Goal: Task Accomplishment & Management: Use online tool/utility

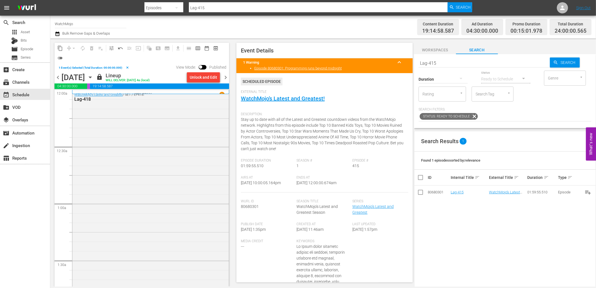
scroll to position [2486, 0]
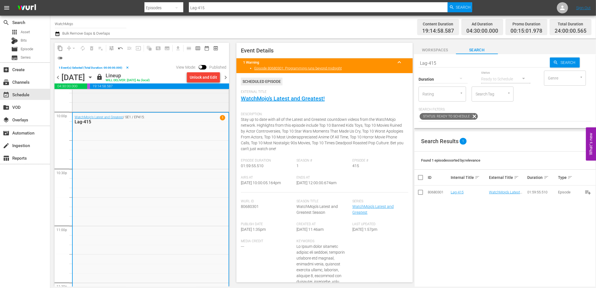
click at [224, 77] on span "chevron_right" at bounding box center [225, 77] width 7 height 7
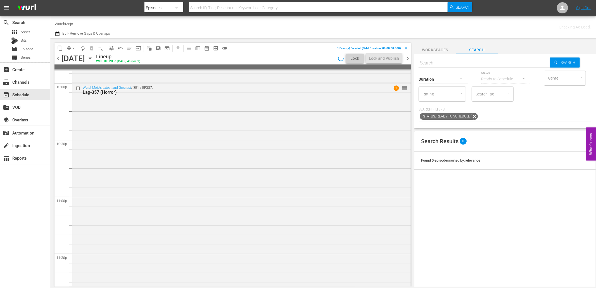
scroll to position [2486, 0]
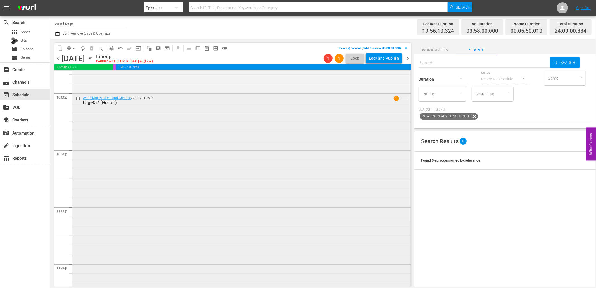
click at [129, 154] on div "WatchMojo's Latest and Greatest / SE1 / EP357: Lag-357 (Horror) 1 reorder" at bounding box center [241, 207] width 338 height 226
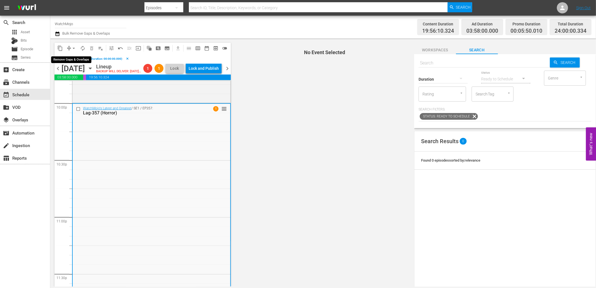
click at [71, 46] on span "arrow_drop_down" at bounding box center [74, 49] width 6 height 6
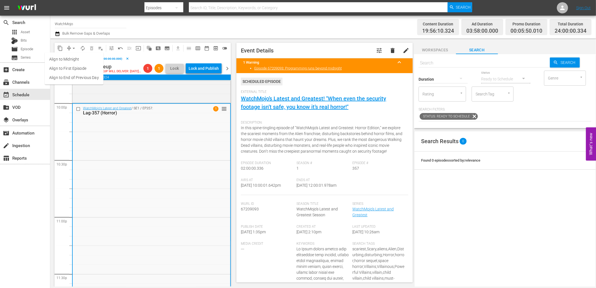
click at [81, 79] on li "Align to End of Previous Day" at bounding box center [74, 77] width 59 height 9
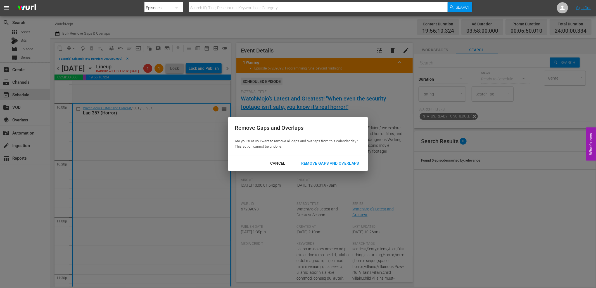
click at [315, 165] on div "Remove Gaps and Overlaps" at bounding box center [330, 163] width 67 height 7
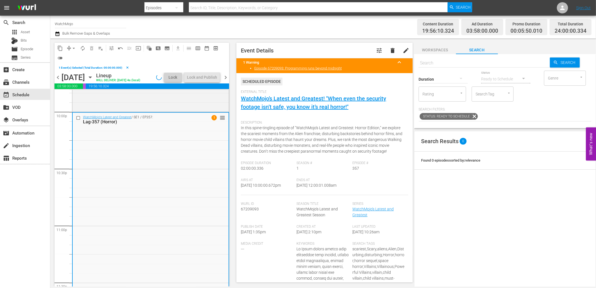
drag, startPoint x: 340, startPoint y: 184, endPoint x: 319, endPoint y: 188, distance: 20.7
click at [319, 188] on div "Ends At 9/12/25 @ 12:00:01.008am" at bounding box center [325, 186] width 56 height 17
copy span "12:00:01.008am"
click at [200, 75] on div "Lock and Publish" at bounding box center [202, 77] width 30 height 10
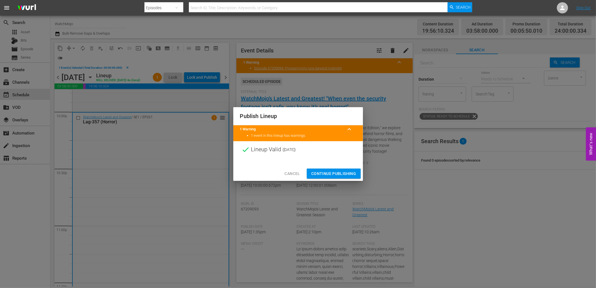
click at [322, 173] on span "Continue Publishing" at bounding box center [333, 173] width 45 height 7
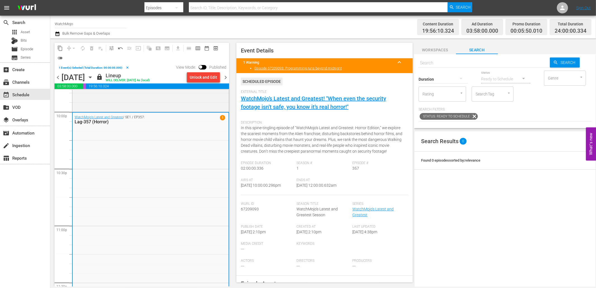
click at [225, 76] on span "chevron_right" at bounding box center [225, 77] width 7 height 7
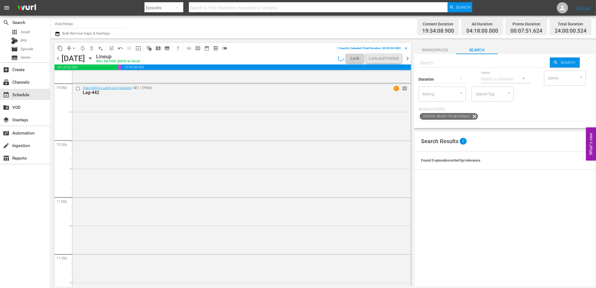
scroll to position [2486, 0]
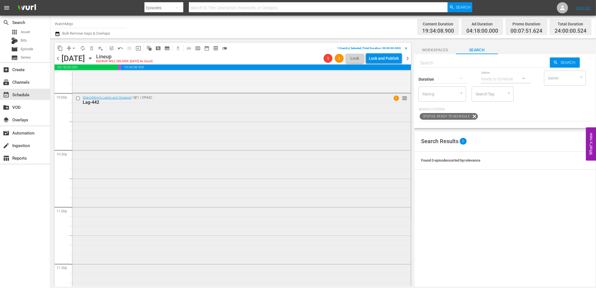
click at [363, 232] on div "WatchMojo's Latest and Greatest / SE1 / EP442: Lag-442 1 reorder" at bounding box center [241, 206] width 338 height 226
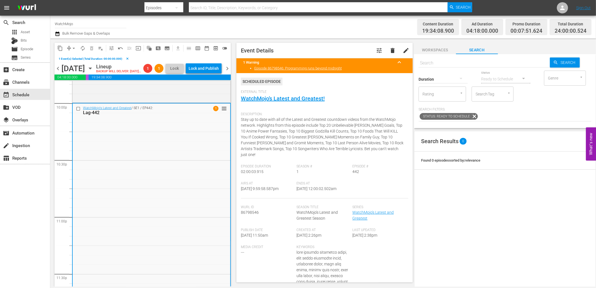
click at [70, 49] on button "arrow_drop_down" at bounding box center [73, 48] width 9 height 9
click at [80, 80] on li "Align to End of Previous Day" at bounding box center [74, 77] width 59 height 9
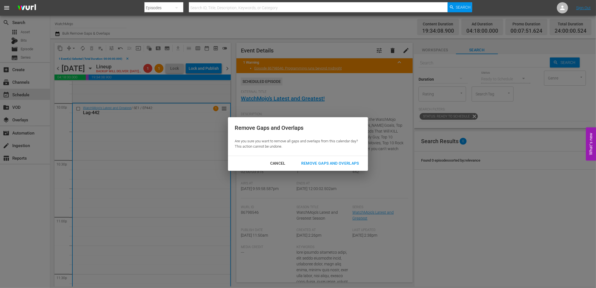
click at [331, 163] on div "Remove Gaps and Overlaps" at bounding box center [330, 163] width 67 height 7
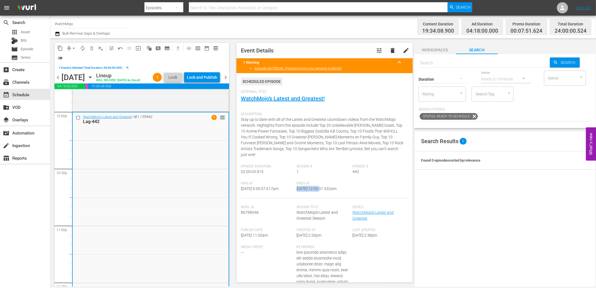
drag, startPoint x: 358, startPoint y: 180, endPoint x: 320, endPoint y: 182, distance: 38.4
click at [320, 182] on div "Airs At 9/12/25 @ 9:59:57.617pm Ends At 9/13/25 @ 12:00:01.532am" at bounding box center [324, 190] width 167 height 17
click at [315, 187] on span "9/13/25 @ 12:00:01.532am" at bounding box center [317, 189] width 40 height 4
drag, startPoint x: 344, startPoint y: 185, endPoint x: 315, endPoint y: 185, distance: 29.1
click at [315, 185] on div "Ends At 9/13/25 @ 12:00:01.532am" at bounding box center [325, 190] width 56 height 17
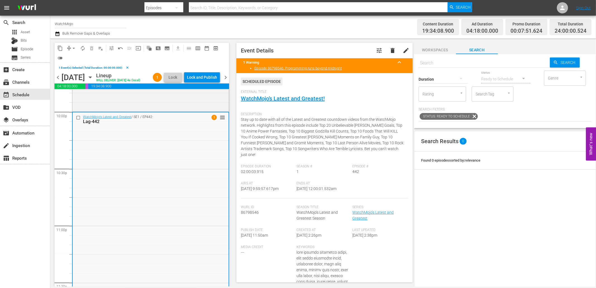
copy span "12:00:01.532am"
click at [197, 77] on div "Lock and Publish" at bounding box center [202, 77] width 30 height 10
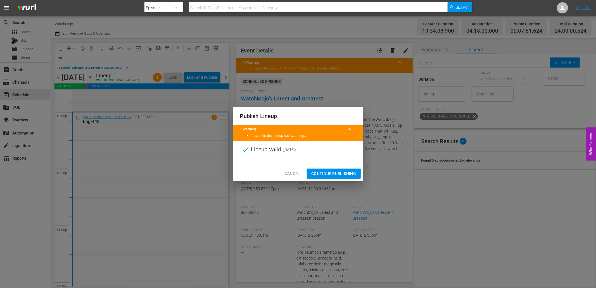
click at [322, 172] on span "Continue Publishing" at bounding box center [333, 173] width 45 height 7
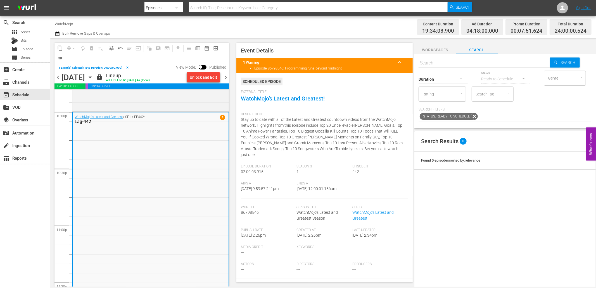
click at [227, 79] on span "chevron_right" at bounding box center [225, 77] width 7 height 7
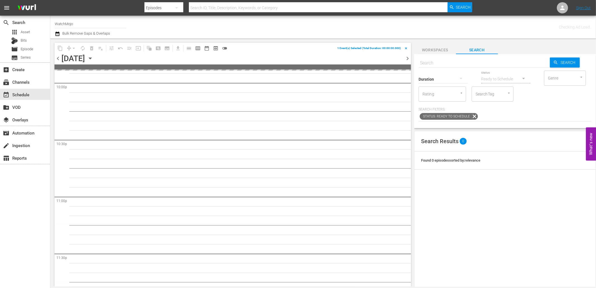
scroll to position [2486, 0]
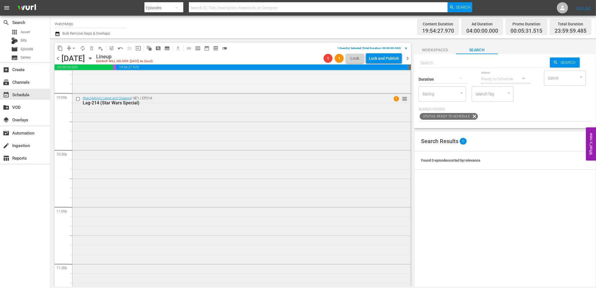
click at [237, 193] on div "WatchMojo's Latest and Greatest / SE1 / EP214: Lag-214 (Star Wars Special) 1 re…" at bounding box center [241, 207] width 338 height 226
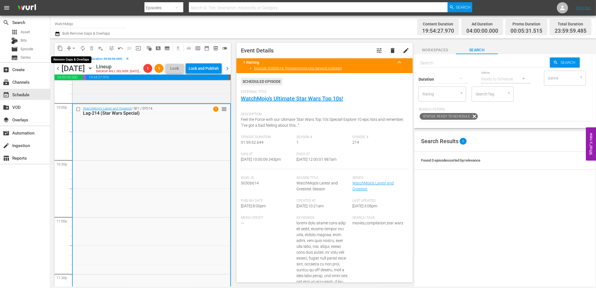
click at [71, 46] on span "arrow_drop_down" at bounding box center [74, 49] width 6 height 6
click at [82, 76] on li "Align to End of Previous Day" at bounding box center [74, 77] width 59 height 9
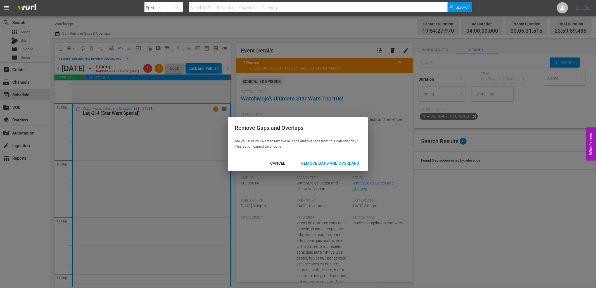
click at [335, 164] on div "Remove Gaps and Overlaps" at bounding box center [330, 163] width 67 height 7
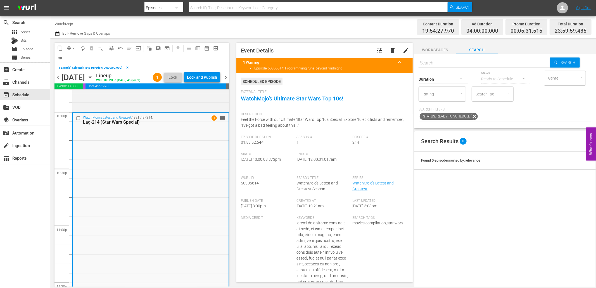
drag, startPoint x: 343, startPoint y: 161, endPoint x: 311, endPoint y: 162, distance: 31.9
click at [311, 162] on div "Ends At 9/14/25 @ 12:00:01.017am" at bounding box center [325, 160] width 56 height 17
copy span "12:00:01.017am"
click at [206, 76] on div "Lock and Publish" at bounding box center [202, 77] width 30 height 10
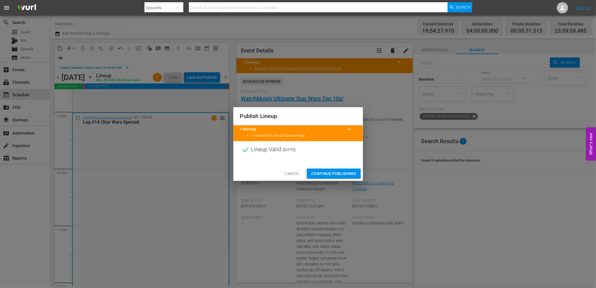
click at [329, 174] on span "Continue Publishing" at bounding box center [333, 173] width 45 height 7
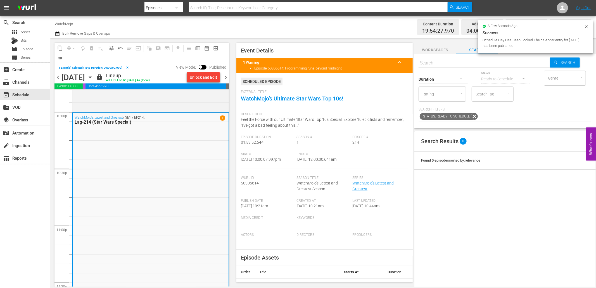
click at [225, 76] on span "chevron_right" at bounding box center [225, 77] width 7 height 7
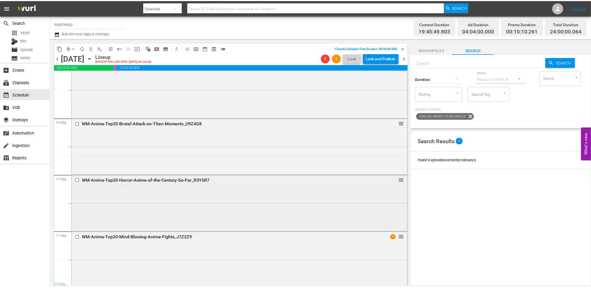
scroll to position [2520, 0]
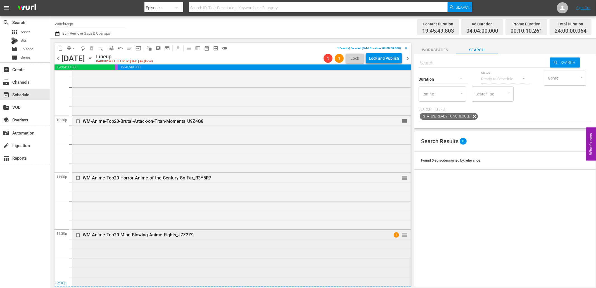
click at [219, 253] on div "WM-Anime-Top20-Mind-Blowing-Anime-Fights_J7Z2Z9 1 reorder" at bounding box center [241, 257] width 338 height 55
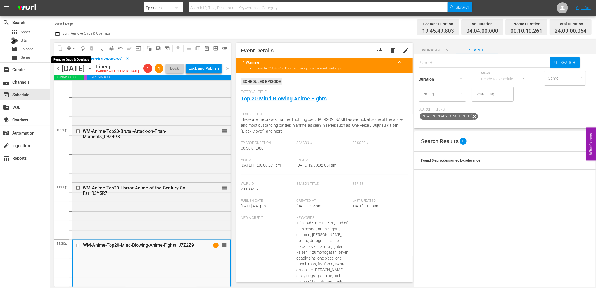
click at [72, 46] on span "arrow_drop_down" at bounding box center [74, 49] width 6 height 6
click at [80, 79] on li "Align to End of Previous Day" at bounding box center [74, 77] width 59 height 9
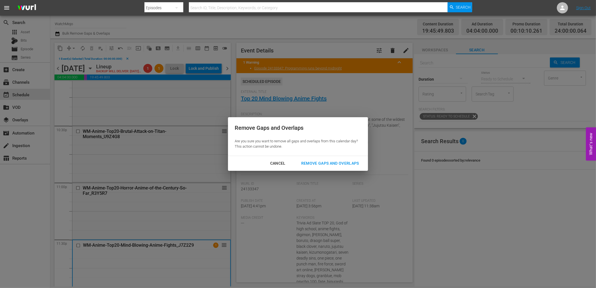
click at [314, 163] on div "Remove Gaps and Overlaps" at bounding box center [330, 163] width 67 height 7
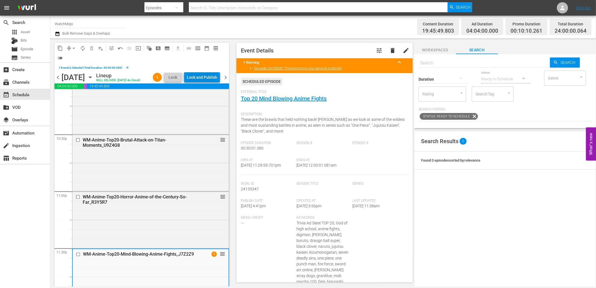
click at [210, 79] on div "Lock and Publish" at bounding box center [202, 77] width 30 height 10
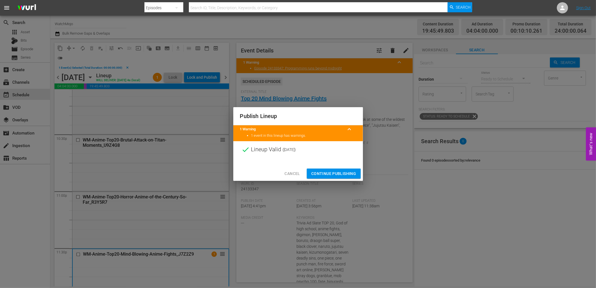
click at [325, 174] on span "Continue Publishing" at bounding box center [333, 173] width 45 height 7
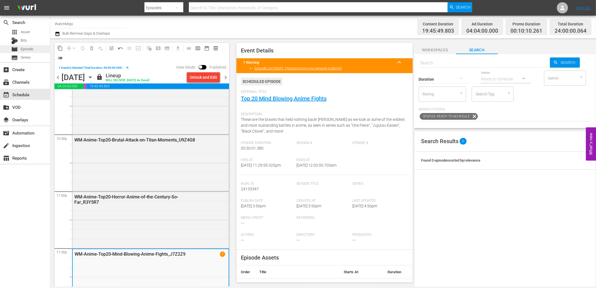
click at [28, 51] on span "Episode" at bounding box center [27, 49] width 13 height 6
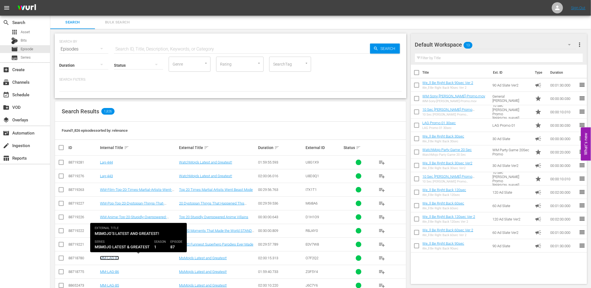
click at [113, 258] on link "MM-LAG-87" at bounding box center [109, 258] width 19 height 4
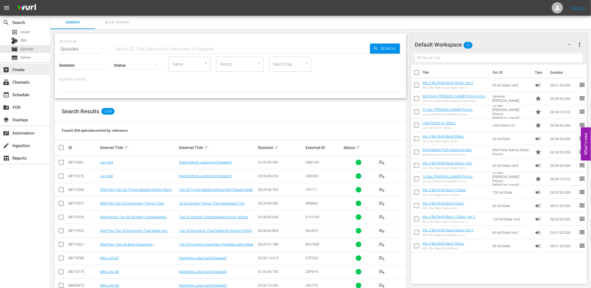
click at [23, 70] on div "add_box Create" at bounding box center [15, 68] width 31 height 5
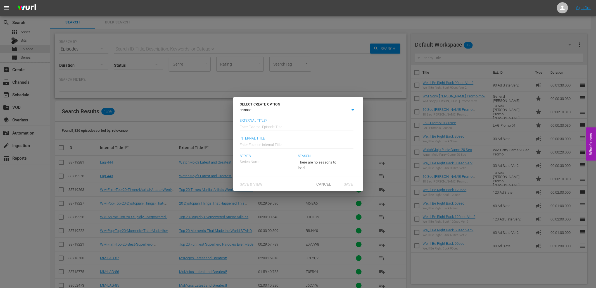
click at [261, 129] on input "text" at bounding box center [296, 126] width 113 height 13
type input "MsMojo’s Latest and Greatest!"
click at [249, 146] on input "text" at bounding box center [296, 143] width 113 height 13
type input "MM-LAG-88"
click at [252, 162] on input "text" at bounding box center [265, 161] width 51 height 13
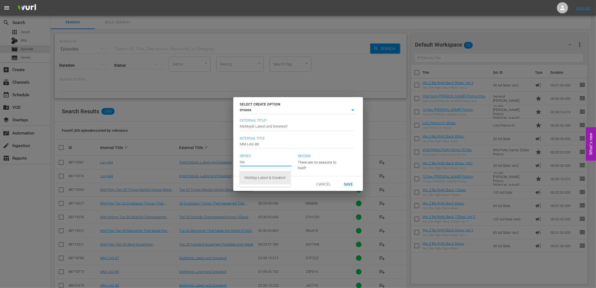
click at [253, 177] on div "MsMojo Latest & Greatest" at bounding box center [264, 177] width 41 height 13
type input "MsMojo Latest & Greatest"
click at [253, 186] on span "Save & View" at bounding box center [252, 184] width 32 height 4
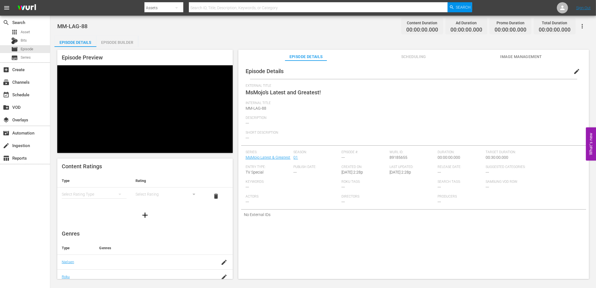
click at [356, 32] on div "MM-LAG-88 Content Duration 00:00:00.000 Ad Duration 00:00:00.000 Promo Duration…" at bounding box center [323, 26] width 532 height 13
click at [312, 39] on div "Episode Details Episode Builder Episode Preview Content Ratings Type Rating Sel…" at bounding box center [322, 160] width 537 height 248
click at [573, 71] on span "edit" at bounding box center [576, 71] width 7 height 7
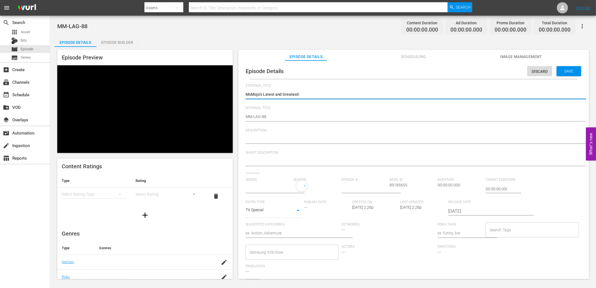
click at [255, 135] on div at bounding box center [412, 139] width 333 height 13
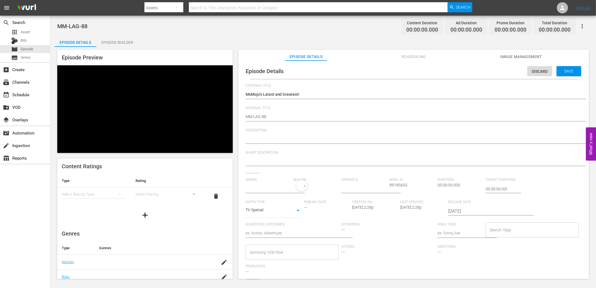
click at [253, 138] on textarea at bounding box center [412, 139] width 333 height 7
paste textarea "Stay up to date with all of the Latest and Greatest countdown videos from MsMoj…"
type textarea "Stay up to date with all of the Latest and Greatest countdown videos from MsMoj…"
type input "MsMojo Latest & Greatest"
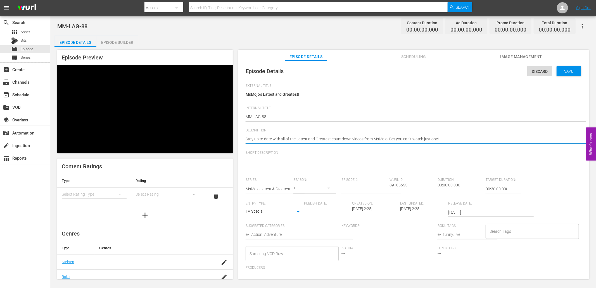
type textarea "Stay up to date with all of the Latest and Greatest countdown videos from MsMoj…"
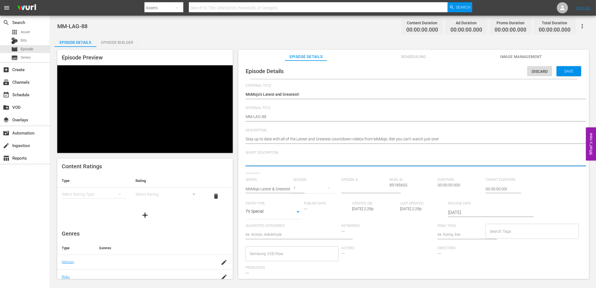
click at [277, 163] on textarea at bounding box center [412, 162] width 333 height 7
paste textarea "Stay up to date with all of the Latest and Greatest countdown videos from MsMoj…"
type textarea "Stay up to date with all of the Latest and Greatest countdown videos from MsMoj…"
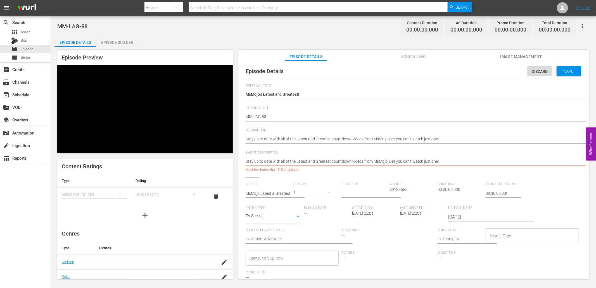
type textarea "Stay up to date with all of the Latest and Greatest countdown videos from MsMoj…"
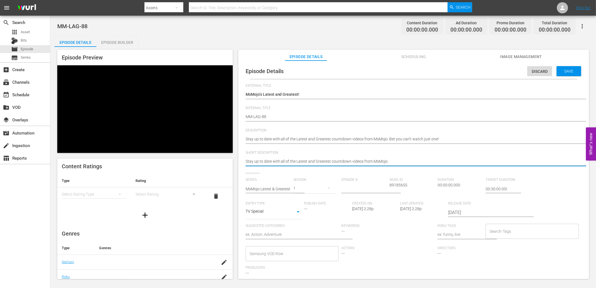
type textarea "Stay up to date with all of the Latest and Greatest countdown videos from MsMoj…"
click at [358, 190] on input "number" at bounding box center [363, 188] width 45 height 13
type input "88"
type input "02:00:00.000"
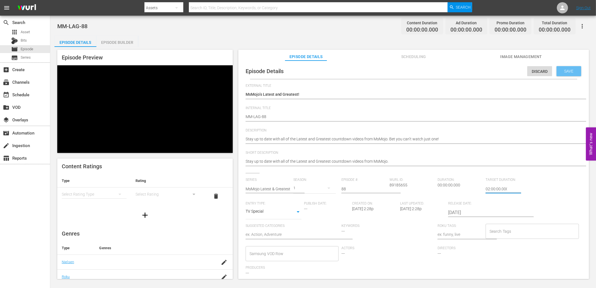
click at [569, 71] on span "Save" at bounding box center [569, 71] width 18 height 4
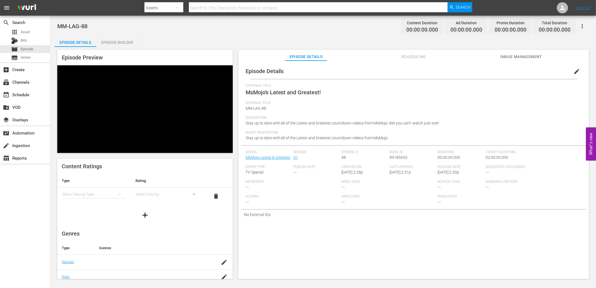
click at [113, 42] on div "Episode Builder" at bounding box center [117, 42] width 42 height 13
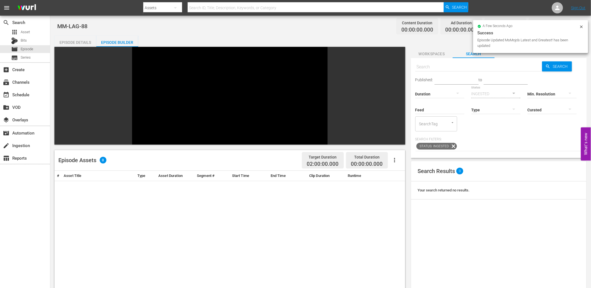
click at [434, 51] on span "Workspaces" at bounding box center [432, 54] width 42 height 7
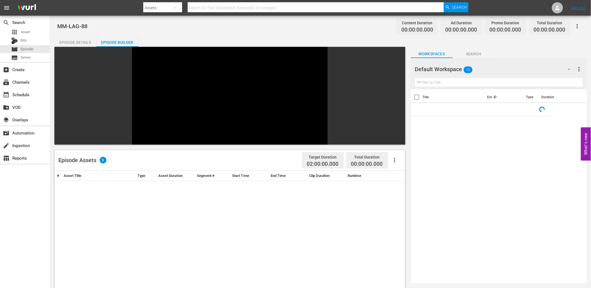
click at [73, 39] on div "Episode Details" at bounding box center [75, 42] width 42 height 13
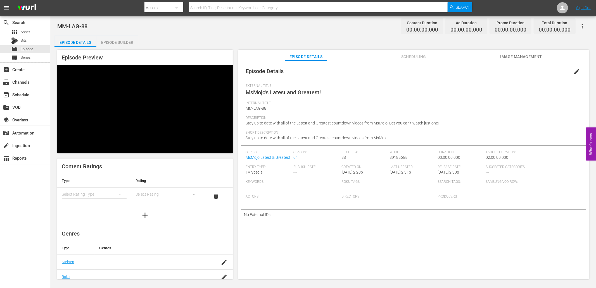
click at [502, 57] on span "Image Management" at bounding box center [521, 56] width 42 height 7
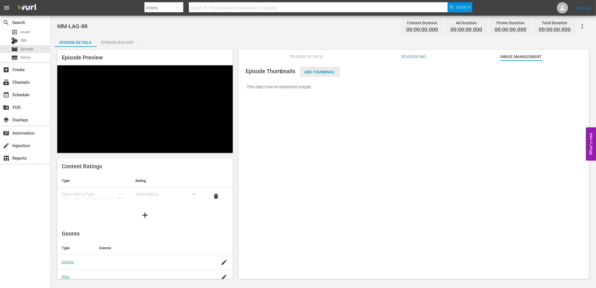
click at [330, 70] on span "Add Thumbnail" at bounding box center [320, 72] width 40 height 4
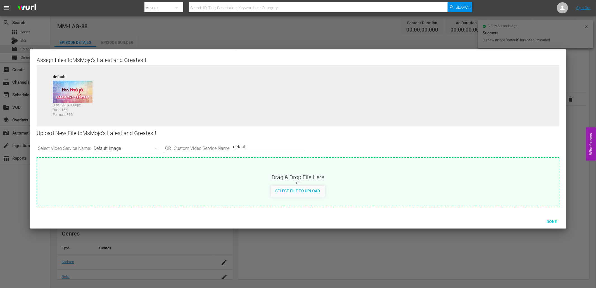
click at [116, 149] on div "Default Image" at bounding box center [128, 149] width 69 height 16
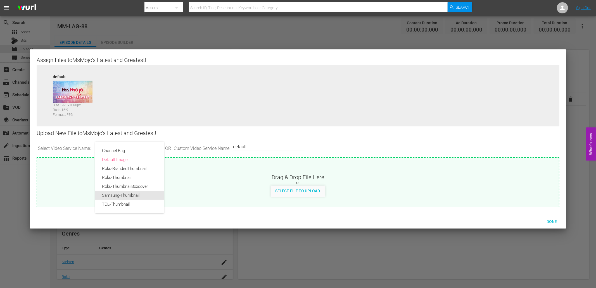
click at [116, 194] on div "Samsung-Thumbnail" at bounding box center [129, 195] width 55 height 9
type input "Samsung-Thumbnail"
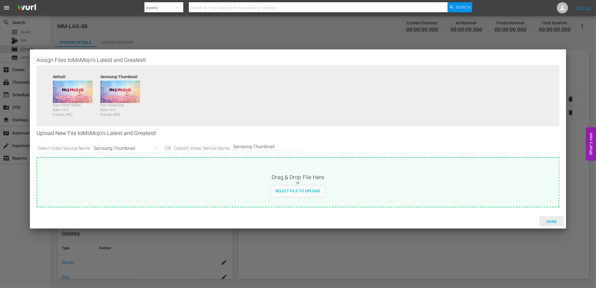
click at [555, 220] on span "Done" at bounding box center [551, 222] width 19 height 4
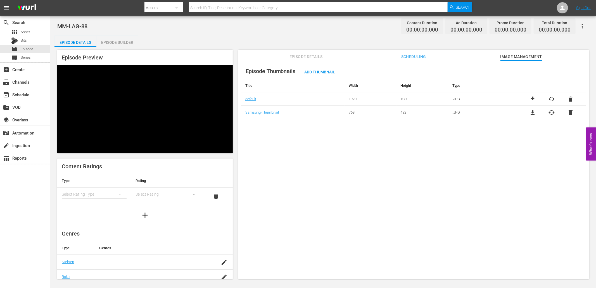
click at [119, 40] on div "Episode Builder" at bounding box center [117, 42] width 42 height 13
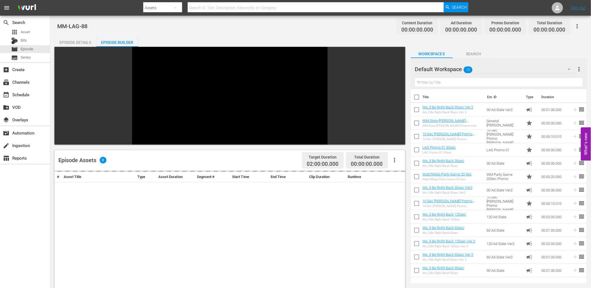
click at [484, 71] on div "Default Workspace 13" at bounding box center [495, 69] width 161 height 16
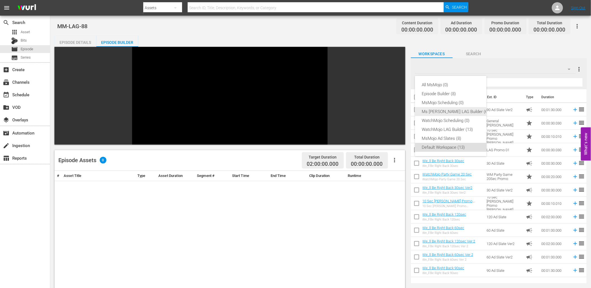
click at [448, 112] on div "Ms Mojo LAG Builder (6)" at bounding box center [455, 111] width 67 height 9
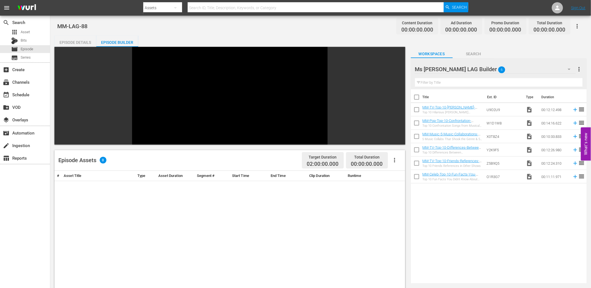
click at [477, 54] on span "Search" at bounding box center [474, 54] width 42 height 7
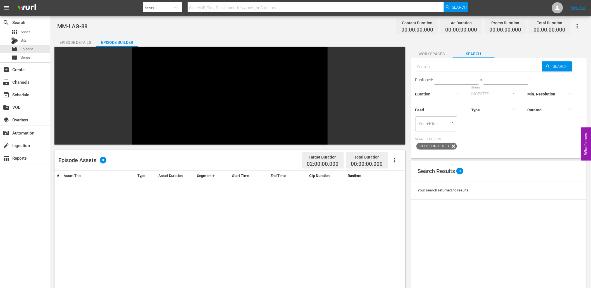
click at [433, 49] on button "Workspaces" at bounding box center [432, 52] width 42 height 11
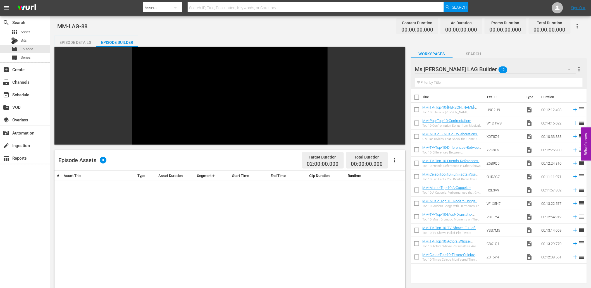
click at [417, 99] on input "checkbox" at bounding box center [417, 98] width 12 height 12
checkbox input "true"
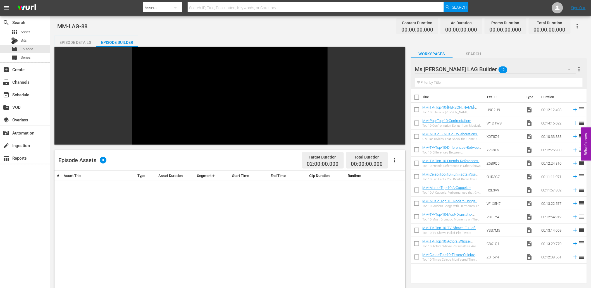
checkbox input "true"
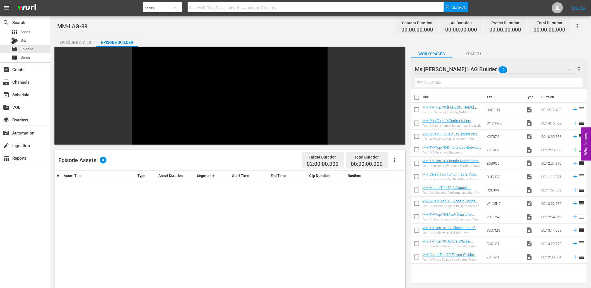
checkbox input "true"
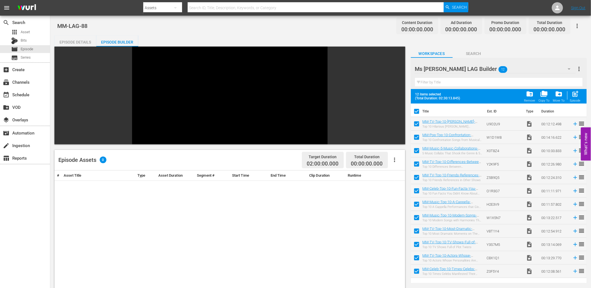
scroll to position [77, 0]
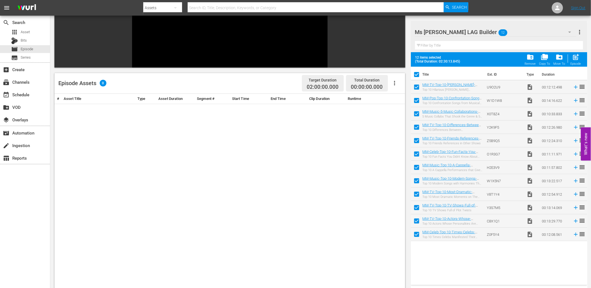
click at [419, 234] on input "checkbox" at bounding box center [417, 236] width 12 height 12
checkbox input "false"
click at [417, 221] on input "checkbox" at bounding box center [417, 223] width 12 height 12
checkbox input "false"
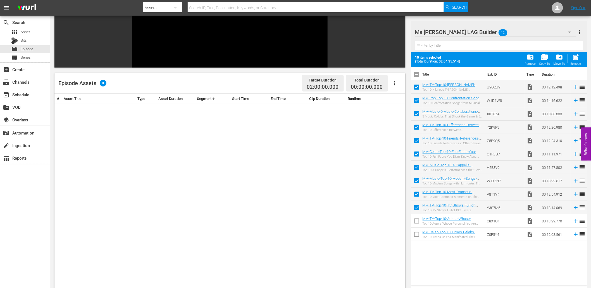
click at [416, 207] on input "checkbox" at bounding box center [417, 209] width 12 height 12
checkbox input "false"
click at [417, 194] on input "checkbox" at bounding box center [417, 196] width 12 height 12
checkbox input "false"
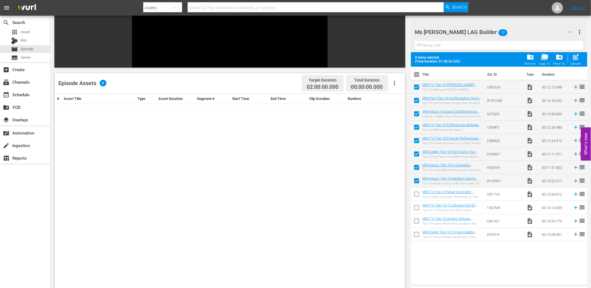
click at [415, 220] on input "checkbox" at bounding box center [417, 223] width 12 height 12
checkbox input "true"
click at [417, 155] on input "checkbox" at bounding box center [417, 155] width 12 height 12
checkbox input "true"
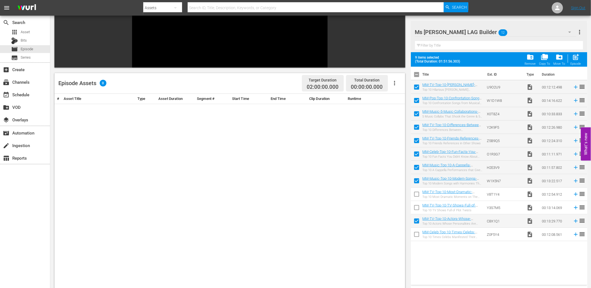
click at [417, 127] on input "checkbox" at bounding box center [417, 129] width 12 height 12
checkbox input "true"
click at [419, 87] on input "checkbox" at bounding box center [417, 88] width 12 height 12
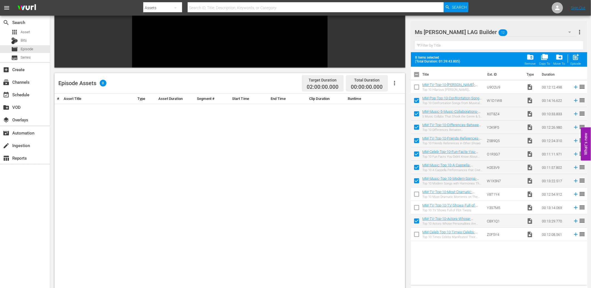
checkbox input "true"
click at [417, 167] on input "checkbox" at bounding box center [417, 169] width 12 height 12
checkbox input "false"
click at [575, 60] on span "post_add" at bounding box center [576, 57] width 8 height 8
checkbox input "false"
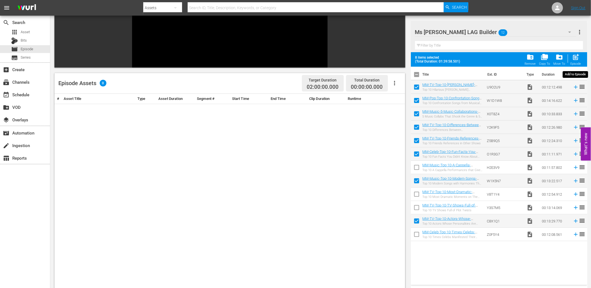
checkbox input "false"
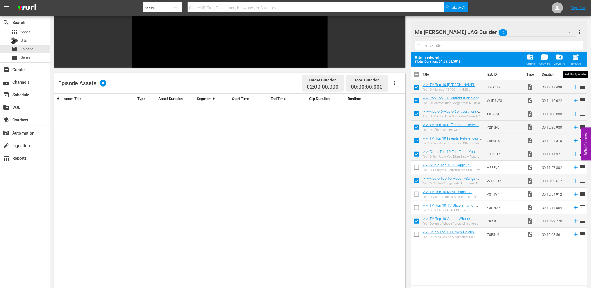
checkbox input "false"
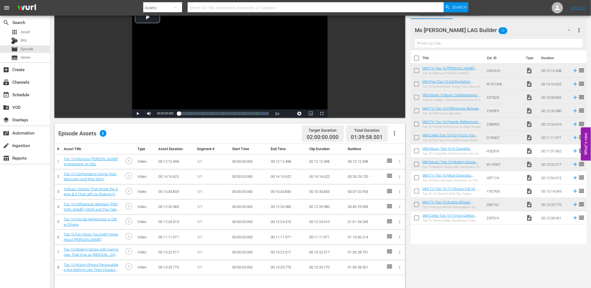
scroll to position [0, 0]
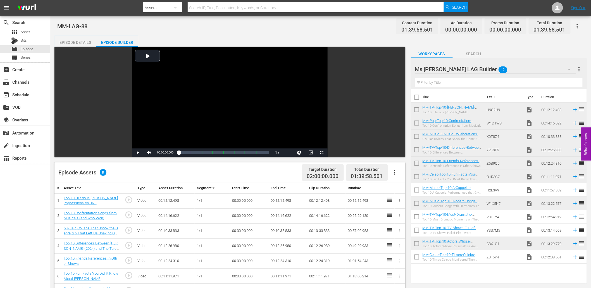
click at [481, 70] on div "Ms Mojo LAG Builder 12" at bounding box center [495, 69] width 161 height 16
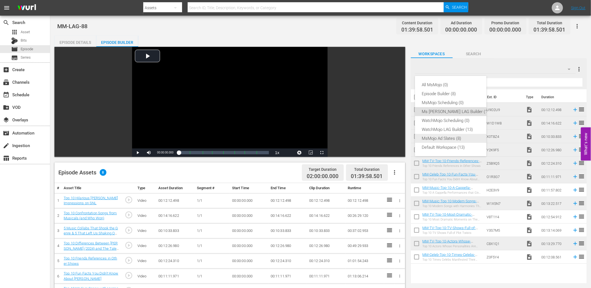
click at [440, 140] on div "MsMojo Ad Slates (8)" at bounding box center [456, 138] width 69 height 9
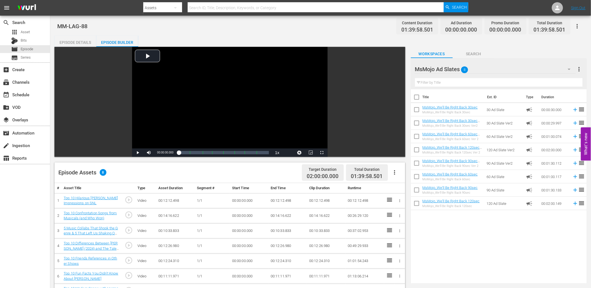
click at [449, 83] on input "text" at bounding box center [499, 82] width 168 height 9
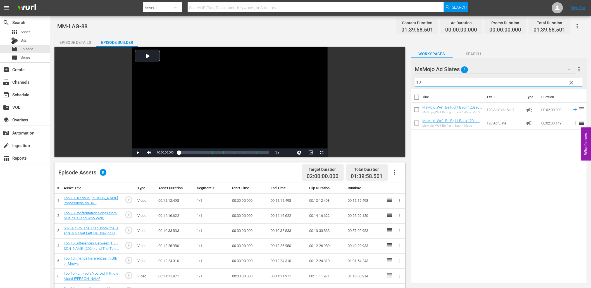
type input "12"
click at [430, 231] on div "Title Ext. ID Type Duration MsMojo_We'll Be Right Back 120sec Ver 2 MsMojo_We'l…" at bounding box center [499, 185] width 176 height 192
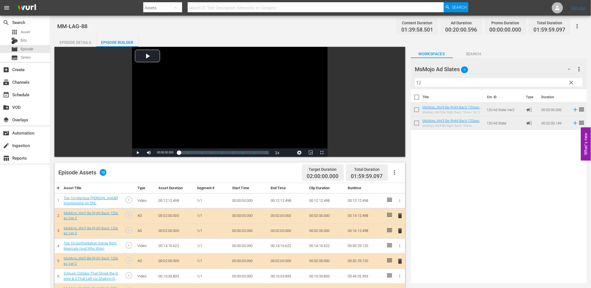
click at [571, 82] on span "clear" at bounding box center [571, 82] width 7 height 7
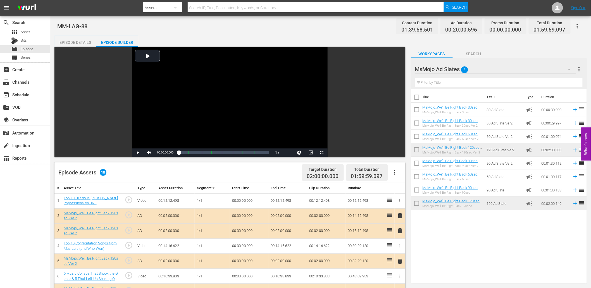
click at [448, 72] on div at bounding box center [444, 70] width 59 height 14
click at [510, 51] on div "Workspaces Search" at bounding box center [499, 52] width 176 height 11
click at [518, 69] on div "MsMojo Ad Slates 8" at bounding box center [495, 69] width 161 height 16
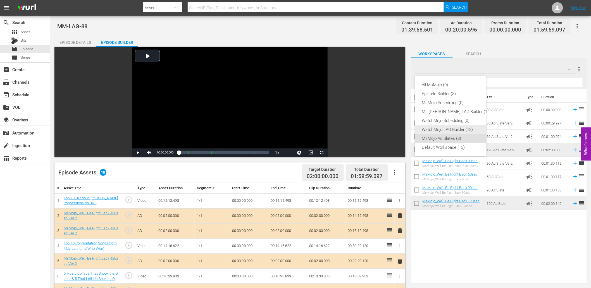
click at [441, 127] on div "WatchMojo LAG Builder (13)" at bounding box center [456, 129] width 69 height 9
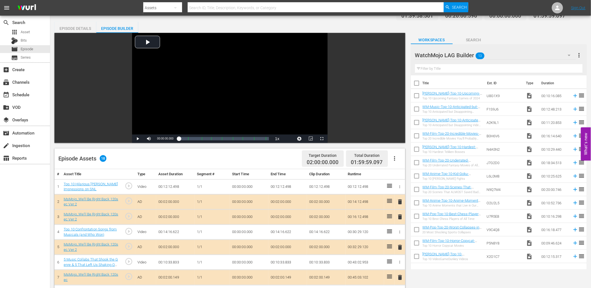
scroll to position [21, 0]
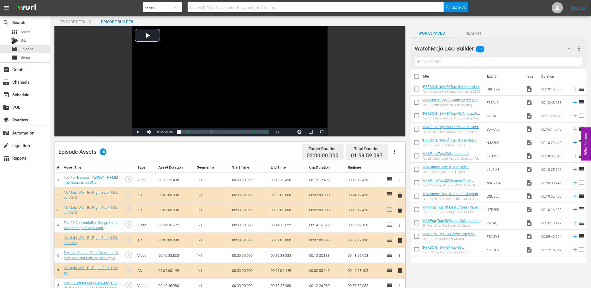
click at [515, 50] on div "WatchMojo LAG Builder 13" at bounding box center [495, 49] width 161 height 16
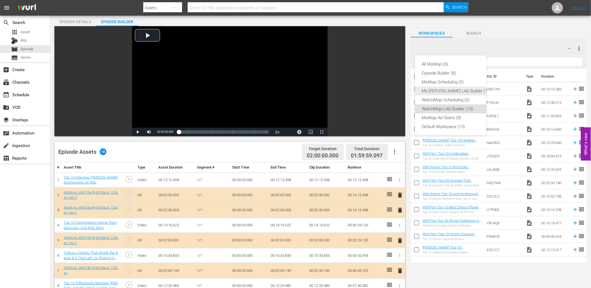
click at [443, 89] on div "Ms Mojo LAG Builder (12)" at bounding box center [456, 91] width 69 height 9
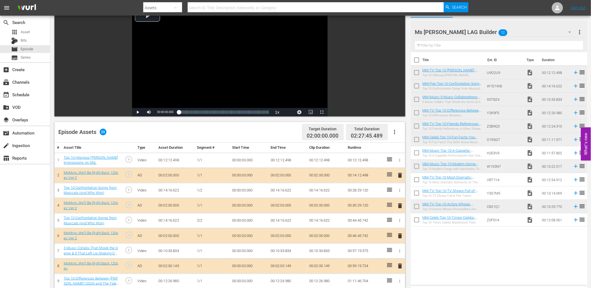
scroll to position [32, 0]
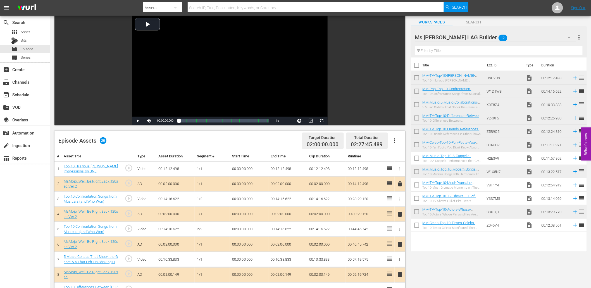
click at [244, 228] on td "00:00:00.000" at bounding box center [249, 229] width 39 height 15
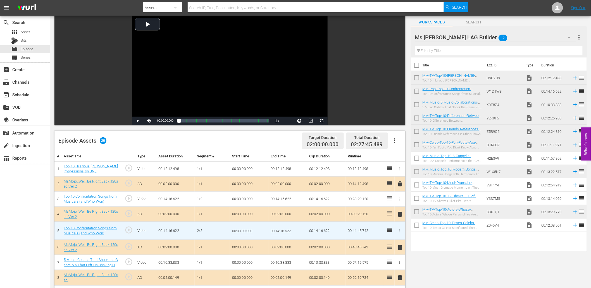
click at [244, 228] on input "00:00:00.000" at bounding box center [243, 230] width 22 height 13
paste input "6:36"
type input "00:06:36.000"
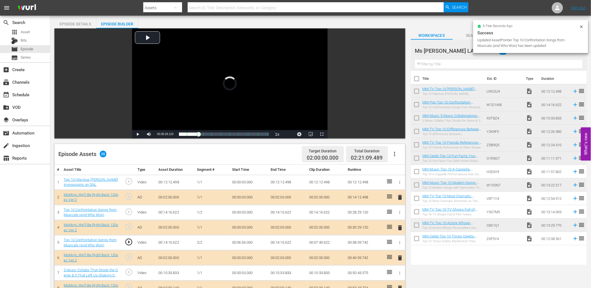
scroll to position [11, 0]
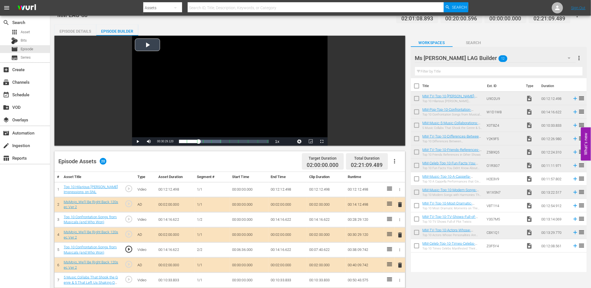
click at [205, 86] on div "Video Player" at bounding box center [230, 87] width 196 height 102
click at [236, 250] on td "00:06:36.000" at bounding box center [249, 250] width 39 height 15
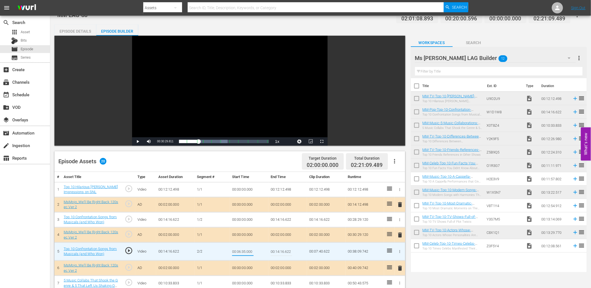
type input "00:06:35.800"
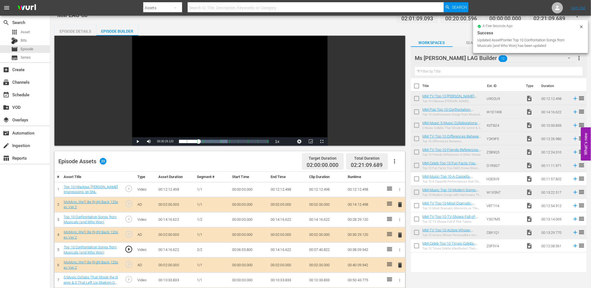
click at [238, 94] on div "Video Player" at bounding box center [230, 87] width 196 height 102
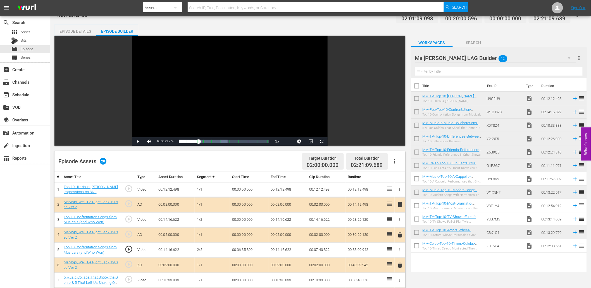
click at [237, 252] on td "00:06:35.800" at bounding box center [249, 250] width 39 height 15
click at [280, 221] on td "00:14:16.622" at bounding box center [287, 219] width 39 height 15
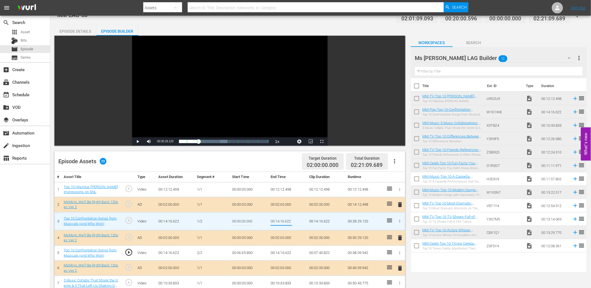
type input "00:06:35.800"
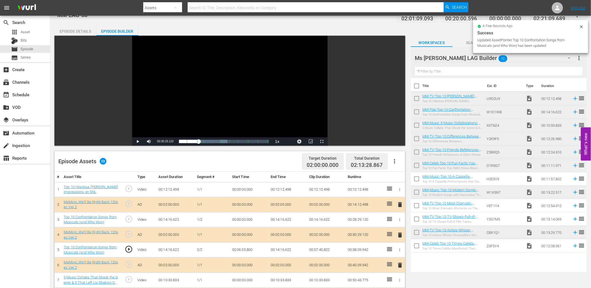
click at [241, 252] on td "00:06:35.800" at bounding box center [249, 250] width 39 height 15
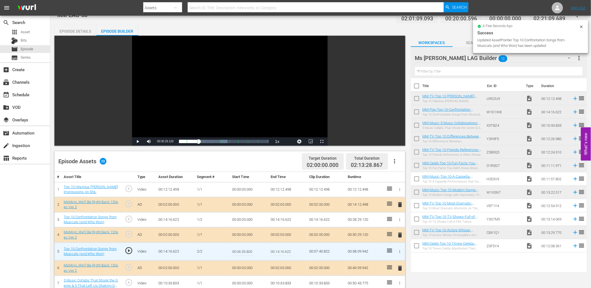
click at [241, 252] on input "00:06:35.800" at bounding box center [243, 251] width 22 height 13
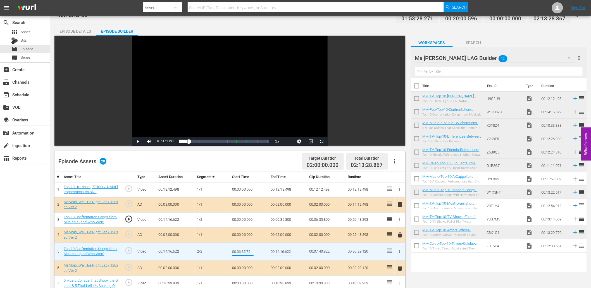
type input "00:06:35.975"
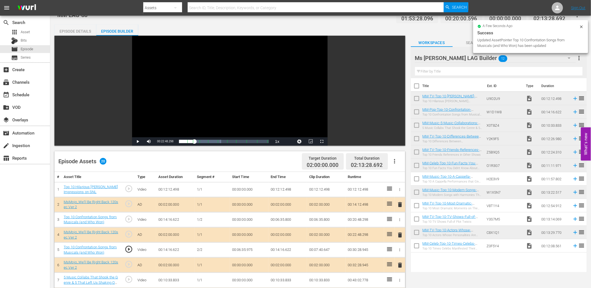
click at [244, 102] on div "Video Player" at bounding box center [230, 87] width 196 height 102
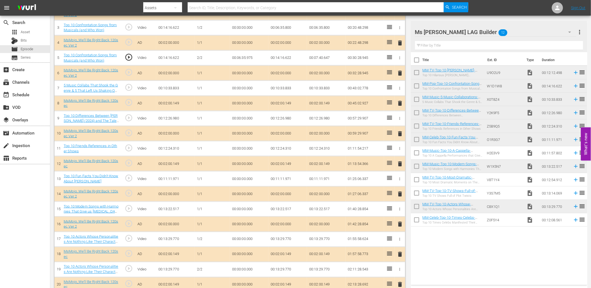
scroll to position [213, 0]
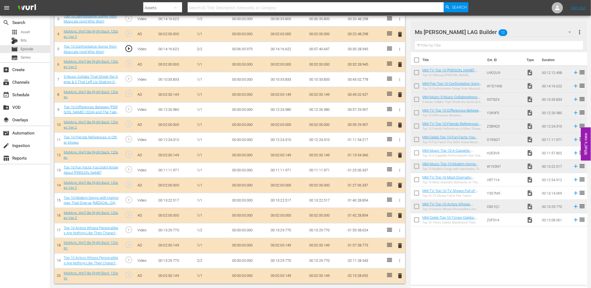
click at [492, 206] on td "C8X1Q1" at bounding box center [505, 206] width 40 height 13
click at [464, 203] on link "MM-TV-Top-10-Actors-Whose-Personalities-Are-Nothing-Like-Their-Characters_C8X1Q…" at bounding box center [452, 208] width 58 height 13
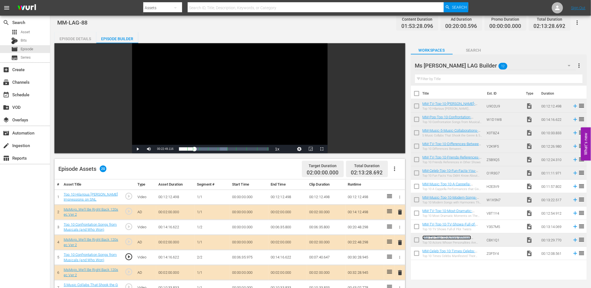
scroll to position [0, 0]
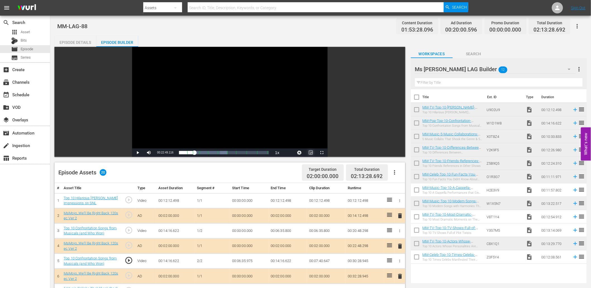
click at [311, 153] on span "Video Player" at bounding box center [311, 153] width 0 height 0
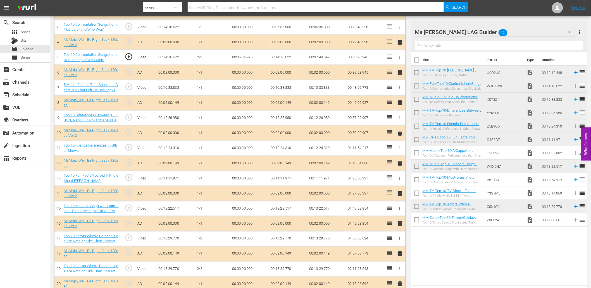
scroll to position [213, 0]
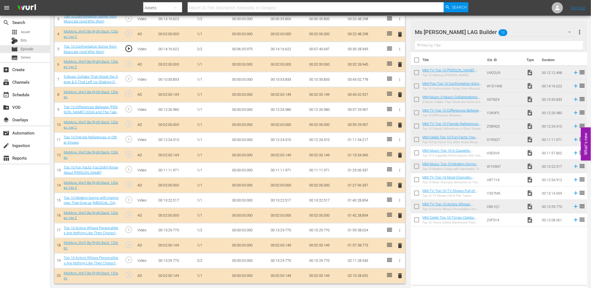
click at [249, 262] on td "00:00:00.000" at bounding box center [249, 261] width 39 height 15
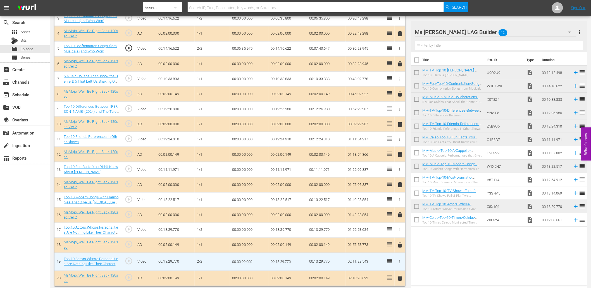
click at [249, 262] on input "00:00:00.000" at bounding box center [243, 261] width 22 height 13
paste input "7:12"
type input "00:07:12.000"
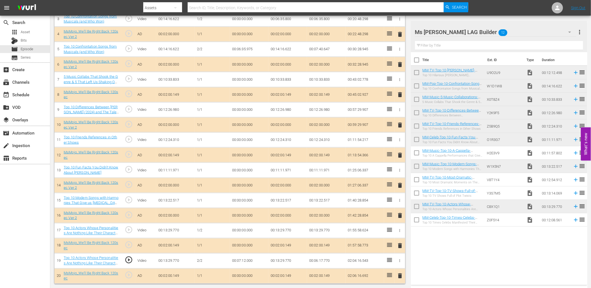
click at [246, 261] on td "00:07:12.000" at bounding box center [249, 261] width 39 height 15
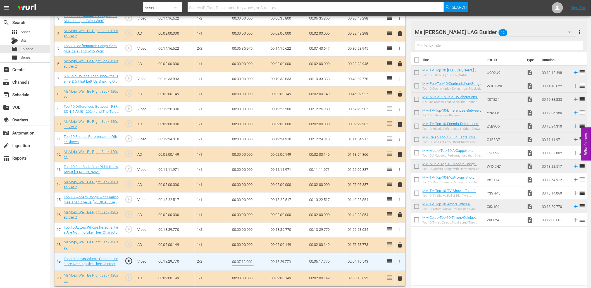
type input "00:07:12.100"
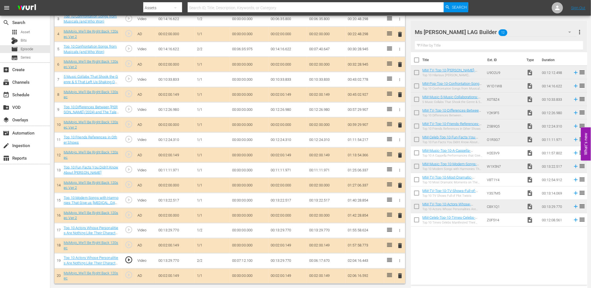
click at [245, 263] on td "00:07:12.100" at bounding box center [249, 261] width 39 height 15
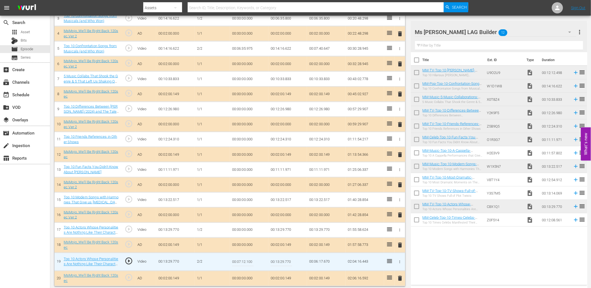
click at [245, 263] on input "00:07:12.100" at bounding box center [243, 261] width 22 height 13
type input "00:07:12.135"
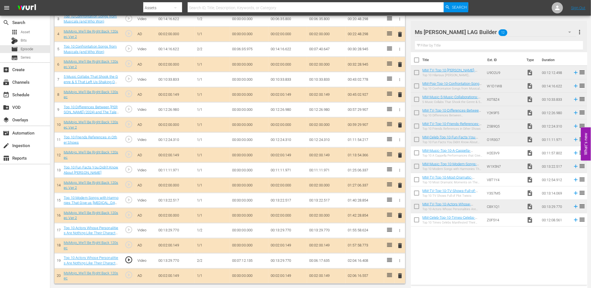
click at [244, 261] on td "00:07:12.135" at bounding box center [249, 261] width 39 height 15
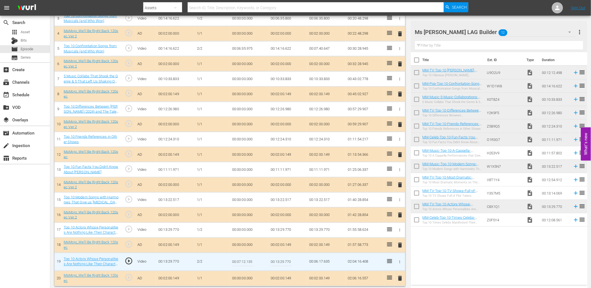
click at [244, 261] on input "00:07:12.135" at bounding box center [243, 261] width 22 height 13
click at [286, 229] on td "00:13:29.770" at bounding box center [287, 230] width 39 height 15
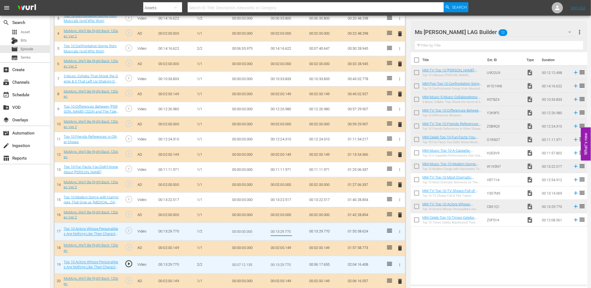
type input "00:07:12.135"
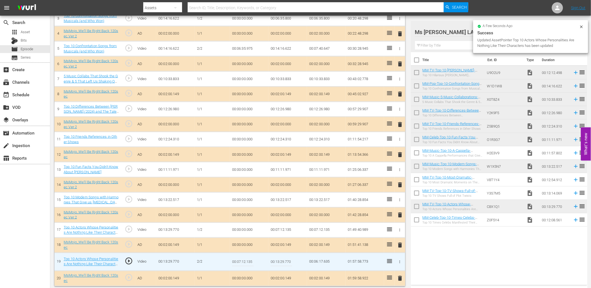
click at [235, 263] on input "00:07:12.135" at bounding box center [243, 261] width 22 height 13
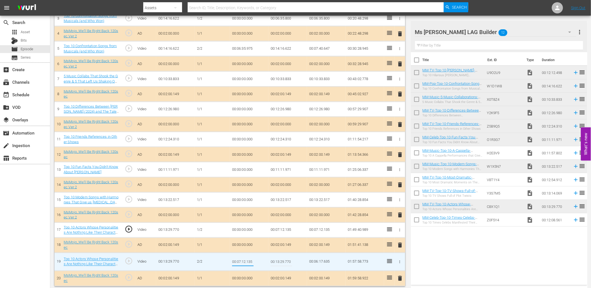
click at [235, 263] on input "00:07:12.135" at bounding box center [243, 261] width 22 height 13
type input "00:07:12.299"
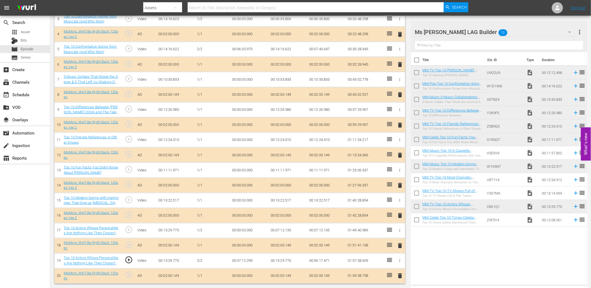
click at [244, 261] on td "00:07:12.299" at bounding box center [249, 261] width 39 height 15
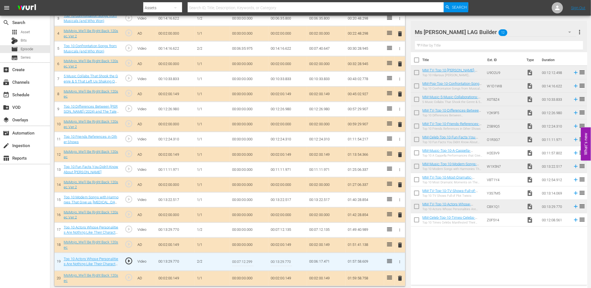
click at [244, 261] on input "00:07:12.299" at bounding box center [243, 261] width 22 height 13
type input "00:07:12.333"
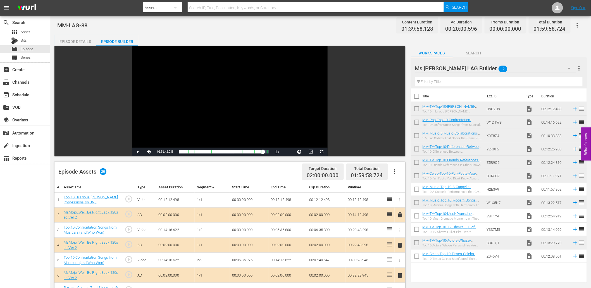
scroll to position [0, 0]
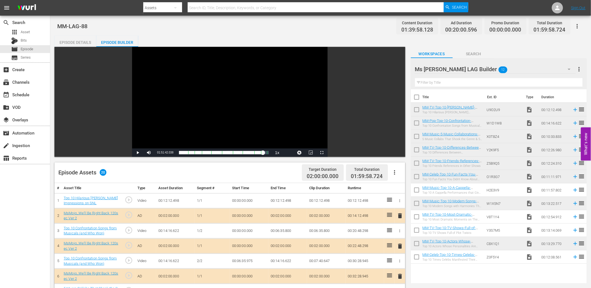
click at [77, 41] on div "Episode Details" at bounding box center [75, 42] width 42 height 13
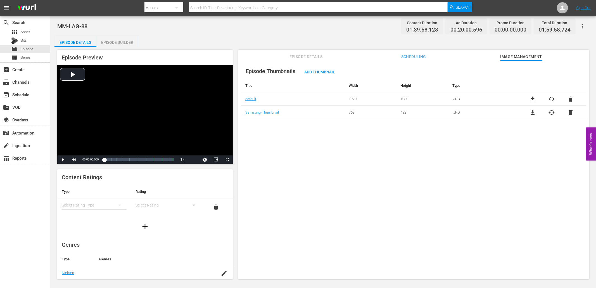
click at [294, 141] on div "Episode Thumbnails Add Thumbnail Title Width Height Type default 1920 1080 .JPG…" at bounding box center [413, 173] width 351 height 224
click at [299, 56] on span "Episode Details" at bounding box center [306, 56] width 42 height 7
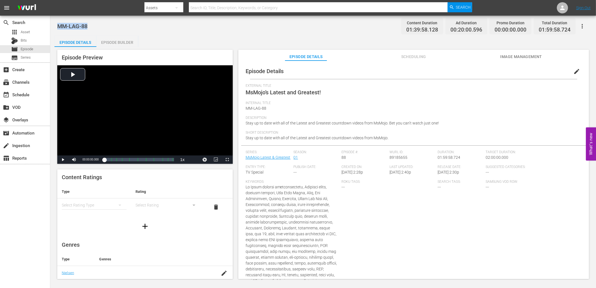
drag, startPoint x: 79, startPoint y: 27, endPoint x: 59, endPoint y: 28, distance: 19.6
click at [59, 28] on div "MM-LAG-88 Content Duration 01:39:58.128 Ad Duration 00:20:00.596 Promo Duration…" at bounding box center [323, 26] width 532 height 13
copy span "MM-LAG-88"
click at [194, 22] on div "MM-LAG-88 Content Duration 01:39:58.128 Ad Duration 00:20:00.596 Promo Duration…" at bounding box center [323, 26] width 532 height 13
click at [194, 26] on div "MM-LAG-88 Content Duration 01:39:58.128 Ad Duration 00:20:00.596 Promo Duration…" at bounding box center [323, 26] width 532 height 13
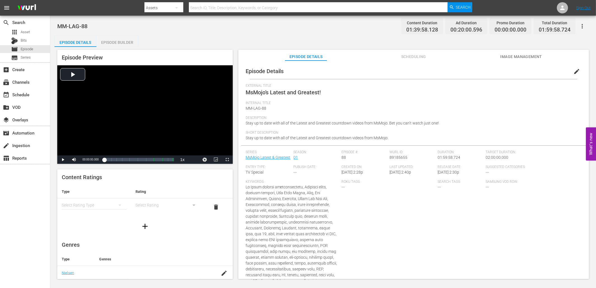
click at [223, 26] on div "MM-LAG-88 Content Duration 01:39:58.128 Ad Duration 00:20:00.596 Promo Duration…" at bounding box center [323, 26] width 532 height 13
click at [34, 49] on div "movie Episode" at bounding box center [25, 49] width 50 height 8
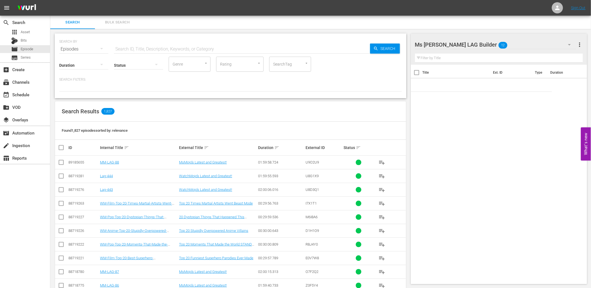
click at [456, 42] on div at bounding box center [447, 45] width 64 height 14
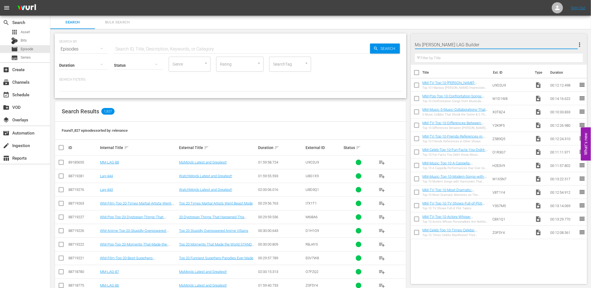
click at [530, 18] on div "Search Bulk Search" at bounding box center [320, 22] width 541 height 13
click at [557, 42] on div "Ms Mojo LAG Builder 12" at bounding box center [495, 45] width 161 height 16
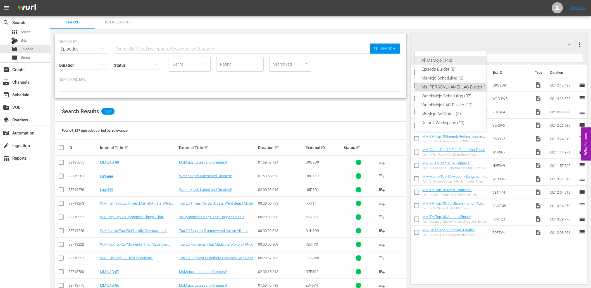
click at [452, 63] on div "All MsMojo (148)" at bounding box center [456, 60] width 69 height 9
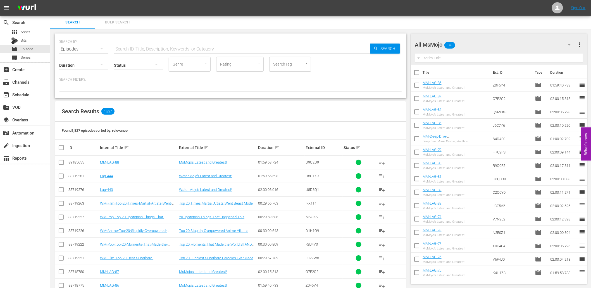
click at [61, 163] on input "checkbox" at bounding box center [61, 163] width 7 height 7
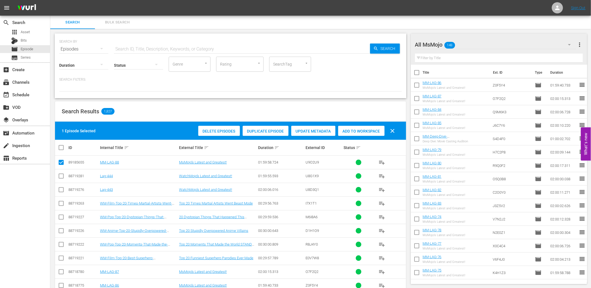
click at [362, 129] on div "Add to Workspace" at bounding box center [361, 131] width 46 height 11
click at [59, 165] on input "checkbox" at bounding box center [61, 163] width 7 height 7
checkbox input "false"
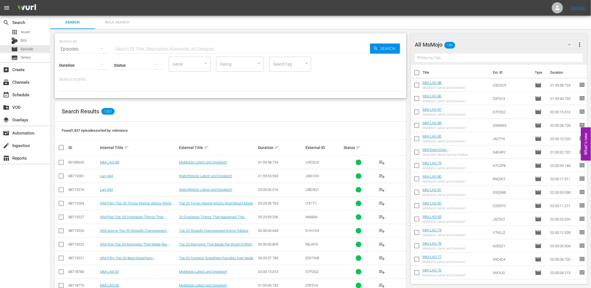
click at [579, 100] on span "reorder" at bounding box center [582, 98] width 7 height 7
click at [582, 46] on span "more_vert" at bounding box center [579, 44] width 7 height 7
click at [536, 86] on div "Enable Workspace Item Reposition" at bounding box center [544, 85] width 66 height 10
click at [579, 166] on span "reorder" at bounding box center [582, 165] width 7 height 7
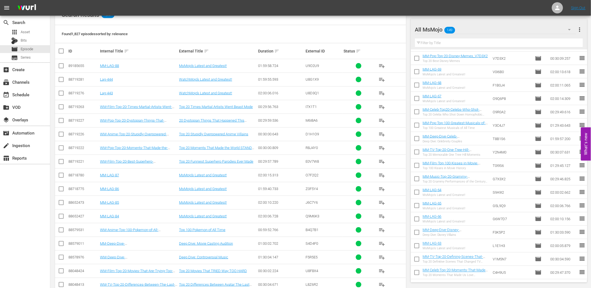
scroll to position [302, 0]
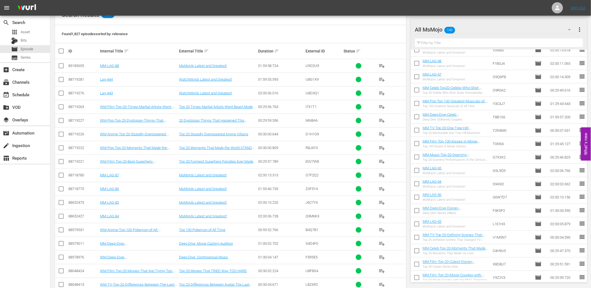
click at [579, 198] on span "reorder" at bounding box center [582, 197] width 7 height 7
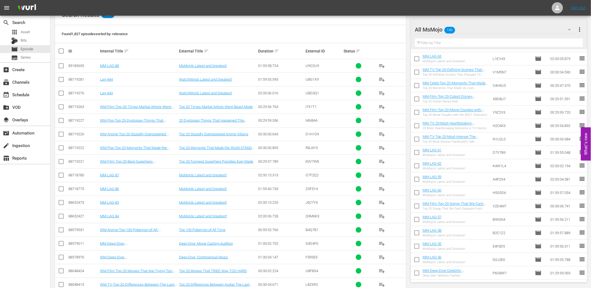
scroll to position [467, 0]
click at [579, 152] on span "reorder" at bounding box center [582, 152] width 7 height 7
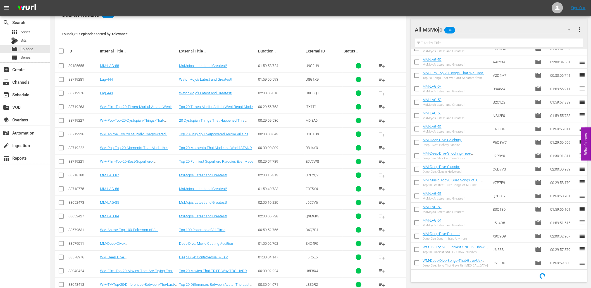
scroll to position [601, 0]
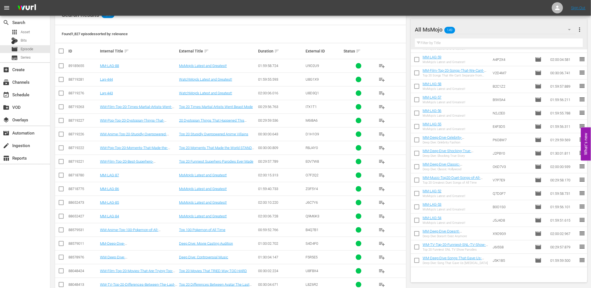
click at [579, 193] on span "reorder" at bounding box center [582, 193] width 7 height 7
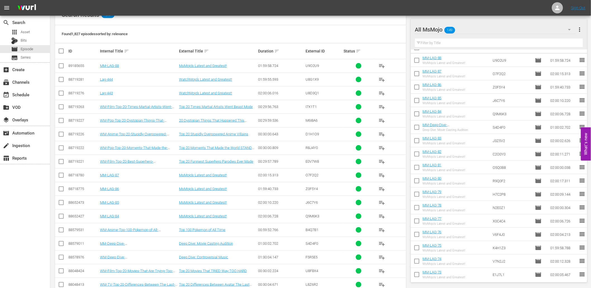
scroll to position [0, 0]
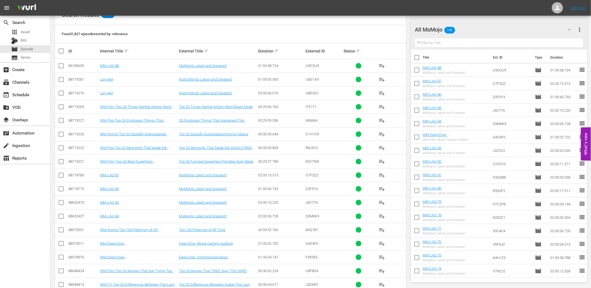
click at [578, 29] on span "more_vert" at bounding box center [579, 29] width 7 height 7
click at [543, 73] on div "Disable Workspace Item Reposition" at bounding box center [544, 70] width 66 height 10
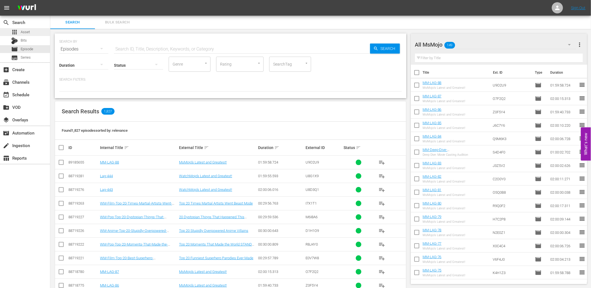
click at [30, 33] on div "apps Asset" at bounding box center [25, 32] width 50 height 8
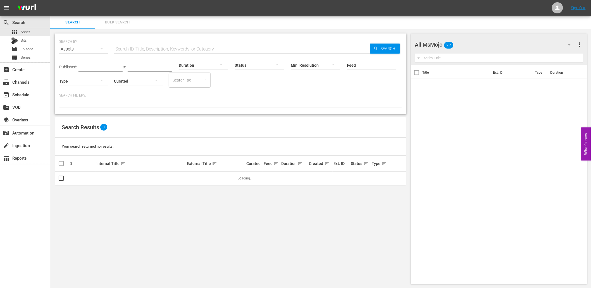
click at [123, 21] on span "Bulk Search" at bounding box center [117, 22] width 38 height 6
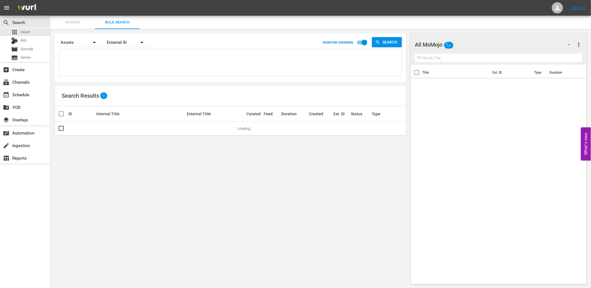
click at [123, 64] on textarea at bounding box center [231, 63] width 341 height 25
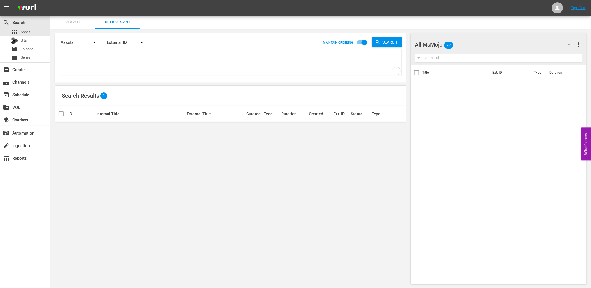
paste textarea "U8G1X9 F1S9J6 A2K9L1 B0H6V6 N4A5N2 J7G2D0 L6L0M8 P5N8Y8 V5D9F0 G3N0K4 G8D0N4 Q6…"
type textarea "U8G1X9 F1S9J6 A2K9L1 B0H6V6 N4A5N2 J7G2D0 L6L0M8 P5N8Y8 V5D9F0 G3N0K4 G8D0N4 Q6…"
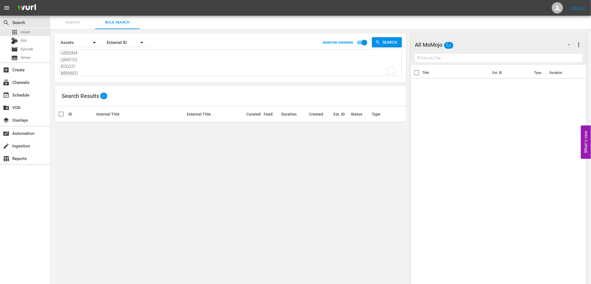
scroll to position [68, 0]
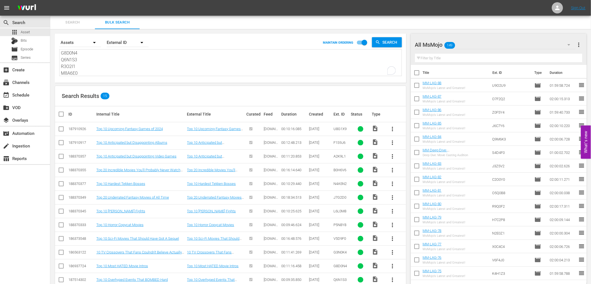
type textarea "U8G1X9 F1S9J6 A2K9L1 B0H6V6 N4A5N2 J7G2D0 L6L0M8 P5N8Y8 V5D9F0 G3N0K4 G8D0N4 Q6…"
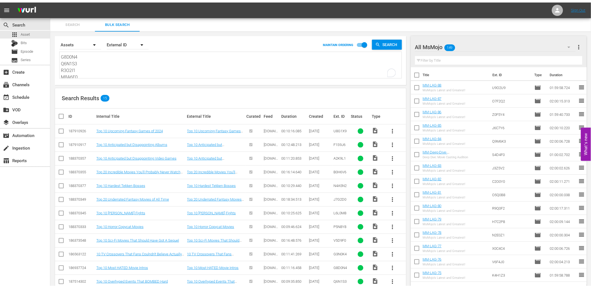
scroll to position [68, 0]
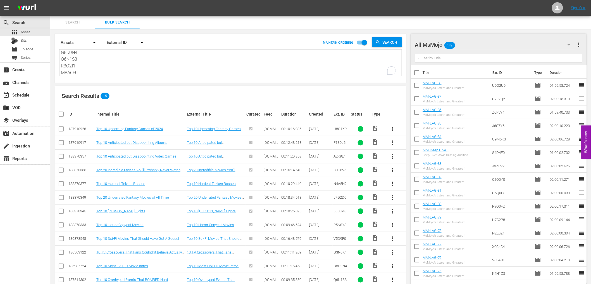
click at [479, 45] on div "All MsMojo 149" at bounding box center [495, 45] width 161 height 16
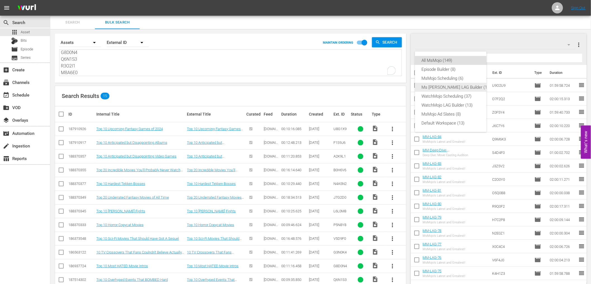
click at [445, 90] on div "Ms Mojo LAG Builder (12)" at bounding box center [456, 87] width 69 height 9
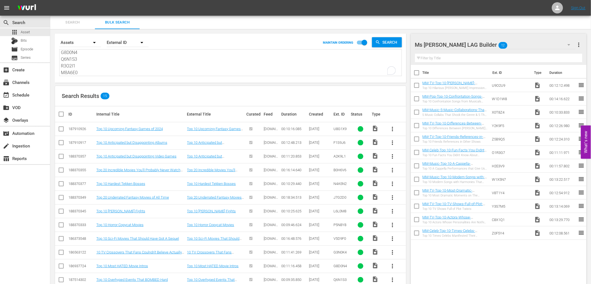
click at [521, 45] on div "Ms Mojo LAG Builder 12" at bounding box center [495, 45] width 161 height 16
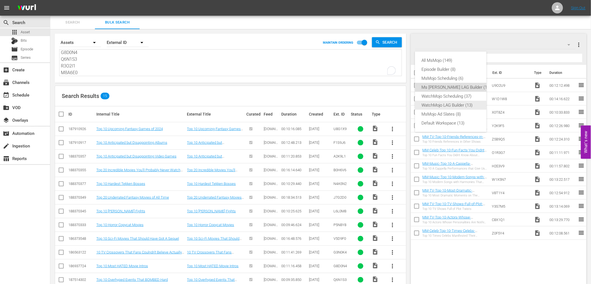
click at [448, 105] on div "WatchMojo LAG Builder (13)" at bounding box center [456, 105] width 69 height 9
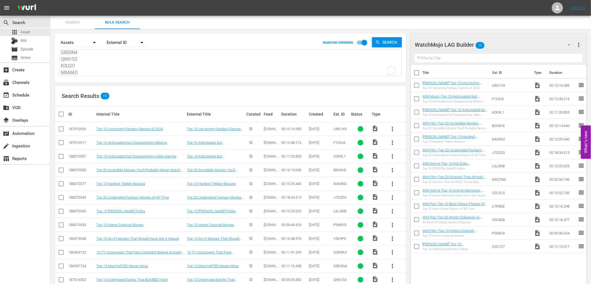
click at [417, 72] on input "checkbox" at bounding box center [417, 74] width 12 height 12
checkbox input "true"
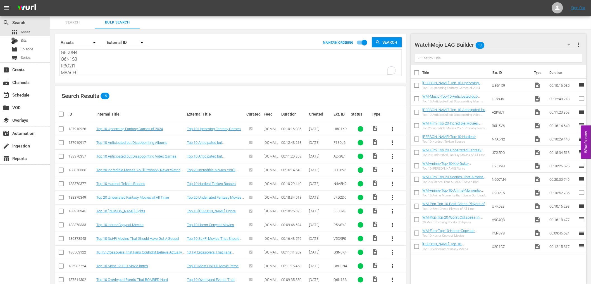
checkbox input "true"
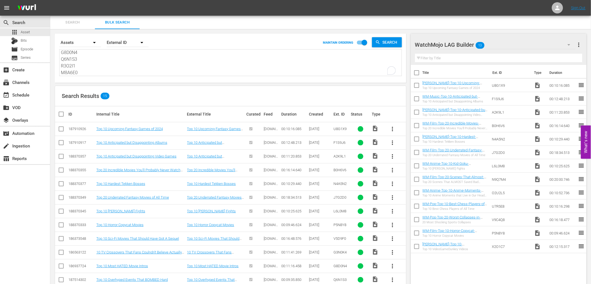
checkbox input "true"
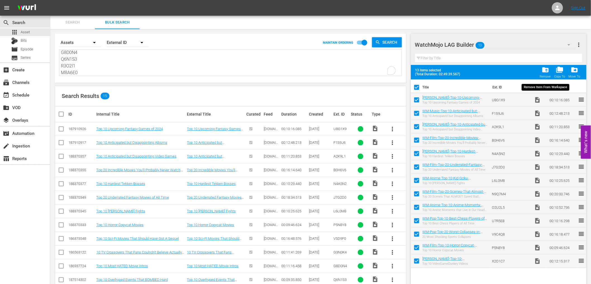
click at [544, 72] on span "folder_delete" at bounding box center [546, 70] width 8 height 8
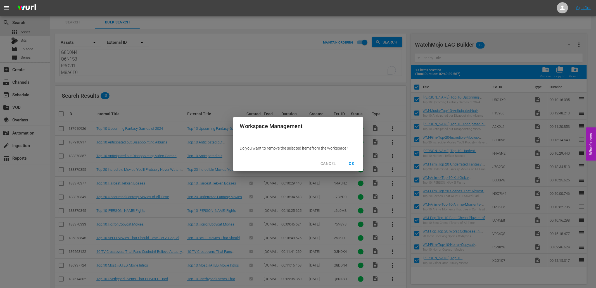
click at [355, 161] on span "OK" at bounding box center [351, 163] width 9 height 7
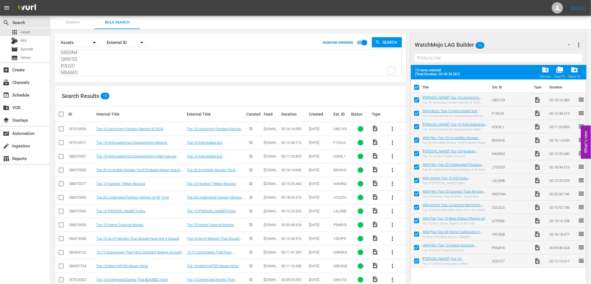
checkbox input "false"
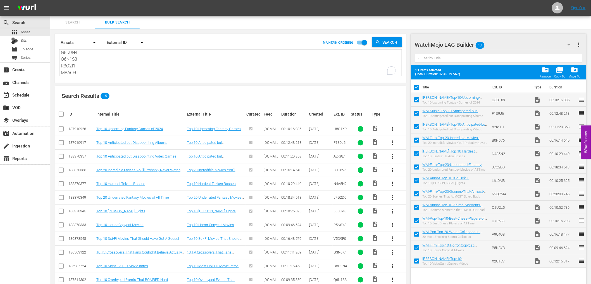
checkbox input "false"
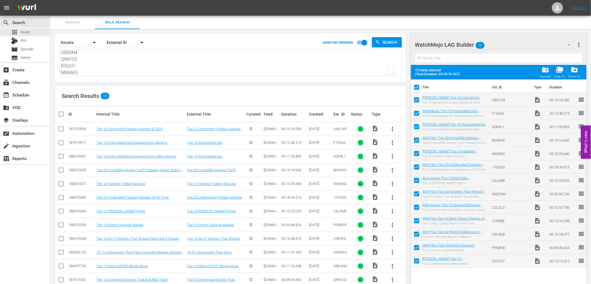
checkbox input "false"
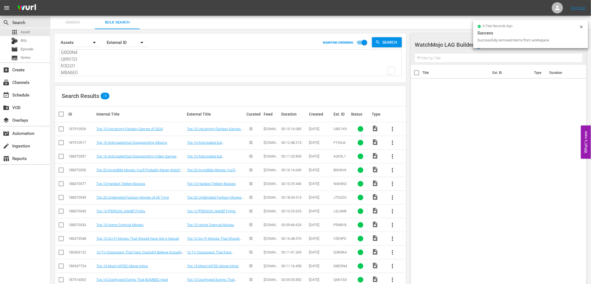
click at [63, 113] on input "checkbox" at bounding box center [63, 114] width 11 height 7
checkbox input "true"
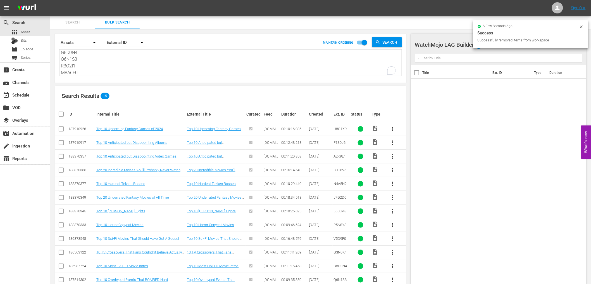
checkbox input "true"
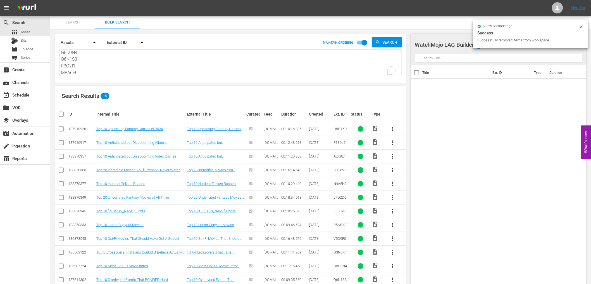
checkbox input "true"
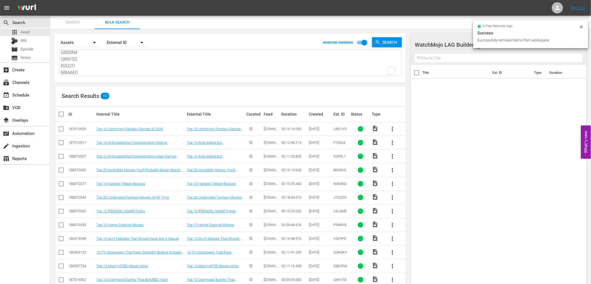
checkbox input "true"
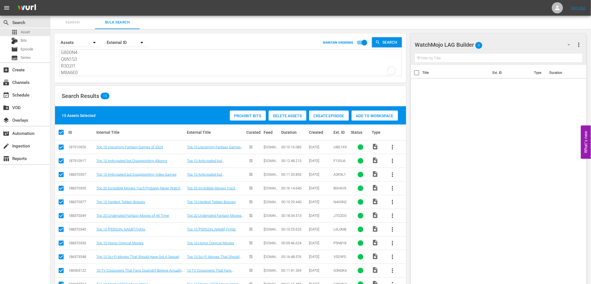
click at [367, 114] on span "Add to Workspace" at bounding box center [375, 115] width 46 height 4
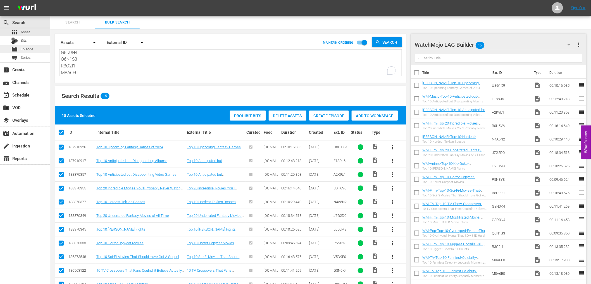
click at [27, 49] on span "Episode" at bounding box center [27, 49] width 13 height 6
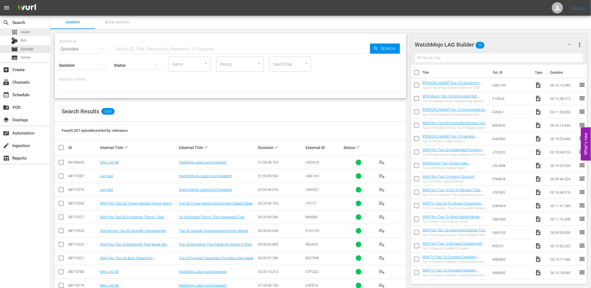
click at [26, 32] on span "Asset" at bounding box center [25, 32] width 9 height 6
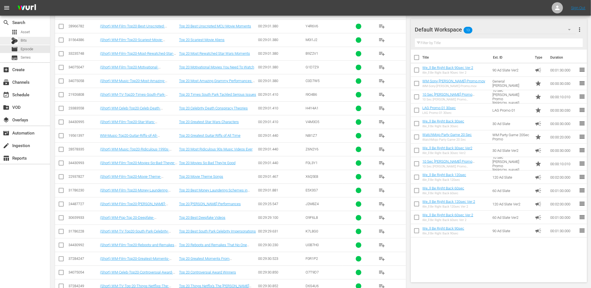
scroll to position [398, 0]
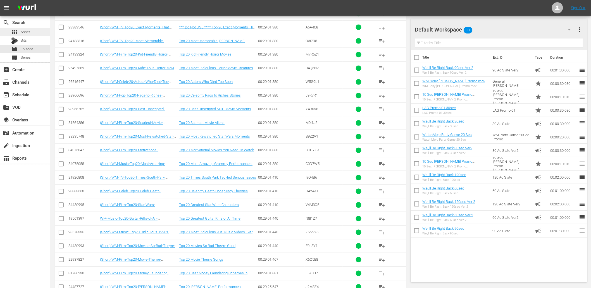
click at [26, 34] on span "Asset" at bounding box center [25, 32] width 9 height 6
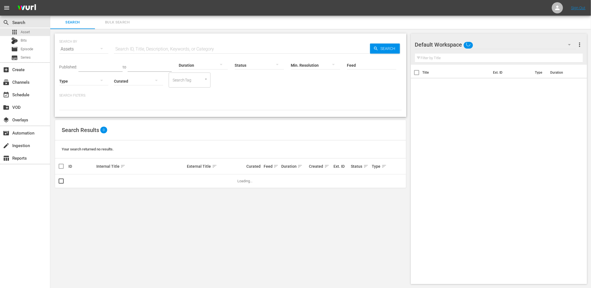
click at [118, 23] on span "Bulk Search" at bounding box center [117, 22] width 38 height 6
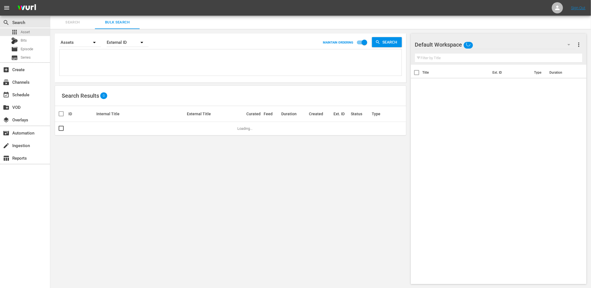
click at [152, 69] on textarea at bounding box center [231, 63] width 341 height 25
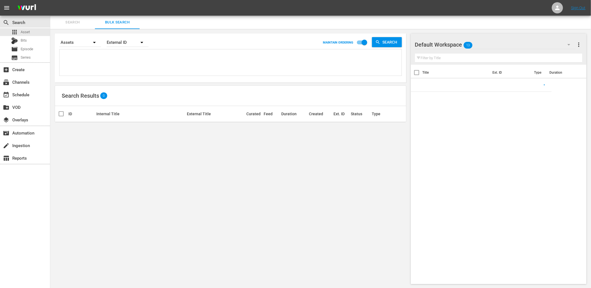
paste textarea "C6Q9N0 D4L3K3 A4G2P1 P2P4V1 W2W8I9 N5B3L2 M9T5S3 O3X6I1 Q3K1L1 S4C5B3 L6G2B9 M4…"
type textarea "C6Q9N0 D4L3K3 A4G2P1 P2P4V1 W2W8I9 N5B3L2 M9T5S3 O3X6I1 Q3K1L1 S4C5B3 L6G2B9 M4…"
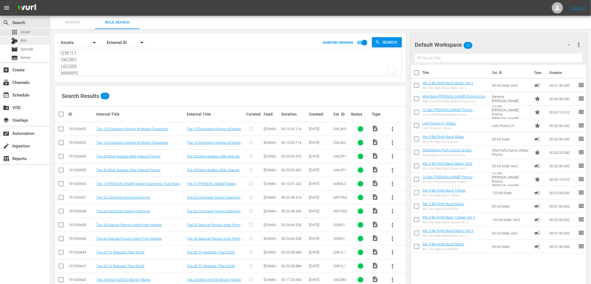
scroll to position [54, 0]
type textarea "C6Q9N0 D4L3K3 A4G2P1 P2P4V1 W2W8I9 N5B3L2 M9T5S3 O3X6I1 Q3K1L1 S4C5B3 L6G2B9 M4…"
click at [61, 143] on input "checkbox" at bounding box center [61, 143] width 7 height 7
checkbox input "true"
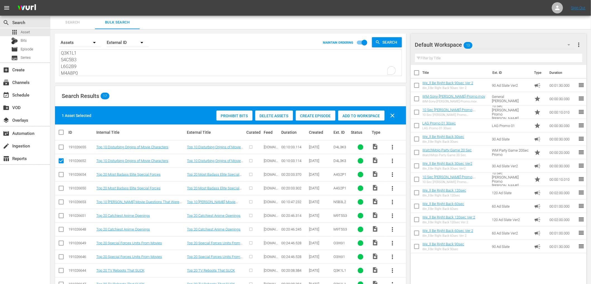
click at [60, 190] on input "checkbox" at bounding box center [61, 189] width 7 height 7
checkbox input "true"
click at [61, 230] on input "checkbox" at bounding box center [61, 230] width 7 height 7
checkbox input "true"
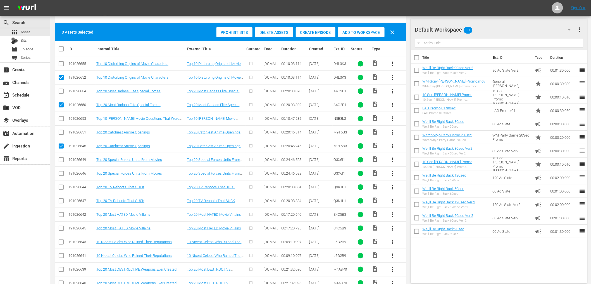
scroll to position [100, 0]
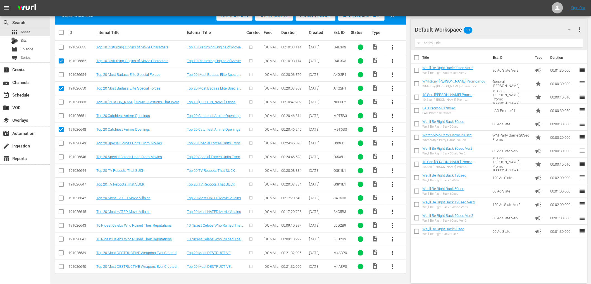
click at [62, 157] on input "checkbox" at bounding box center [61, 158] width 7 height 7
checkbox input "true"
click at [59, 184] on input "checkbox" at bounding box center [61, 185] width 7 height 7
checkbox input "true"
click at [61, 213] on input "checkbox" at bounding box center [61, 212] width 7 height 7
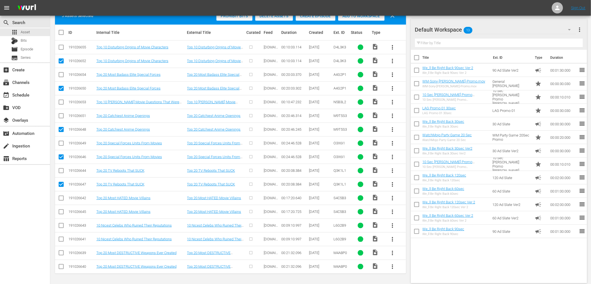
checkbox input "true"
click at [62, 240] on input "checkbox" at bounding box center [61, 240] width 7 height 7
checkbox input "true"
click at [59, 265] on input "checkbox" at bounding box center [61, 267] width 7 height 7
checkbox input "true"
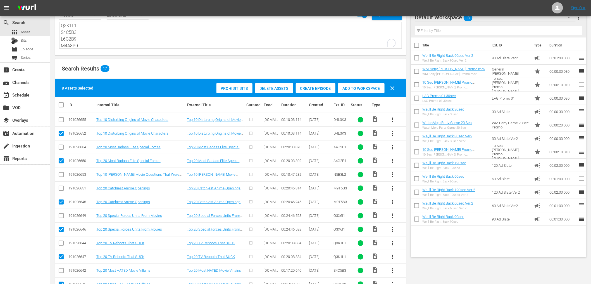
scroll to position [0, 0]
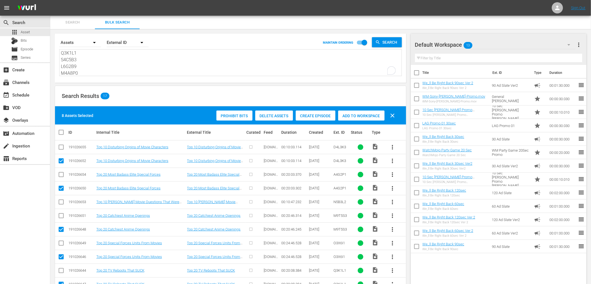
click at [275, 115] on span "Delete Assets" at bounding box center [274, 115] width 38 height 4
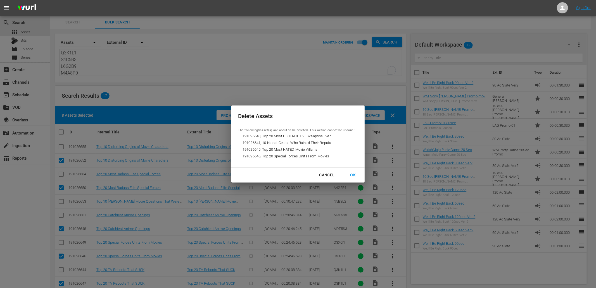
click at [354, 175] on div "OK" at bounding box center [353, 175] width 15 height 7
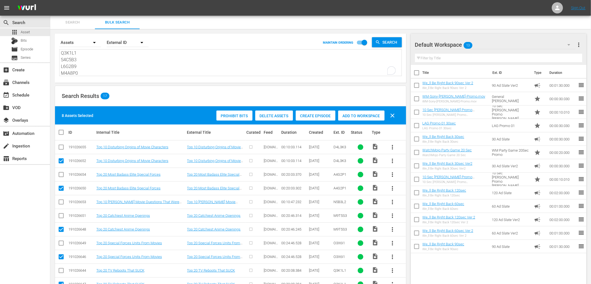
click at [111, 65] on textarea "C6Q9N0 D4L3K3 A4G2P1 P2P4V1 W2W8I9 N5B3L2 M9T5S3 O3X6I1 Q3K1L1 S4C5B3 L6G2B9 M4…" at bounding box center [231, 62] width 341 height 25
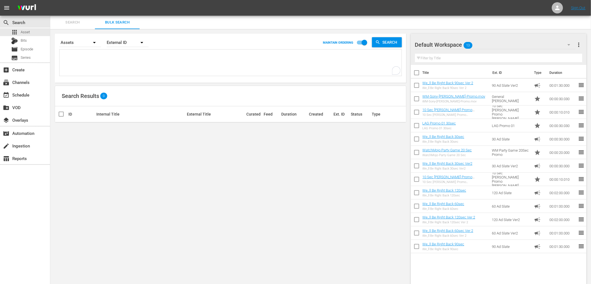
paste textarea "C6Q9N0 D4L3K3 A4G2P1 P2P4V1 W2W8I9 N5B3L2 M9T5S3 O3X6I1 Q3K1L1 S4C5B3 L6G2B9 M4…"
type textarea "C6Q9N0 D4L3K3 A4G2P1 P2P4V1 W2W8I9 N5B3L2 M9T5S3 O3X6I1 Q3K1L1 S4C5B3 L6G2B9 M4…"
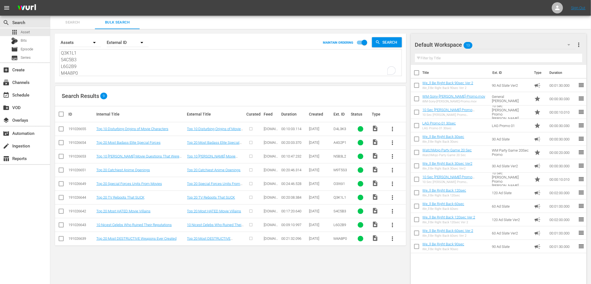
click at [95, 66] on textarea "C6Q9N0 D4L3K3 A4G2P1 P2P4V1 W2W8I9 N5B3L2 M9T5S3 O3X6I1 Q3K1L1 S4C5B3 L6G2B9 M4…" at bounding box center [231, 62] width 341 height 25
paste textarea "U9O2U9 W1D1W8 X0T8Z4 Y2K9F5 Z5B9Q5 O1R3G7"
type textarea "U9O2U9 W1D1W8 X0T8Z4 Y2K9F5 Z5B9Q5 O1R3G7"
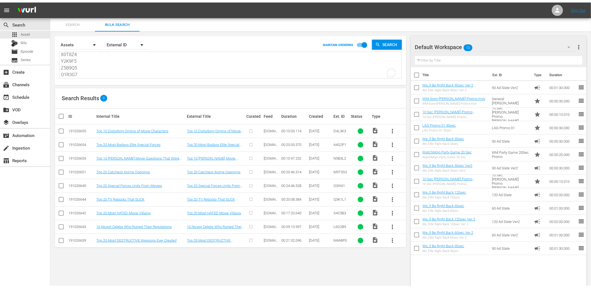
scroll to position [14, 0]
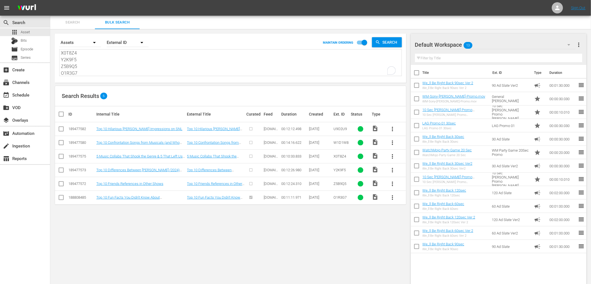
type textarea "U9O2U9 W1D1W8 X0T8Z4 Y2K9F5 Z5B9Q5 O1R3G7"
click at [518, 48] on div "Default Workspace 13" at bounding box center [495, 45] width 161 height 16
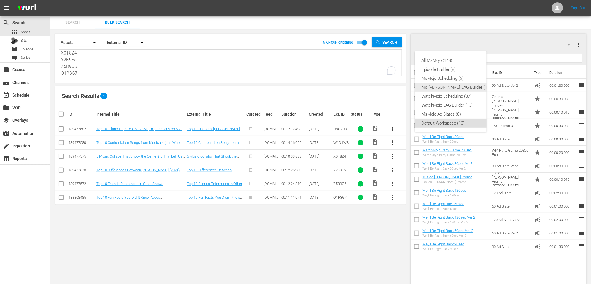
click at [443, 88] on div "Ms Mojo LAG Builder (14)" at bounding box center [456, 87] width 69 height 9
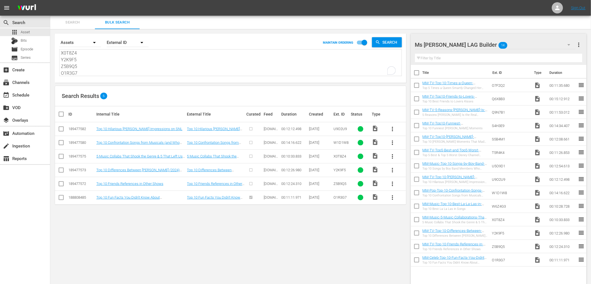
click at [416, 73] on input "checkbox" at bounding box center [417, 74] width 12 height 12
checkbox input "true"
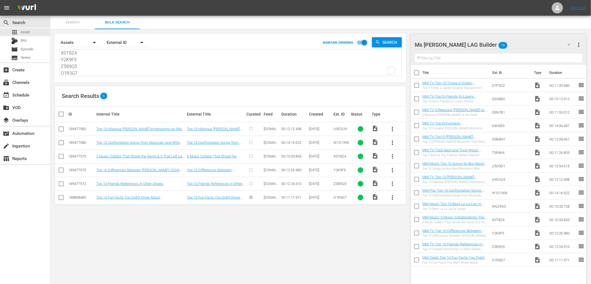
checkbox input "true"
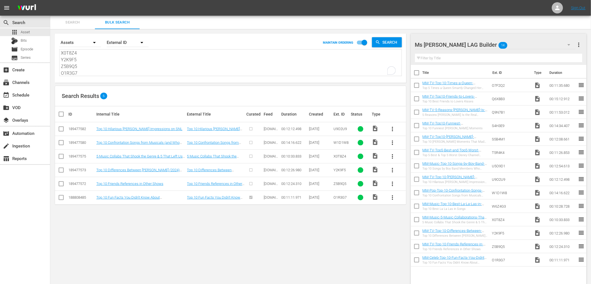
checkbox input "true"
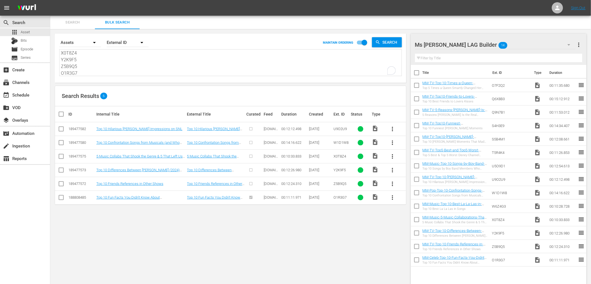
checkbox input "true"
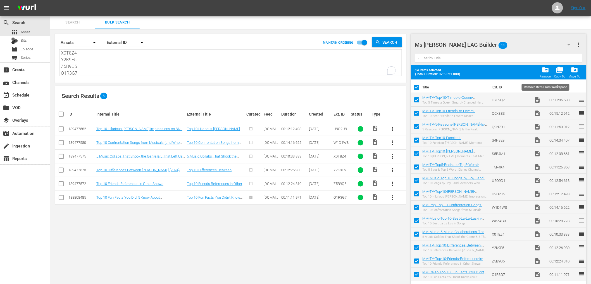
click at [546, 71] on span "folder_delete" at bounding box center [546, 70] width 8 height 8
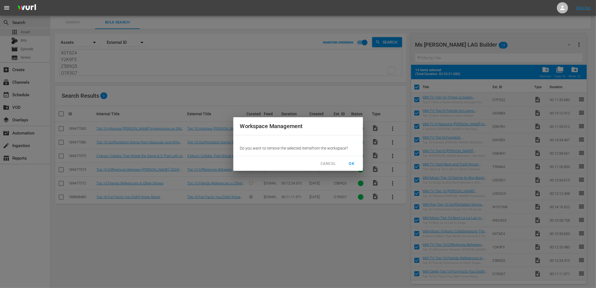
click at [351, 163] on span "OK" at bounding box center [351, 163] width 9 height 7
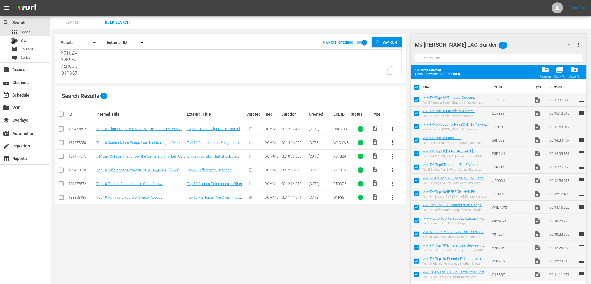
checkbox input "false"
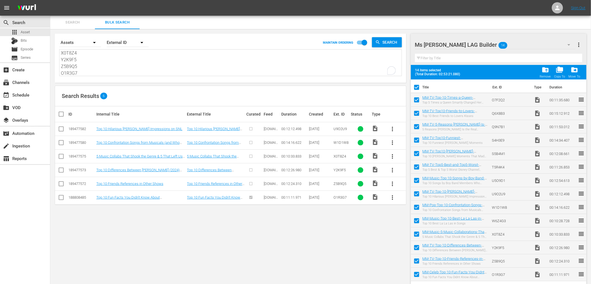
checkbox input "false"
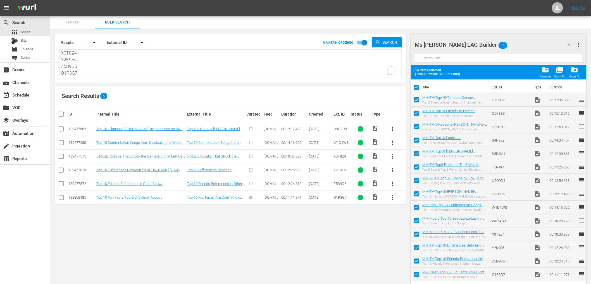
checkbox input "false"
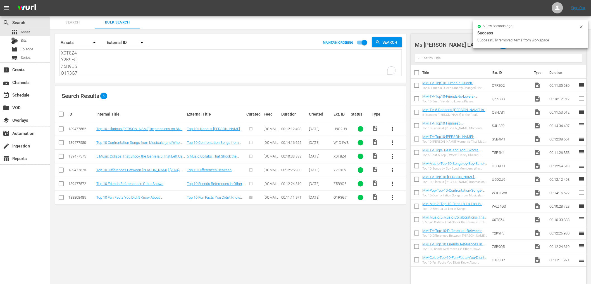
click at [60, 114] on input "checkbox" at bounding box center [63, 114] width 11 height 7
checkbox input "true"
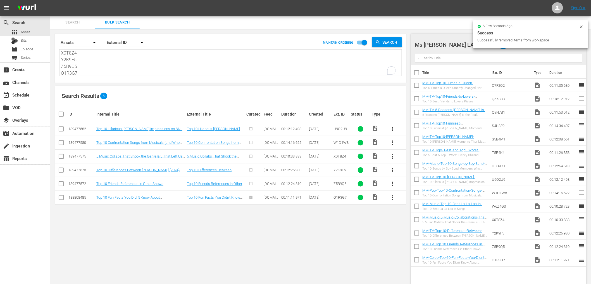
checkbox input "true"
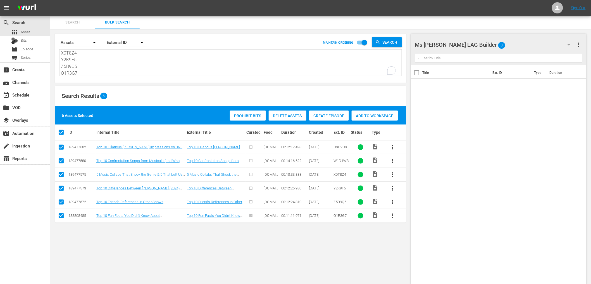
click at [384, 117] on span "Add to Workspace" at bounding box center [375, 115] width 46 height 4
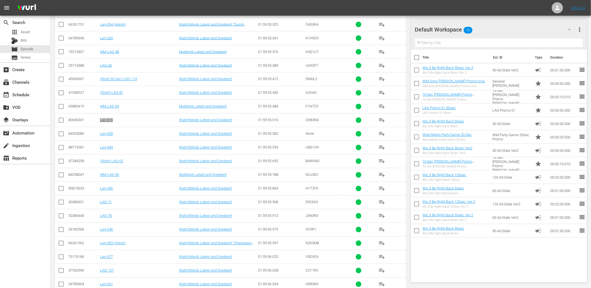
scroll to position [2140, 0]
click at [28, 32] on span "Asset" at bounding box center [25, 32] width 9 height 6
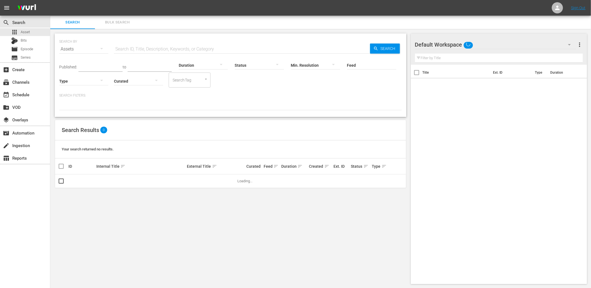
click at [128, 22] on span "Bulk Search" at bounding box center [117, 22] width 38 height 6
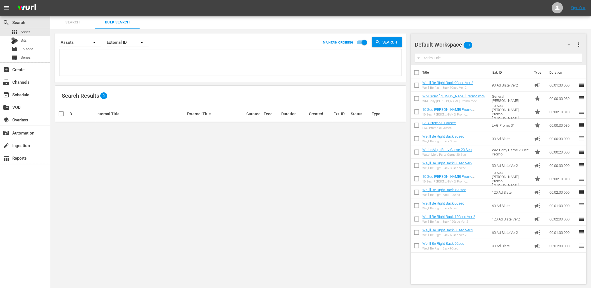
click at [121, 54] on textarea at bounding box center [231, 63] width 341 height 25
paste textarea "H2E3V9 W1X5N7 V8T1Y4 Y3S7M5 C8X1Q1 Z0F5Y4"
type textarea "H2E3V9 W1X5N7 V8T1Y4 Y3S7M5 C8X1Q1 Z0F5Y4"
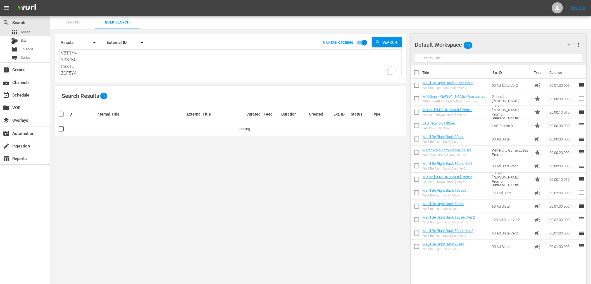
scroll to position [14, 0]
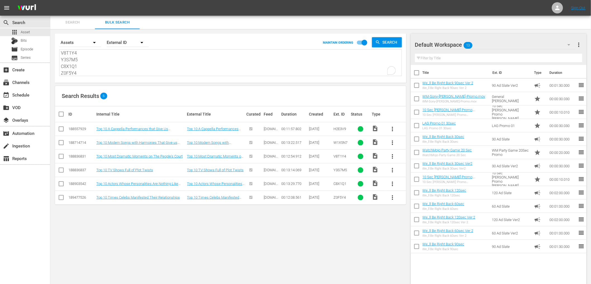
type textarea "H2E3V9 W1X5N7 V8T1Y4 Y3S7M5 C8X1Q1 Z0F5Y4"
click at [60, 114] on input "checkbox" at bounding box center [63, 114] width 11 height 7
checkbox input "true"
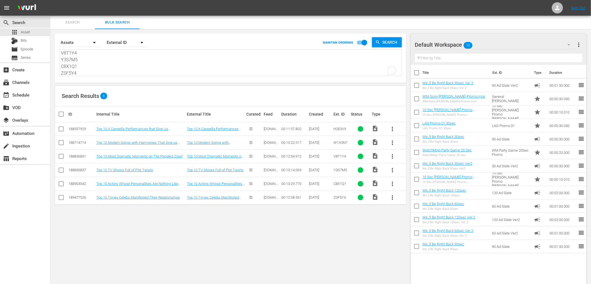
checkbox input "true"
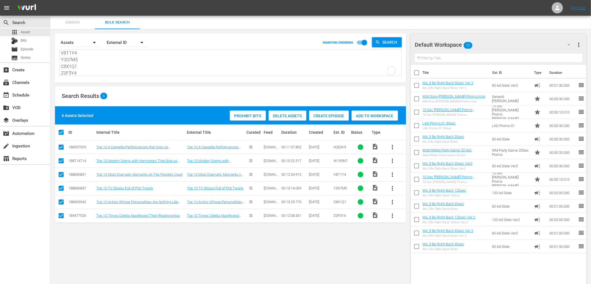
click at [466, 47] on span "13" at bounding box center [468, 45] width 9 height 12
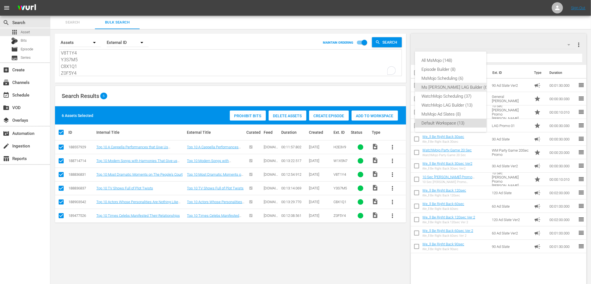
click at [442, 90] on div "Ms Mojo LAG Builder (6)" at bounding box center [455, 87] width 67 height 9
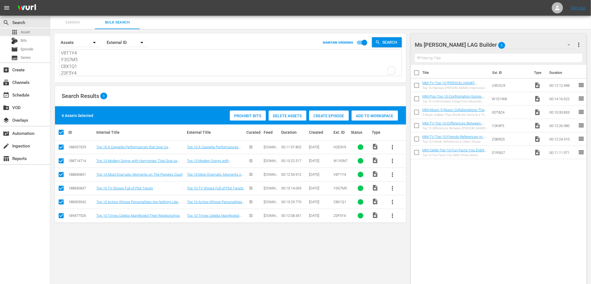
click at [87, 54] on textarea "H2E3V9 W1X5N7 V8T1Y4 Y3S7M5 C8X1Q1 Z0F5Y4" at bounding box center [231, 62] width 341 height 25
type textarea "H2E3V9 W1X5N7 V8T1Y4 Y3S7M5 C8X1Q1 Z0F5Y4"
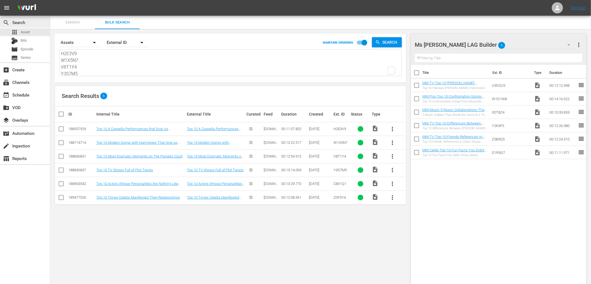
type textarea "H2E3V9 W1X5N7 V8T1Y4 Y3S7M5 C8X1Q1 Z0F5Y4"
click at [101, 73] on textarea "H2E3V9 W1X5N7 V8T1Y4 Y3S7M5 C8X1Q1 Z0F5Y4" at bounding box center [231, 62] width 341 height 25
type textarea "H2E3V9 W1X5N7 V8T1Y4 Y3S7M5 C8X1Q1 Z0F5Y4"
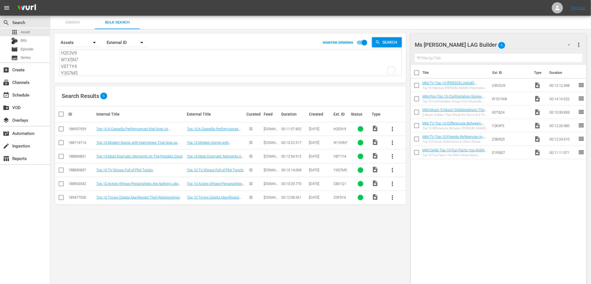
type textarea "H2E3V9 W1X5N7 V8T1Y4 Y3S7M5 C8X1Q1 Z0F5Y4"
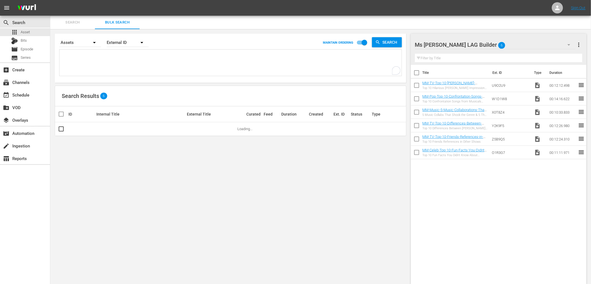
scroll to position [0, 0]
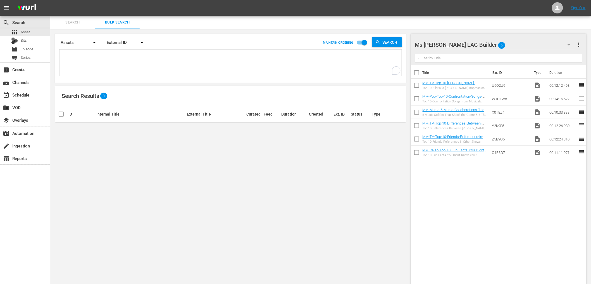
click at [114, 65] on textarea "To enrich screen reader interactions, please activate Accessibility in Grammarl…" at bounding box center [231, 62] width 341 height 25
paste textarea "U9O2U9 W1D1W8 X0T8Z4 Y2K9F5 Z5B9Q5 O1R3G7 H2E3V9 W1X5N7 V8T1Y4 Y3S7M5 C8X1Q1 Z0…"
type textarea "U9O2U9 W1D1W8 X0T8Z4 Y2K9F5 Z5B9Q5 O1R3G7 H2E3V9 W1X5N7 V8T1Y4 Y3S7M5 C8X1Q1 Z0…"
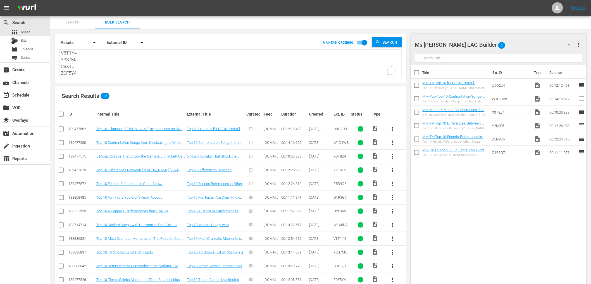
type textarea "U9O2U9 W1D1W8 X0T8Z4 Y2K9F5 Z5B9Q5 O1R3G7 H2E3V9 W1X5N7 V8T1Y4 Y3S7M5 C8X1Q1 Z0…"
click at [60, 127] on input "checkbox" at bounding box center [61, 130] width 7 height 7
checkbox input "true"
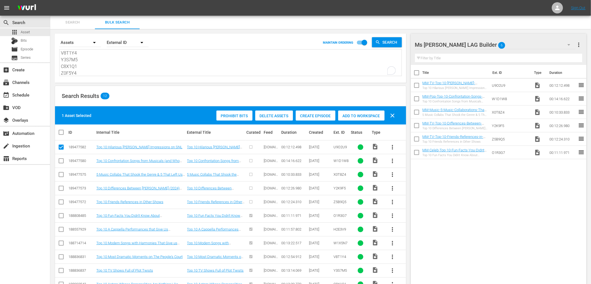
click at [60, 134] on input "checkbox" at bounding box center [63, 132] width 11 height 7
checkbox input "true"
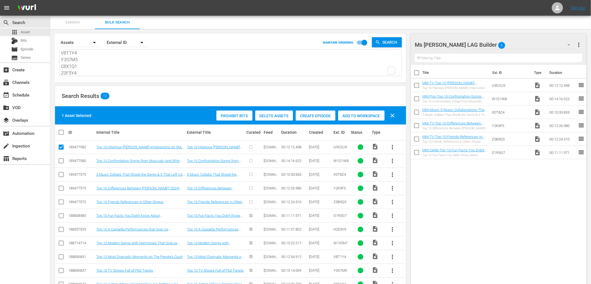
checkbox input "true"
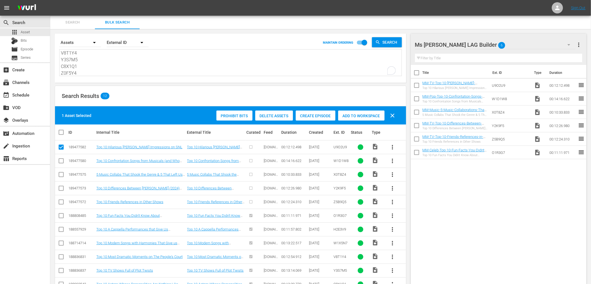
checkbox input "true"
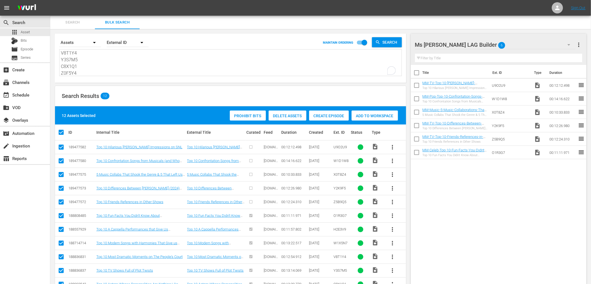
click at [416, 73] on input "checkbox" at bounding box center [417, 74] width 12 height 12
checkbox input "true"
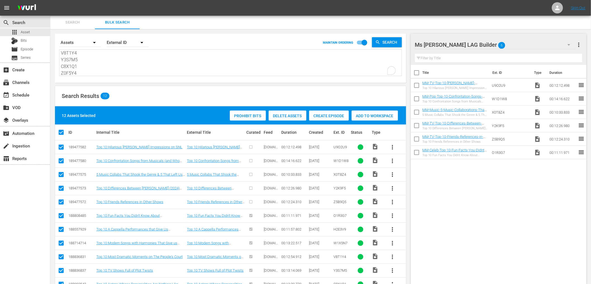
checkbox input "true"
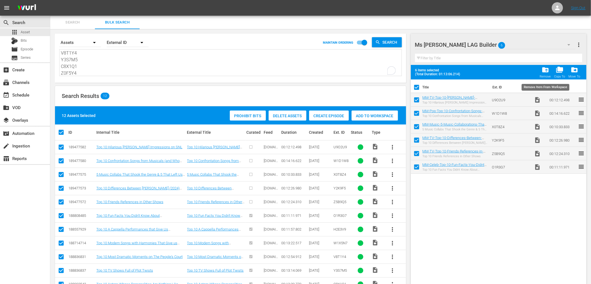
click at [546, 71] on span "folder_delete" at bounding box center [546, 70] width 8 height 8
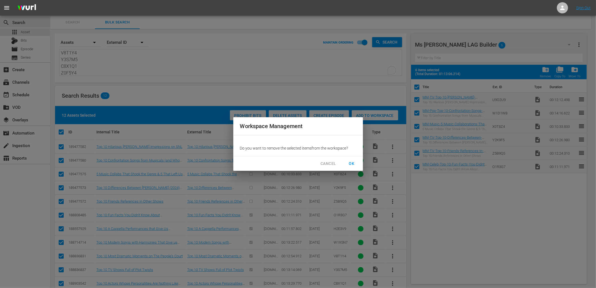
click at [354, 161] on span "OK" at bounding box center [351, 163] width 9 height 7
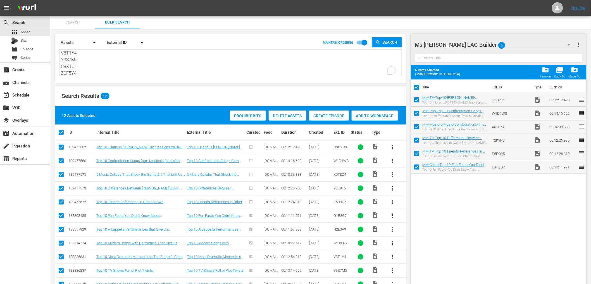
checkbox input "false"
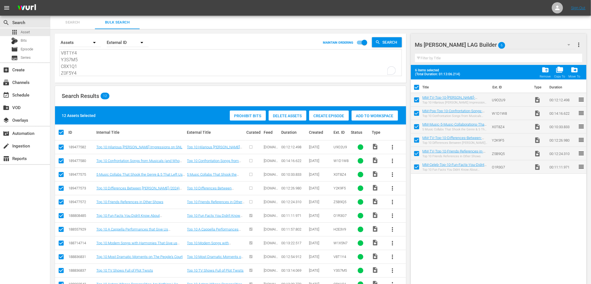
checkbox input "false"
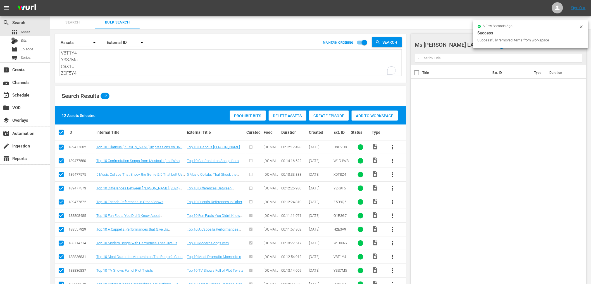
click at [375, 113] on span "Add to Workspace" at bounding box center [375, 115] width 46 height 4
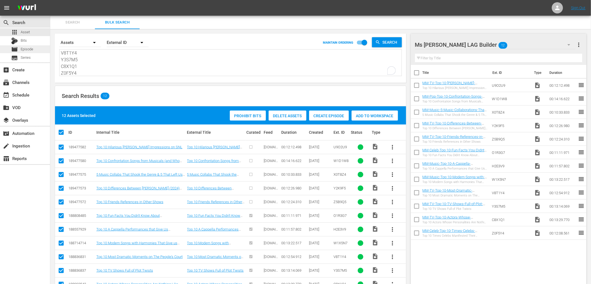
click at [30, 47] on span "Episode" at bounding box center [27, 49] width 13 height 6
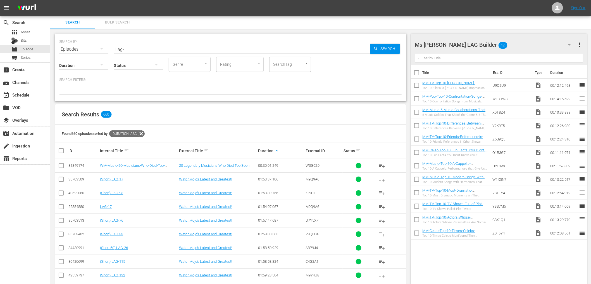
click at [144, 133] on icon at bounding box center [141, 133] width 7 height 7
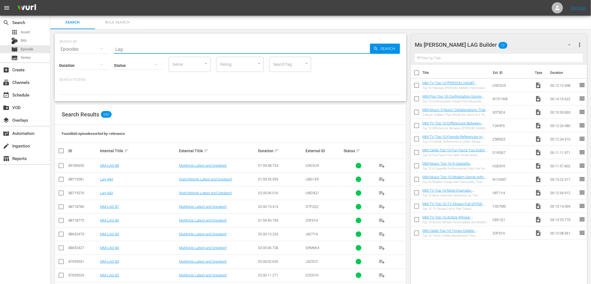
drag, startPoint x: 124, startPoint y: 49, endPoint x: 87, endPoint y: 55, distance: 37.7
click at [92, 52] on div "SEARCH BY Search By Episodes Search ID, Title, Description, Keywords, or Catego…" at bounding box center [231, 68] width 352 height 68
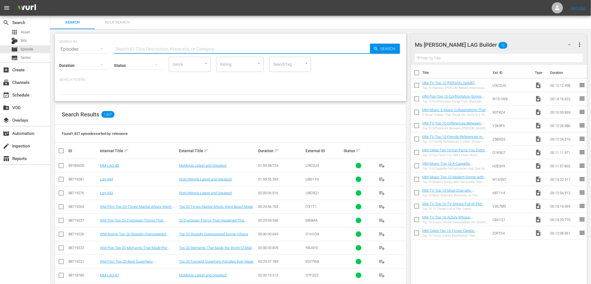
click at [109, 181] on td "Lag-444" at bounding box center [138, 179] width 79 height 14
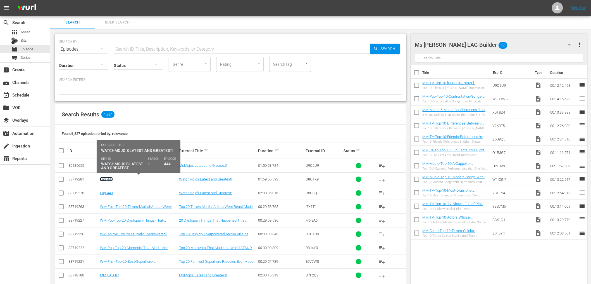
click at [109, 180] on link "Lag-444" at bounding box center [106, 179] width 13 height 4
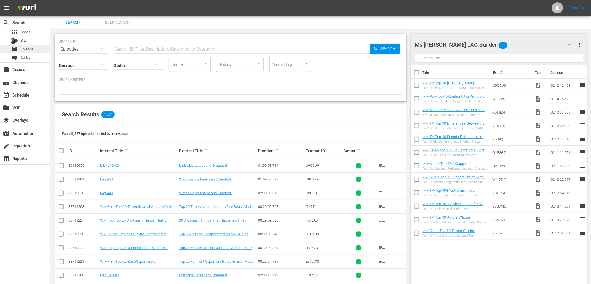
click at [30, 49] on span "Episode" at bounding box center [27, 49] width 13 height 6
click at [33, 69] on div "add_box Create" at bounding box center [25, 69] width 50 height 11
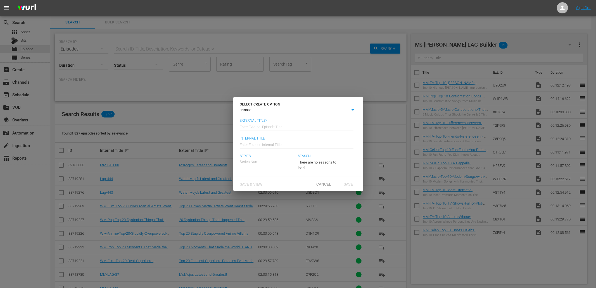
click at [267, 124] on input "text" at bounding box center [296, 126] width 113 height 13
type input "WatchMojo’s Latest and Greatest!"
click at [270, 148] on input "text" at bounding box center [296, 143] width 113 height 13
type input "Lag-445"
click at [255, 163] on input "text" at bounding box center [265, 161] width 51 height 13
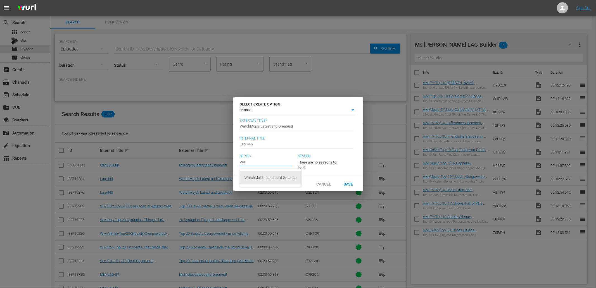
click at [263, 178] on div "WatchMojo's Latest and Greatest" at bounding box center [270, 177] width 52 height 13
type input "WatchMojo's Latest and Greatest"
click at [251, 185] on span "Save & View" at bounding box center [252, 184] width 32 height 4
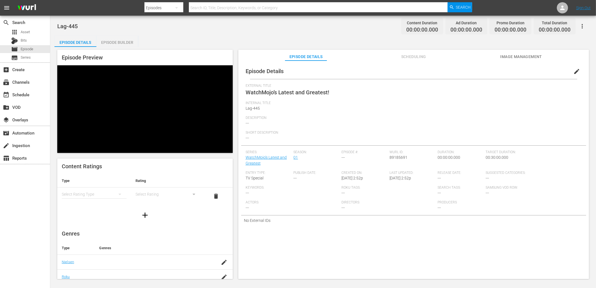
click at [521, 56] on span "Image Management" at bounding box center [521, 56] width 42 height 7
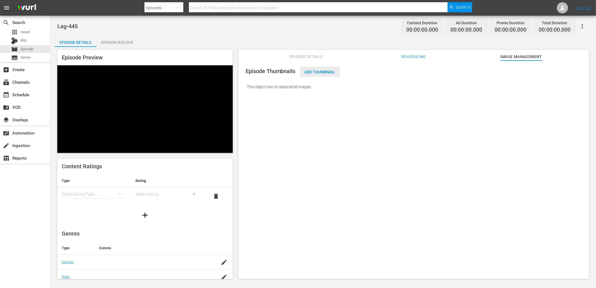
click at [312, 70] on span "Add Thumbnail" at bounding box center [320, 72] width 40 height 4
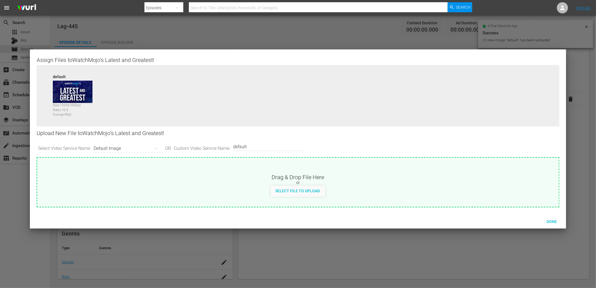
click at [122, 148] on div "Default Image" at bounding box center [128, 149] width 69 height 16
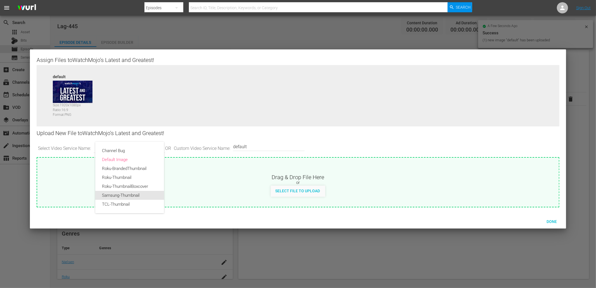
click at [130, 194] on div "Samsung-Thumbnail" at bounding box center [129, 195] width 55 height 9
type input "Samsung-Thumbnail"
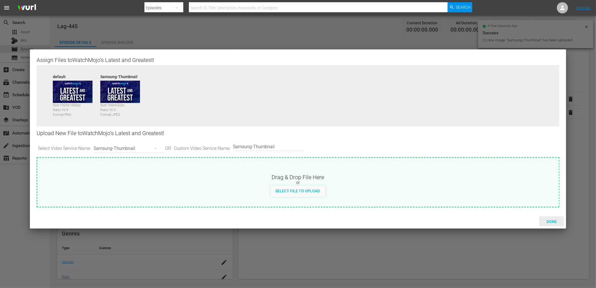
click at [552, 222] on span "Done" at bounding box center [551, 222] width 19 height 4
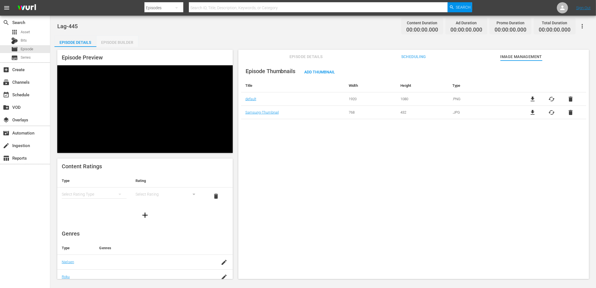
click at [107, 44] on div "Episode Builder" at bounding box center [117, 42] width 42 height 13
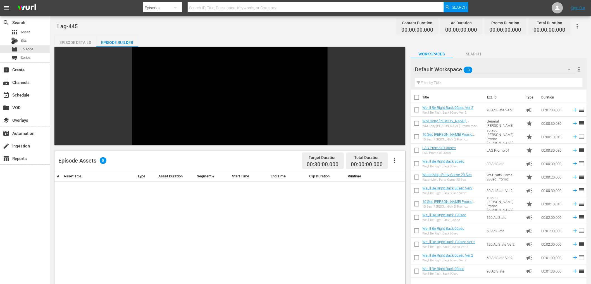
click at [70, 37] on div "Episode Details" at bounding box center [75, 42] width 42 height 13
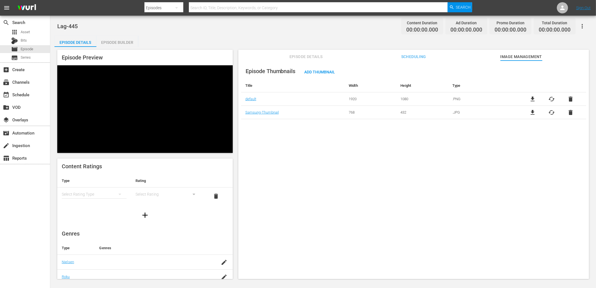
click at [305, 55] on span "Episode Details" at bounding box center [306, 56] width 42 height 7
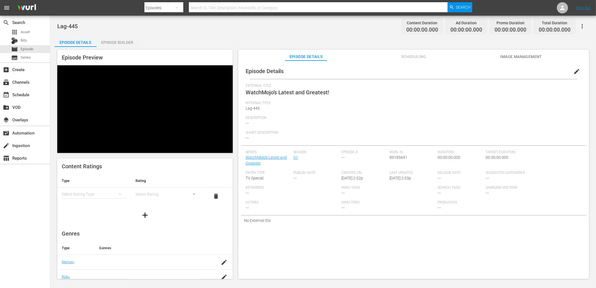
click at [577, 69] on button "edit" at bounding box center [576, 71] width 13 height 13
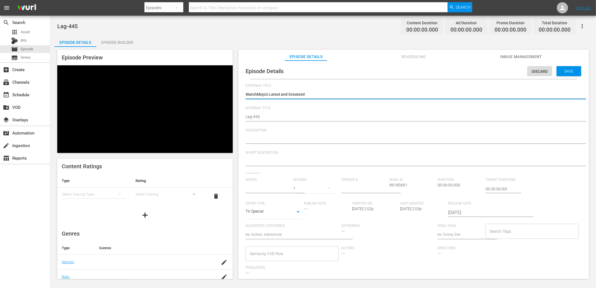
click at [270, 142] on textarea at bounding box center [412, 139] width 333 height 7
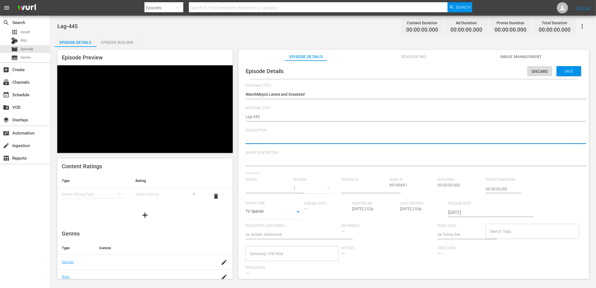
type input "WatchMojo's Latest and Greatest"
paste textarea "Stay up to date with all of the Latest and Greatest countdown videos from the W…"
type textarea "Stay up to date with all of the Latest and Greatest countdown videos from the W…"
click at [334, 160] on textarea at bounding box center [412, 162] width 333 height 7
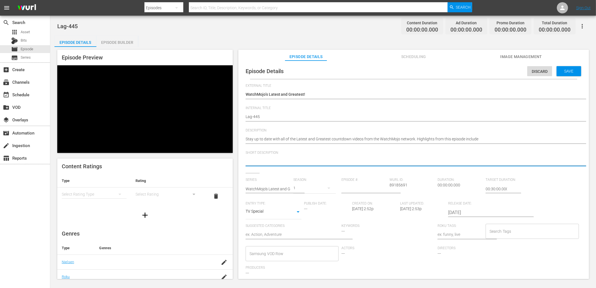
paste textarea "Stay up to date with all of the Latest and Greatest countdown videos from the W…"
type textarea "Stay up to date with all of the Latest and Greatest countdown videos from the W…"
click at [373, 188] on input "number" at bounding box center [363, 188] width 45 height 13
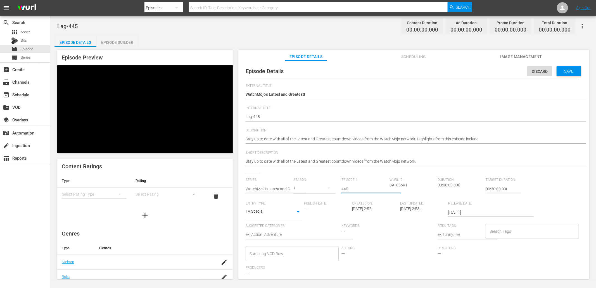
type input "445"
type input "02:00:00.000"
click at [568, 73] on div "Save" at bounding box center [569, 71] width 25 height 10
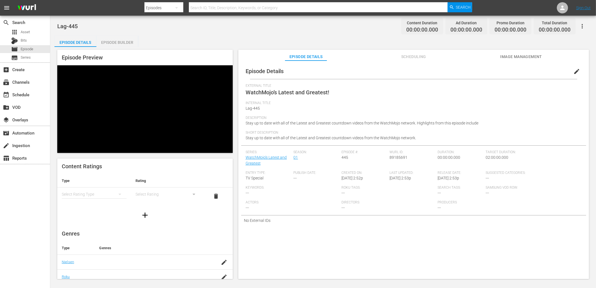
click at [120, 42] on div "Episode Builder" at bounding box center [117, 42] width 42 height 13
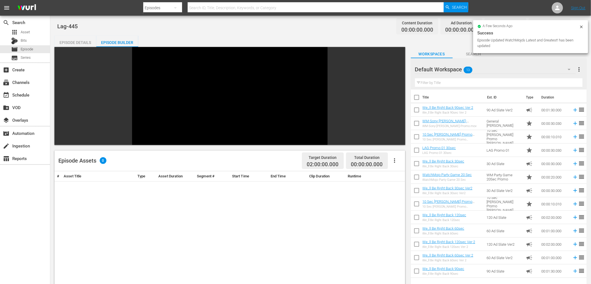
click at [485, 72] on div "Default Workspace 13" at bounding box center [495, 69] width 161 height 16
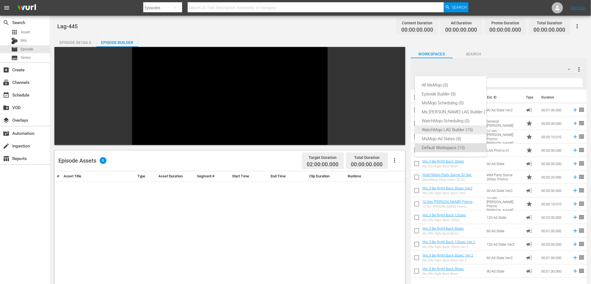
click at [441, 128] on div "WatchMojo LAG Builder (15)" at bounding box center [456, 129] width 69 height 9
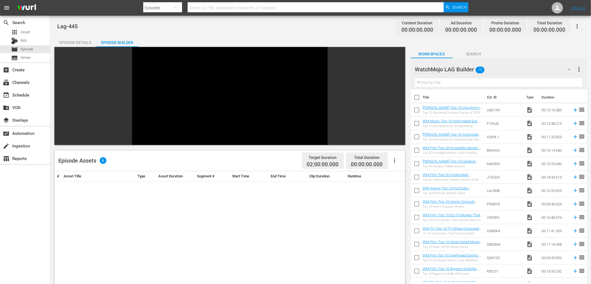
click at [416, 97] on input "checkbox" at bounding box center [417, 98] width 12 height 12
checkbox input "true"
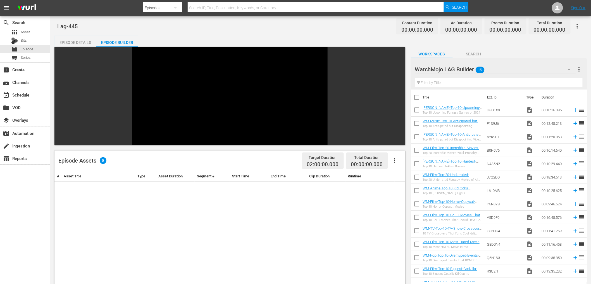
checkbox input "true"
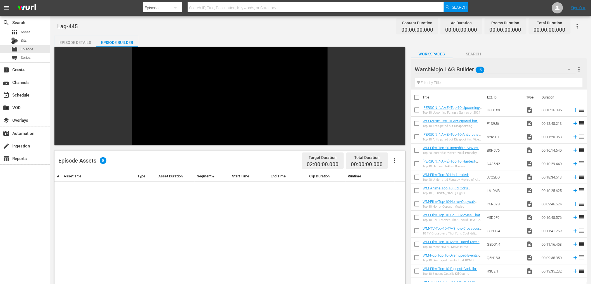
checkbox input "true"
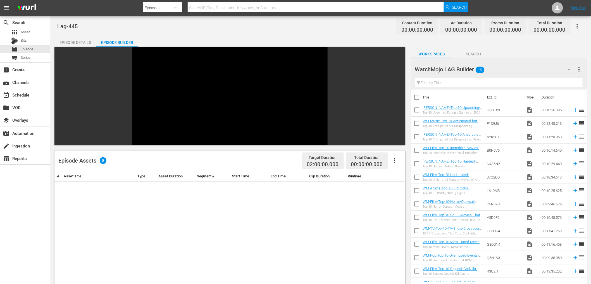
checkbox input "true"
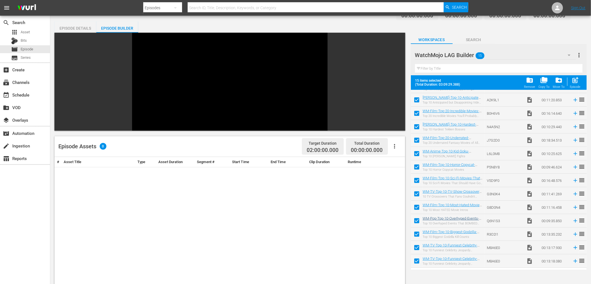
scroll to position [21, 0]
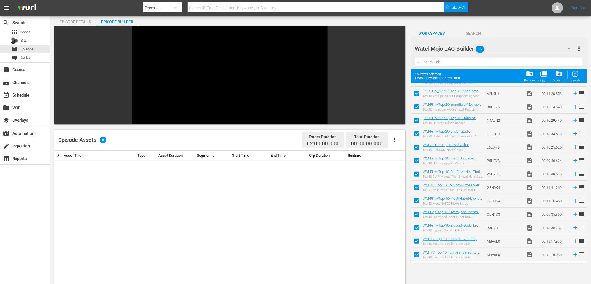
click at [414, 253] on input "checkbox" at bounding box center [417, 255] width 12 height 12
checkbox input "false"
click at [416, 239] on input "checkbox" at bounding box center [417, 242] width 12 height 12
checkbox input "false"
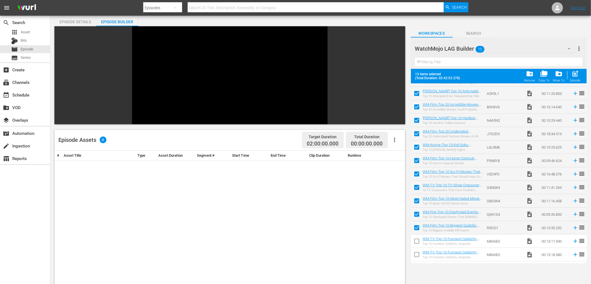
click at [415, 227] on input "checkbox" at bounding box center [417, 229] width 12 height 12
checkbox input "false"
click at [415, 210] on input "checkbox" at bounding box center [417, 215] width 12 height 12
checkbox input "false"
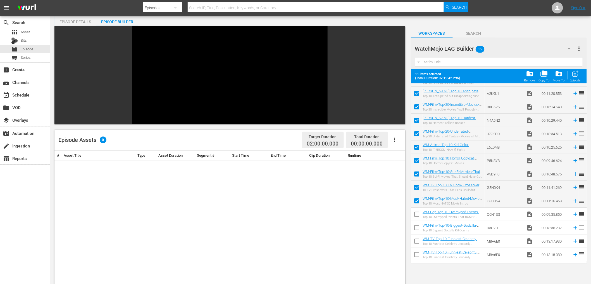
click at [417, 199] on input "checkbox" at bounding box center [417, 202] width 12 height 12
checkbox input "false"
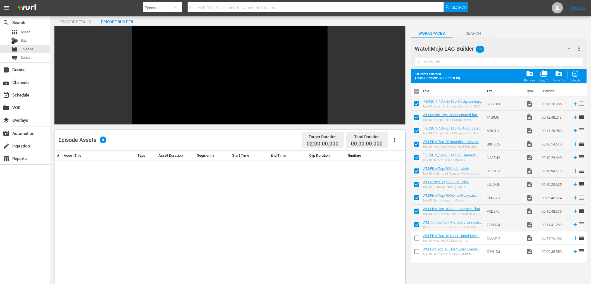
click at [416, 225] on input "checkbox" at bounding box center [417, 226] width 12 height 12
checkbox input "false"
click at [417, 211] on input "checkbox" at bounding box center [417, 212] width 12 height 12
checkbox input "false"
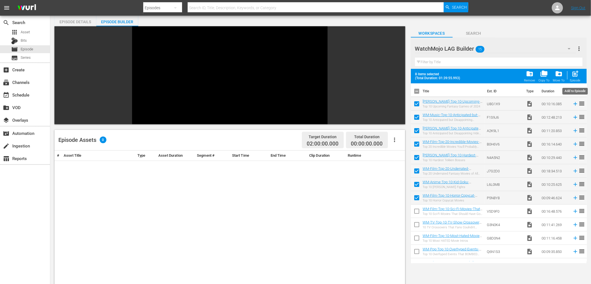
click at [575, 75] on span "post_add" at bounding box center [576, 74] width 8 height 8
checkbox input "false"
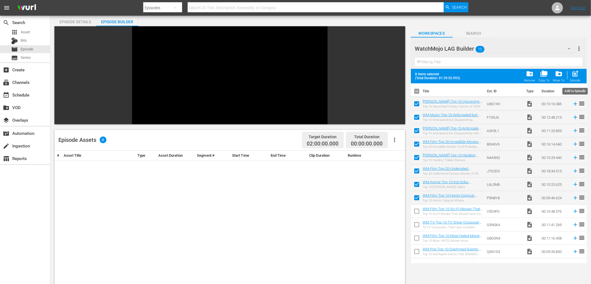
checkbox input "false"
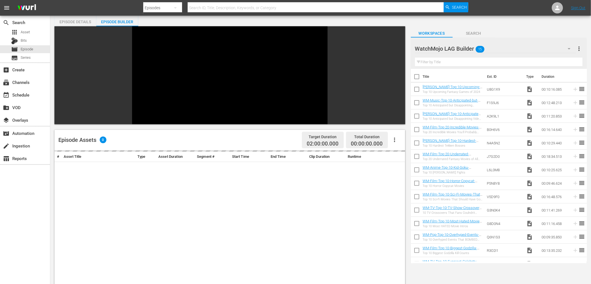
click at [503, 46] on div "WatchMojo LAG Builder 15" at bounding box center [495, 49] width 161 height 16
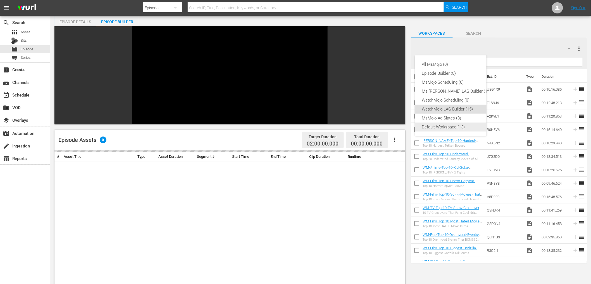
click at [445, 124] on div "Default Workspace (13)" at bounding box center [456, 126] width 69 height 9
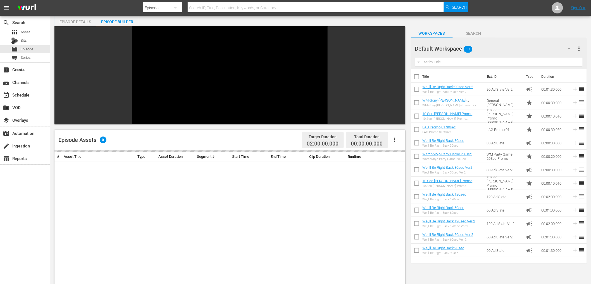
click at [434, 62] on input "text" at bounding box center [499, 62] width 168 height 9
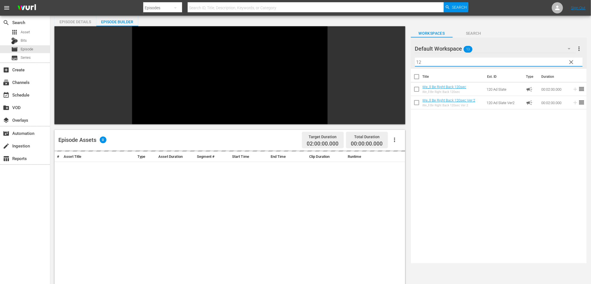
type input "12"
click at [327, 170] on div "# Asset Title Type Asset Duration Segment # Start Time End Time Clip Duration R…" at bounding box center [229, 273] width 351 height 246
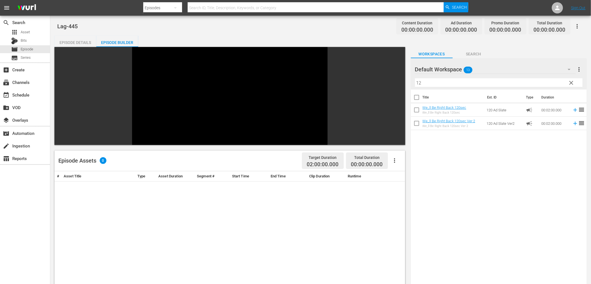
click at [470, 56] on span "Search" at bounding box center [474, 54] width 42 height 7
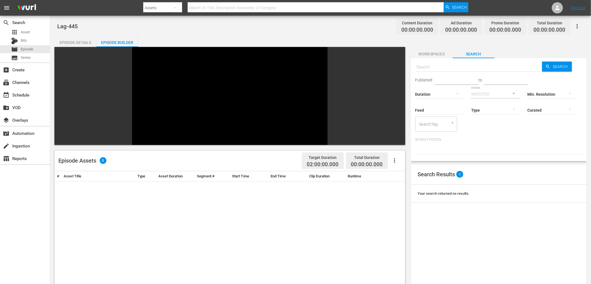
click at [434, 54] on span "Workspaces" at bounding box center [432, 54] width 42 height 7
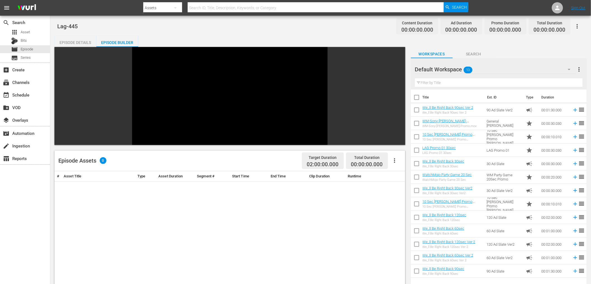
click at [77, 42] on div "Episode Details" at bounding box center [75, 42] width 42 height 13
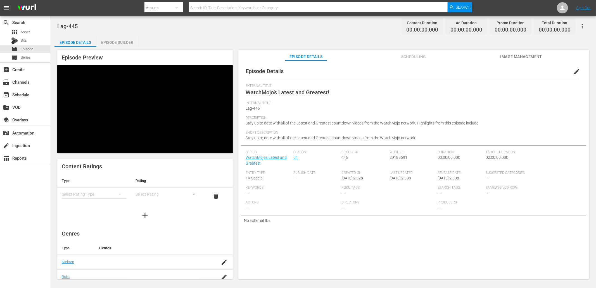
click at [118, 41] on div "Episode Builder" at bounding box center [117, 42] width 42 height 13
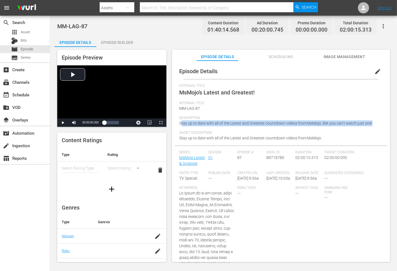
drag, startPoint x: 372, startPoint y: 124, endPoint x: 180, endPoint y: 124, distance: 191.1
click at [180, 124] on div "Description Stay up to date with all of the Latest and Greatest countdown video…" at bounding box center [281, 123] width 204 height 15
copy span "Stay up to date with all of the Latest and Greatest countdown videos from MsMoj…"
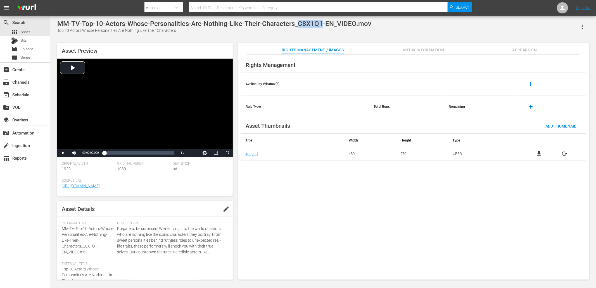
drag, startPoint x: 322, startPoint y: 25, endPoint x: 299, endPoint y: 27, distance: 22.8
click at [299, 27] on div "MM-TV-Top-10-Actors-Whose-Personalities-Are-Nothing-Like-Their-Characters_C8X1Q…" at bounding box center [214, 24] width 314 height 8
copy div "C8X1Q1"
click at [368, 190] on div "Rights Management Availability Window(s) add Rule Type Total Runs Remaining add…" at bounding box center [413, 167] width 351 height 226
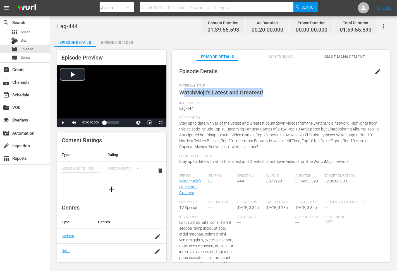
drag, startPoint x: 267, startPoint y: 92, endPoint x: 184, endPoint y: 98, distance: 82.6
click at [184, 98] on div "External Title WatchMojo’s Latest and Greatest!" at bounding box center [281, 92] width 204 height 17
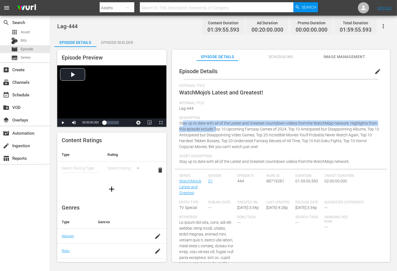
drag, startPoint x: 215, startPoint y: 128, endPoint x: 183, endPoint y: 126, distance: 32.2
click at [183, 126] on div "Description Stay up to date with all of the Latest and Greatest countdown video…" at bounding box center [281, 135] width 204 height 38
click at [246, 123] on span "Stay up to date with all of the Latest and Greatest countdown videos from the W…" at bounding box center [279, 135] width 200 height 28
drag, startPoint x: 213, startPoint y: 127, endPoint x: 176, endPoint y: 125, distance: 36.9
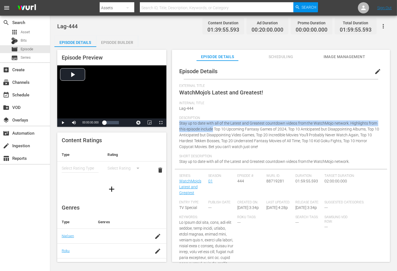
copy span "Stay up to date with all of the Latest and Greatest countdown videos from the W…"
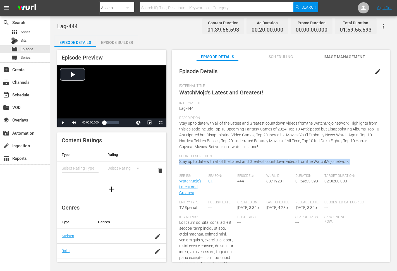
drag, startPoint x: 354, startPoint y: 160, endPoint x: 175, endPoint y: 163, distance: 179.1
copy span "Stay up to date with all of the Latest and Greatest countdown videos from the W…"
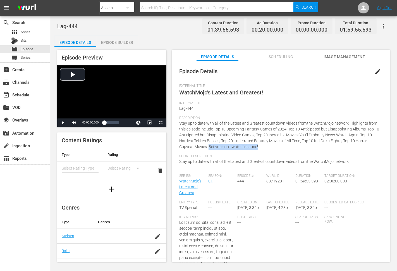
drag, startPoint x: 263, startPoint y: 147, endPoint x: 209, endPoint y: 146, distance: 53.9
click at [209, 146] on div "Description Stay up to date with all of the Latest and Greatest countdown video…" at bounding box center [281, 135] width 204 height 38
copy span "Bet you can’t watch just one!"
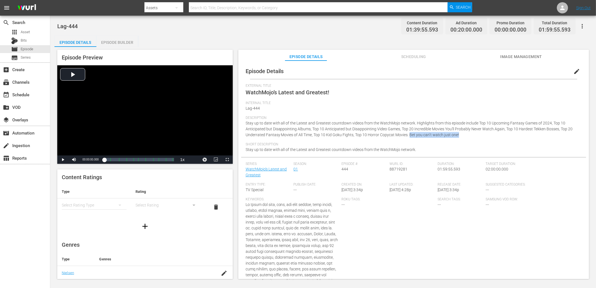
click at [330, 29] on div "Lag-444 Content Duration 01:39:55.593 Ad Duration 00:20:00.000 Promo Duration 0…" at bounding box center [323, 26] width 532 height 13
click at [369, 75] on div "Episode Details edit" at bounding box center [413, 71] width 345 height 16
click at [200, 31] on div "Lag-444 Content Duration 01:39:55.593 Ad Duration 00:20:00.000 Promo Duration 0…" at bounding box center [323, 26] width 532 height 13
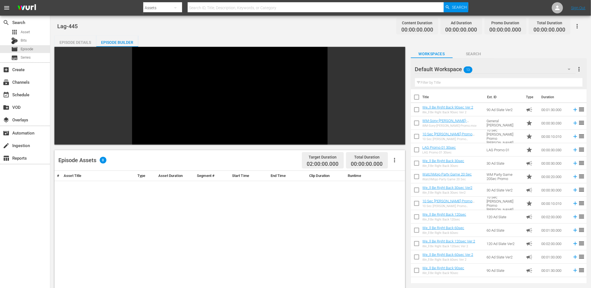
click at [489, 68] on div "Default Workspace 13" at bounding box center [495, 69] width 161 height 16
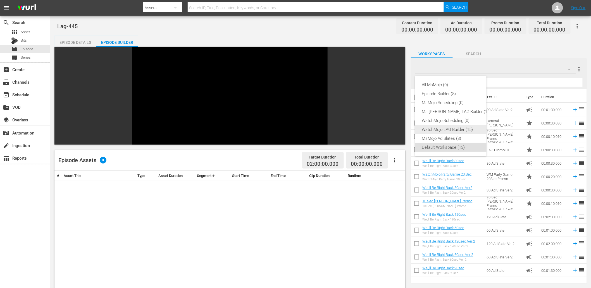
click at [437, 129] on div "WatchMojo LAG Builder (15)" at bounding box center [456, 129] width 69 height 9
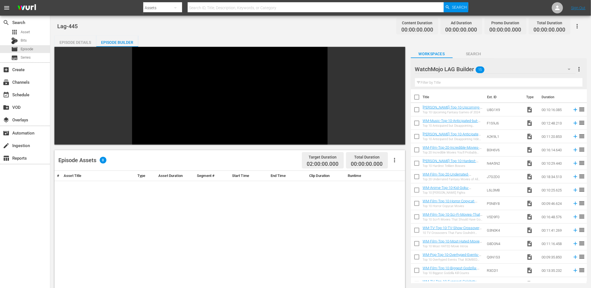
click at [415, 107] on input "checkbox" at bounding box center [417, 111] width 12 height 12
checkbox input "true"
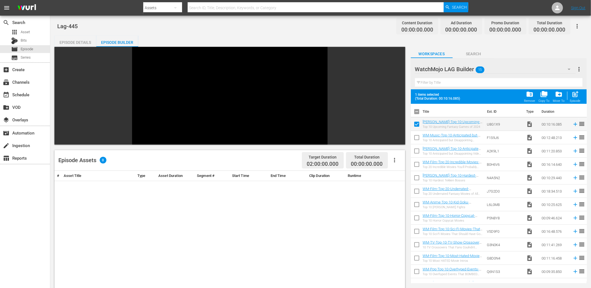
click at [415, 137] on input "checkbox" at bounding box center [417, 139] width 12 height 12
checkbox input "true"
click at [415, 149] on input "checkbox" at bounding box center [417, 152] width 12 height 12
checkbox input "true"
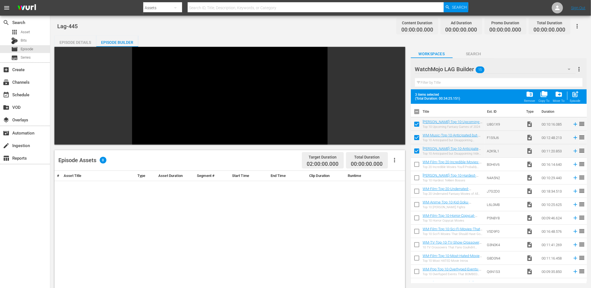
click at [417, 165] on input "checkbox" at bounding box center [417, 166] width 12 height 12
checkbox input "true"
click at [418, 176] on input "checkbox" at bounding box center [417, 179] width 12 height 12
checkbox input "true"
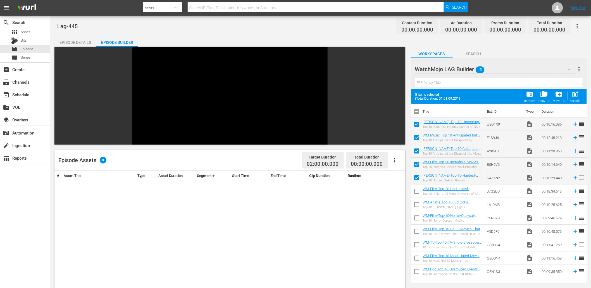
click at [416, 190] on input "checkbox" at bounding box center [417, 193] width 12 height 12
checkbox input "true"
click at [415, 216] on input "checkbox" at bounding box center [417, 219] width 12 height 12
checkbox input "true"
click at [413, 202] on input "checkbox" at bounding box center [417, 206] width 12 height 12
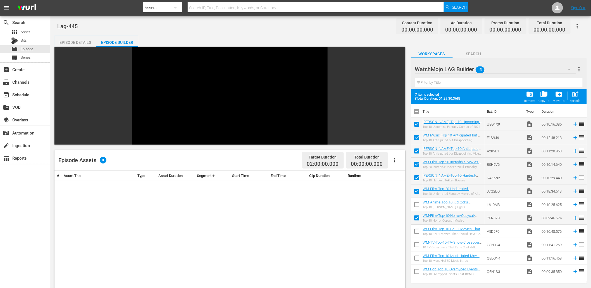
checkbox input "true"
click at [574, 94] on span "post_add" at bounding box center [576, 95] width 8 height 8
checkbox input "false"
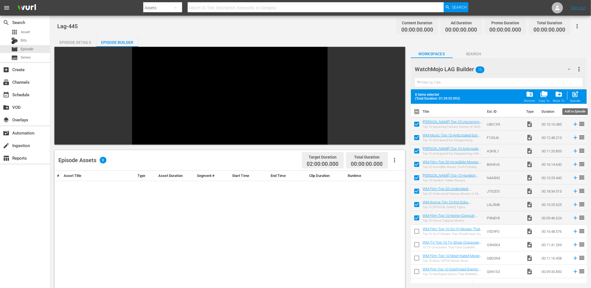
checkbox input "false"
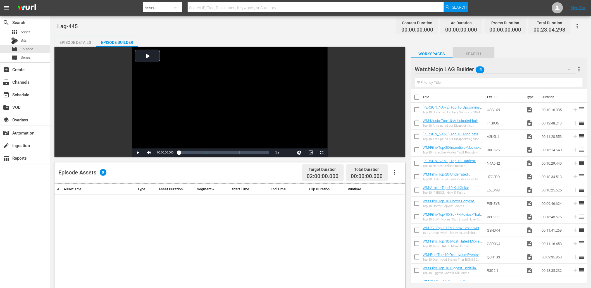
click at [477, 50] on button "Search" at bounding box center [474, 52] width 42 height 11
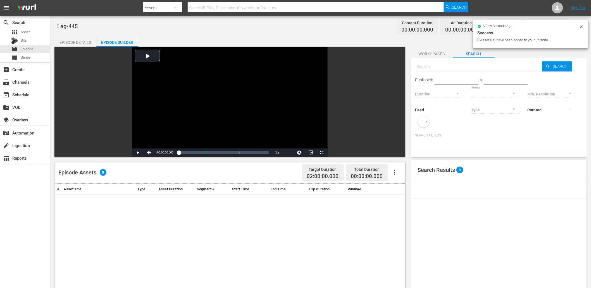
click at [436, 52] on span "Workspaces" at bounding box center [432, 54] width 42 height 7
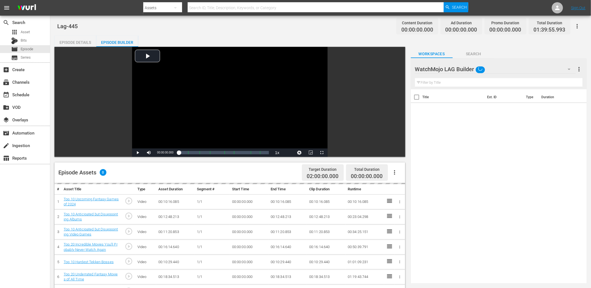
click at [508, 69] on div "WatchMojo LAG Builder" at bounding box center [495, 69] width 161 height 16
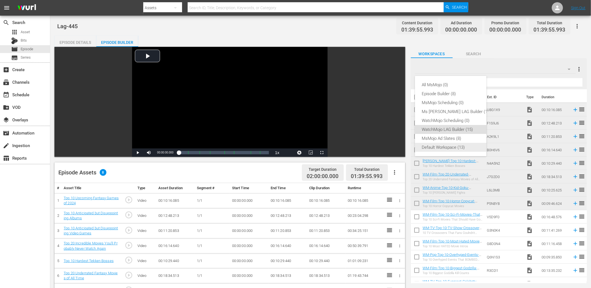
click at [445, 146] on div "Default Workspace (13)" at bounding box center [456, 147] width 69 height 9
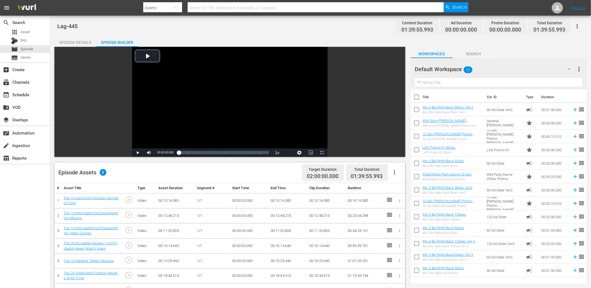
click at [452, 82] on input "text" at bounding box center [499, 82] width 168 height 9
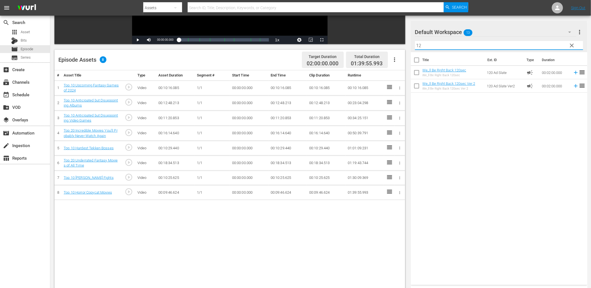
scroll to position [145, 0]
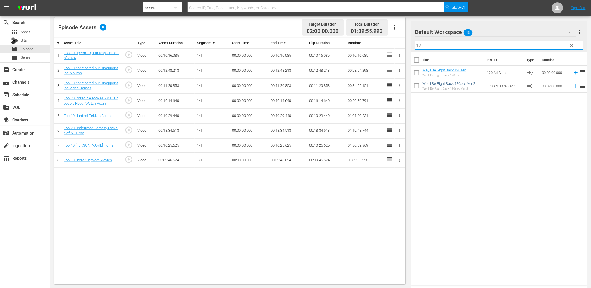
type input "12"
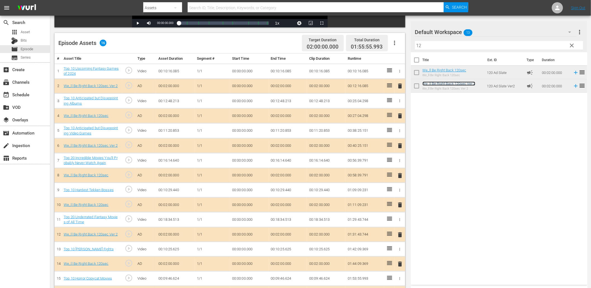
scroll to position [146, 0]
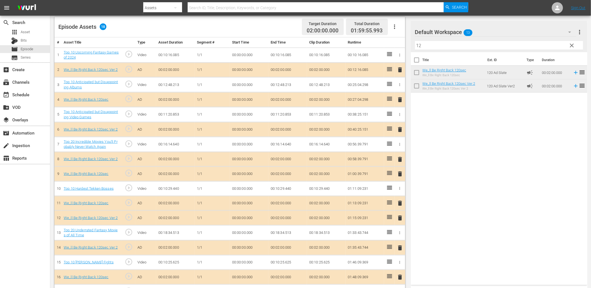
click at [514, 33] on div "Default Workspace 13" at bounding box center [495, 32] width 161 height 16
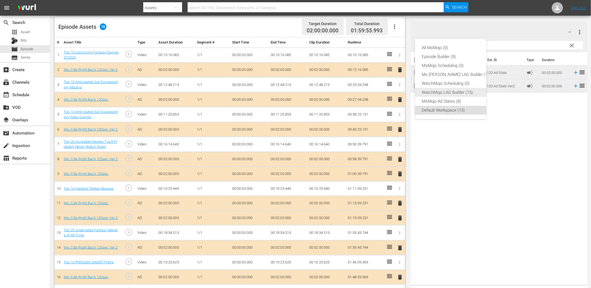
click at [442, 91] on div "WatchMojo LAG Builder (15)" at bounding box center [456, 92] width 69 height 9
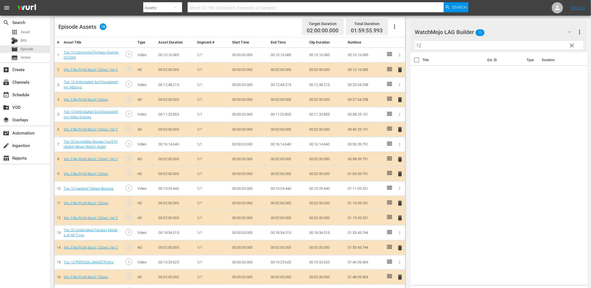
click at [572, 44] on span "clear" at bounding box center [572, 45] width 7 height 7
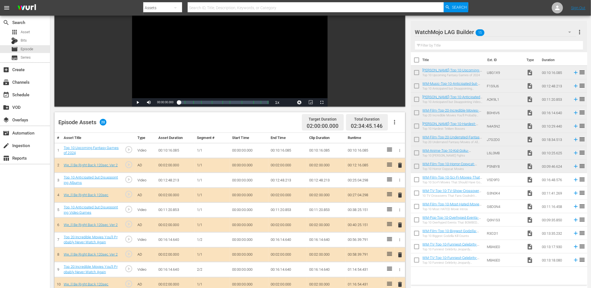
scroll to position [42, 0]
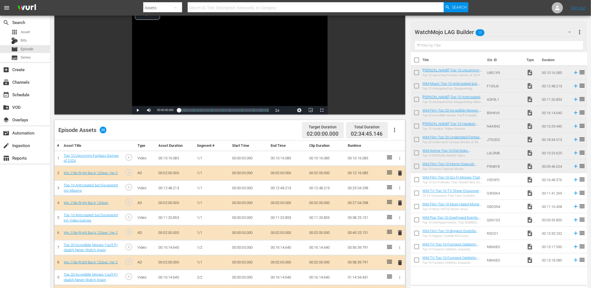
click at [239, 278] on td "00:00:00.000" at bounding box center [249, 277] width 39 height 15
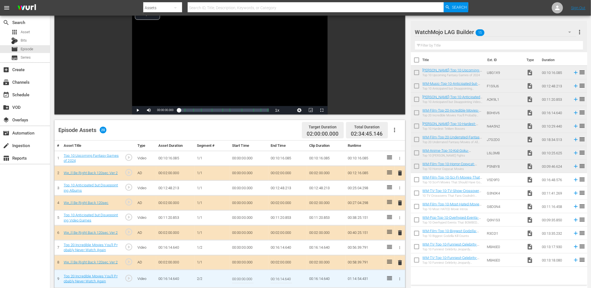
click at [239, 278] on input "00:00:00.000" at bounding box center [243, 278] width 22 height 13
paste input "9:43.8"
type input "00:09:43.800"
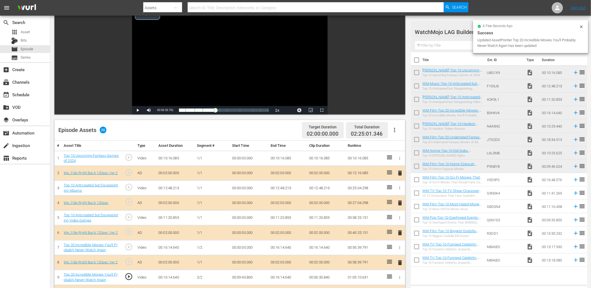
click at [182, 49] on div "Video Player" at bounding box center [230, 55] width 196 height 102
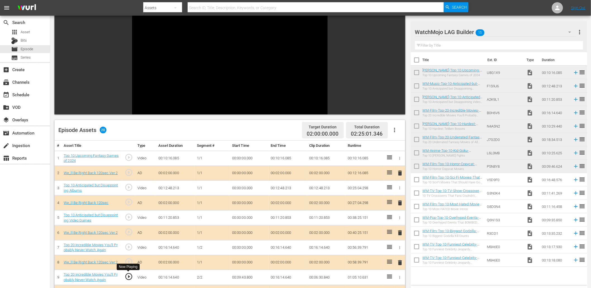
click at [130, 276] on span "play_circle_outline" at bounding box center [129, 277] width 8 height 8
click at [281, 248] on td "00:16:14.640" at bounding box center [287, 247] width 39 height 15
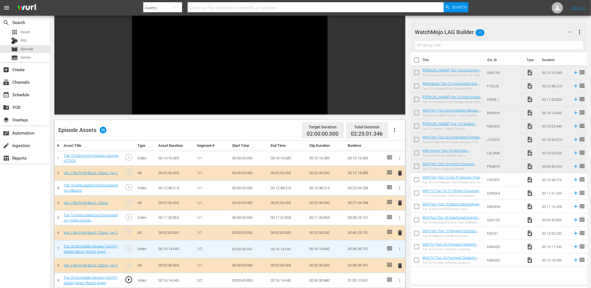
click at [281, 248] on input "00:16:14.640" at bounding box center [282, 249] width 22 height 13
paste input "09:43.80"
type input "00:09:43.800"
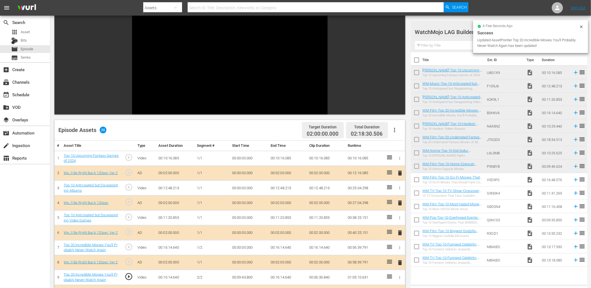
click at [246, 280] on td "00:09:43.800" at bounding box center [249, 277] width 39 height 15
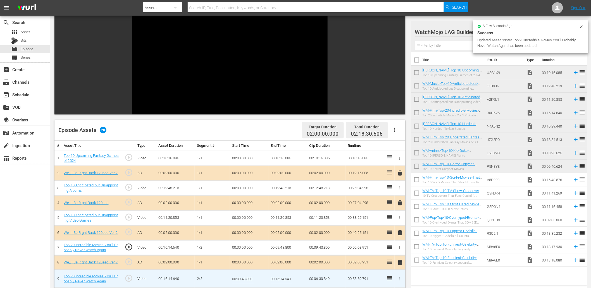
click at [246, 280] on input "00:09:43.800" at bounding box center [243, 278] width 22 height 13
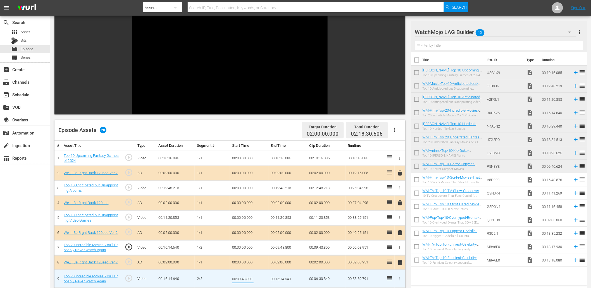
type input "00:09:43.900"
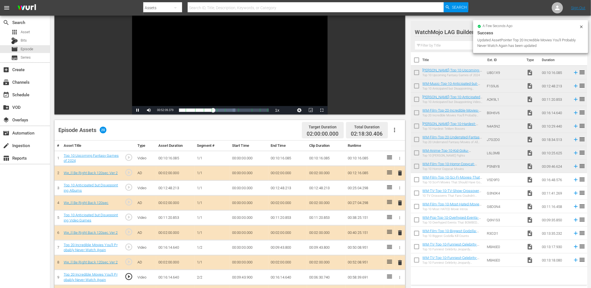
click at [270, 75] on div "Video Player" at bounding box center [230, 55] width 196 height 102
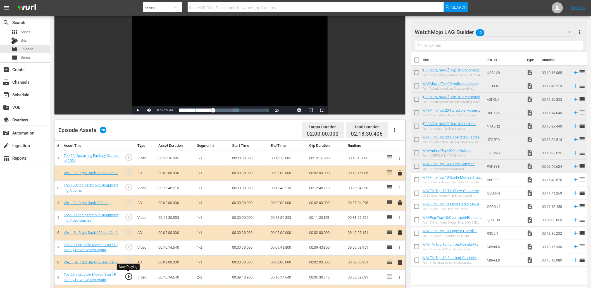
click at [127, 279] on span "play_circle_outline" at bounding box center [129, 277] width 8 height 8
click at [249, 49] on div "Video Player" at bounding box center [230, 55] width 196 height 102
click at [245, 278] on td "00:09:43.900" at bounding box center [249, 277] width 39 height 15
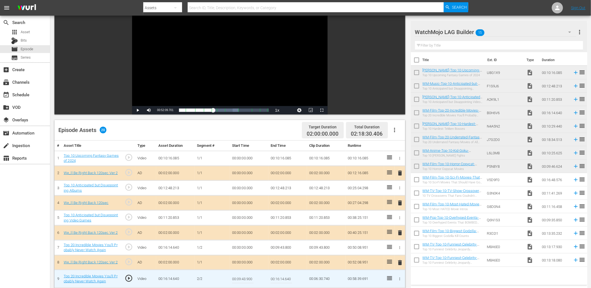
click at [245, 278] on input "00:09:43.900" at bounding box center [243, 278] width 22 height 13
type input "00:09:43.999"
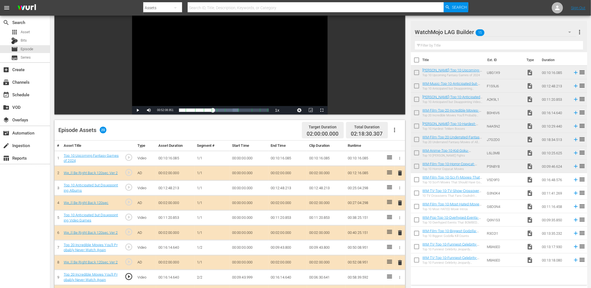
click at [214, 63] on div "Video Player" at bounding box center [230, 55] width 196 height 102
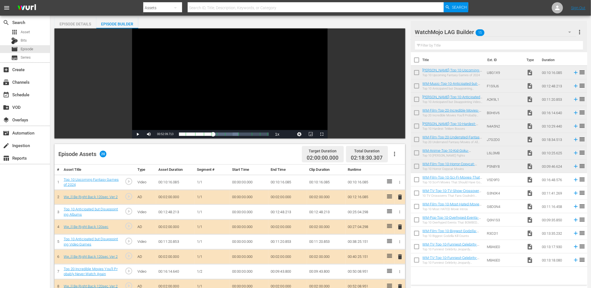
scroll to position [1, 0]
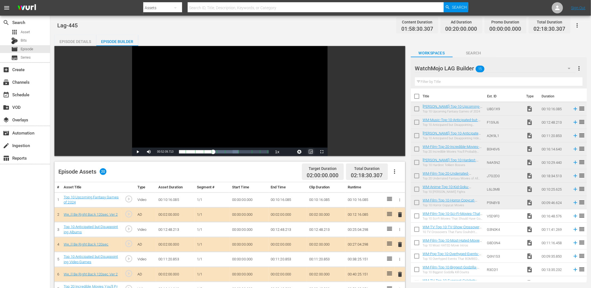
click at [311, 152] on span "Video Player" at bounding box center [311, 152] width 0 height 0
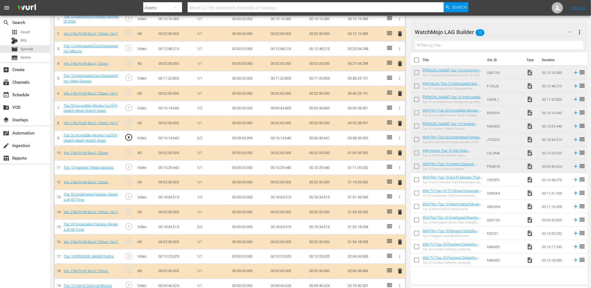
scroll to position [205, 0]
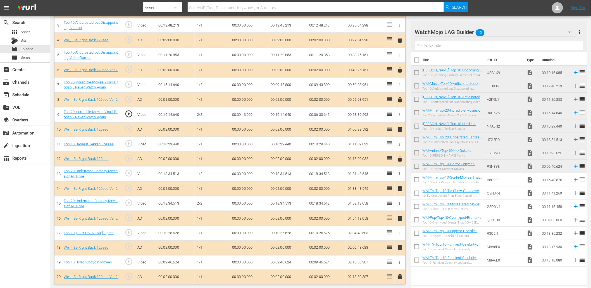
click at [244, 204] on td "00:00:00.000" at bounding box center [249, 203] width 39 height 15
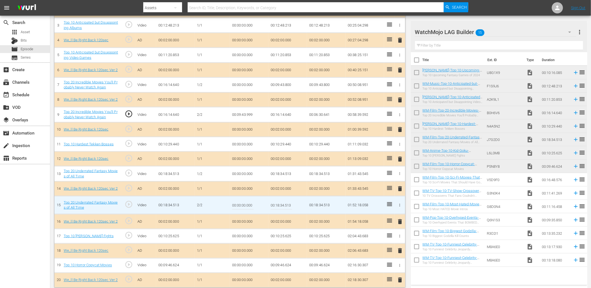
click at [244, 204] on input "00:00:00.000" at bounding box center [243, 205] width 22 height 13
paste input "11:18.199"
type input "00:11:18.199"
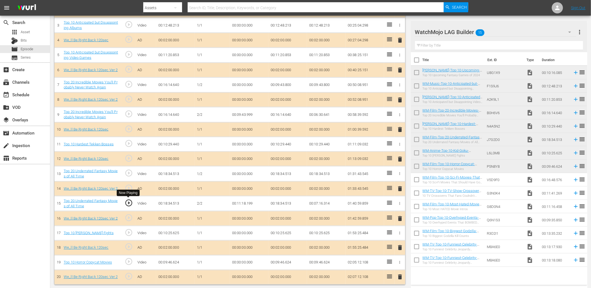
click at [129, 203] on span "play_circle_outline" at bounding box center [129, 203] width 8 height 8
click at [238, 203] on td "00:11:18.199" at bounding box center [249, 203] width 39 height 15
click at [130, 205] on span "play_circle_outline" at bounding box center [129, 203] width 8 height 8
click at [285, 175] on td "00:18:34.513" at bounding box center [287, 174] width 39 height 15
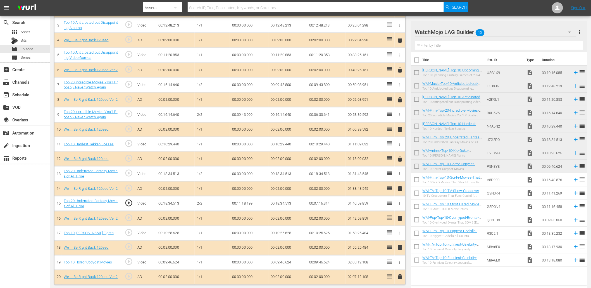
click at [285, 175] on td "00:18:34.513" at bounding box center [287, 174] width 39 height 15
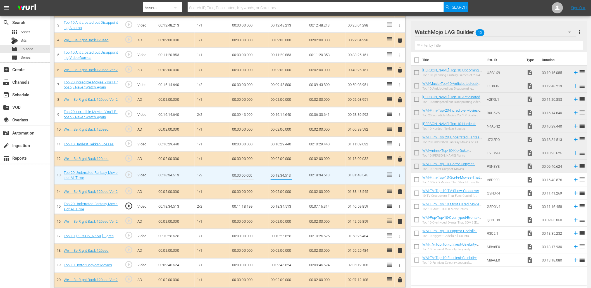
type input "00:11:18.199"
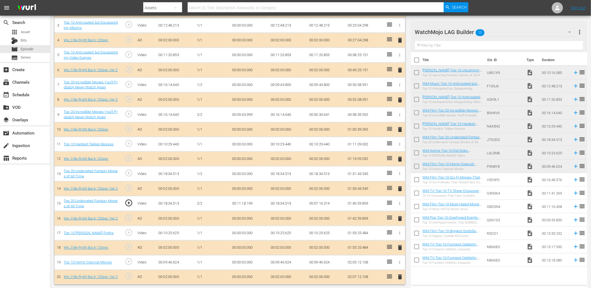
click at [248, 203] on td "00:11:18.199" at bounding box center [249, 203] width 39 height 15
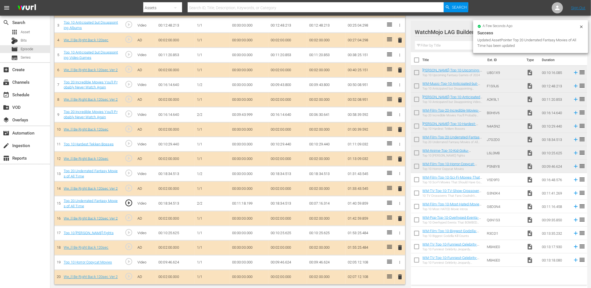
click at [248, 203] on td "00:11:18.199" at bounding box center [249, 203] width 39 height 15
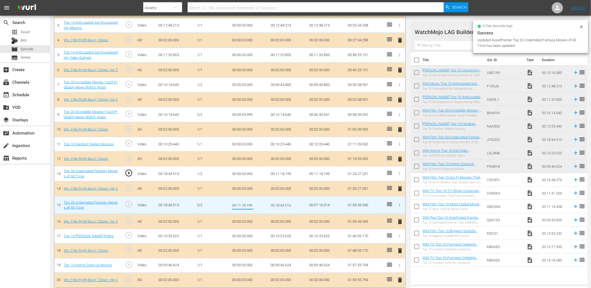
click at [252, 203] on input "00:11:18.199" at bounding box center [243, 205] width 22 height 13
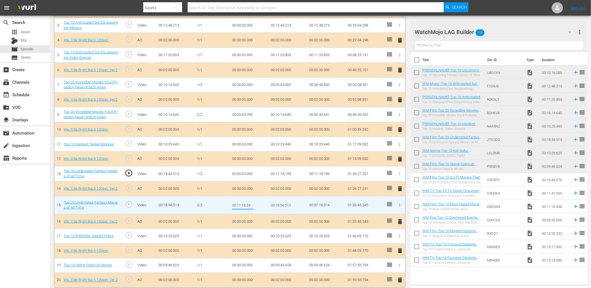
type input "00:11:18.299"
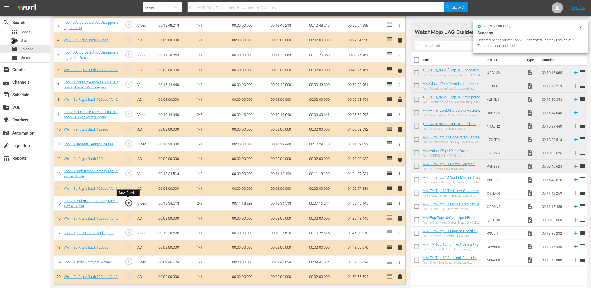
click at [130, 202] on span "play_circle_outline" at bounding box center [129, 203] width 8 height 8
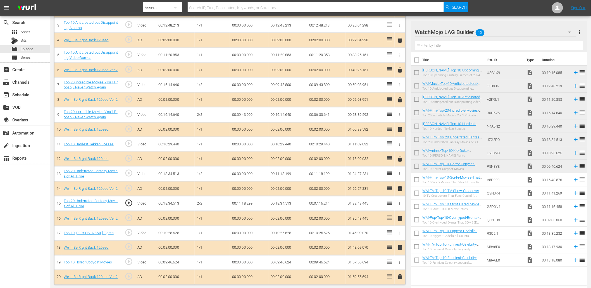
click at [242, 203] on td "00:11:18.299" at bounding box center [249, 203] width 39 height 15
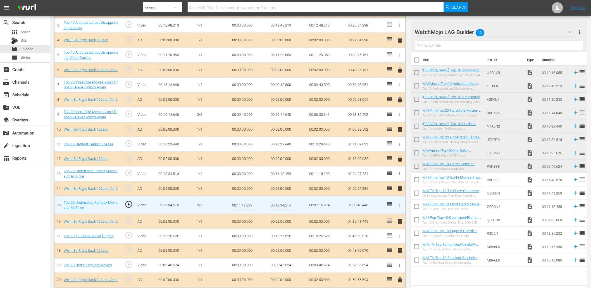
click at [242, 203] on input "00:11:18.299" at bounding box center [243, 205] width 22 height 13
type input "00:11:18.399"
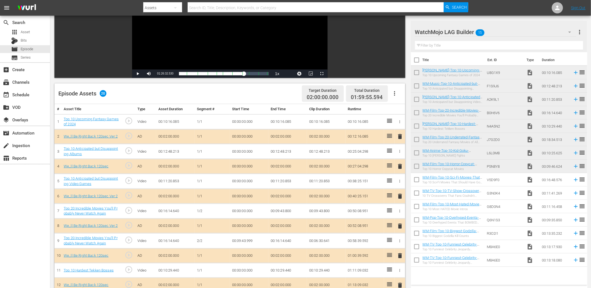
scroll to position [0, 0]
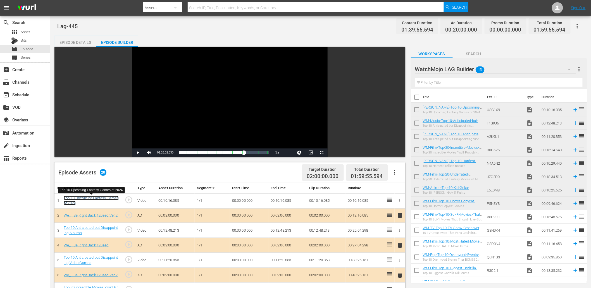
click at [101, 199] on link "Top 10 Upcoming Fantasy Games of 2024" at bounding box center [91, 200] width 55 height 9
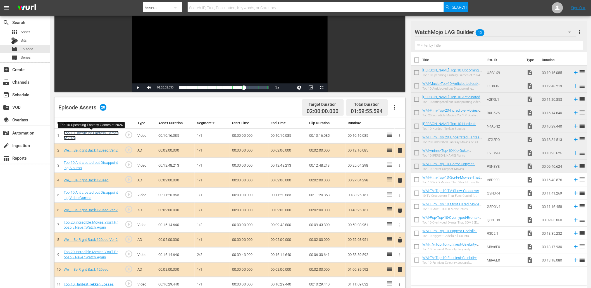
scroll to position [103, 0]
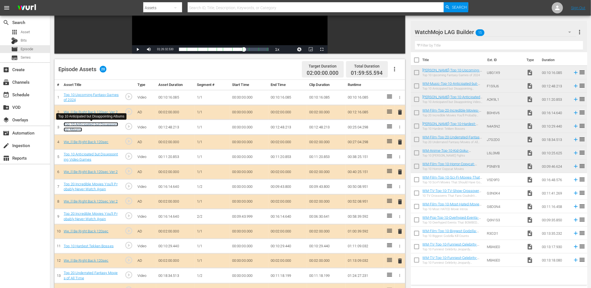
click at [91, 124] on link "Top 10 Anticipated but Disappointing Albums" at bounding box center [91, 126] width 54 height 9
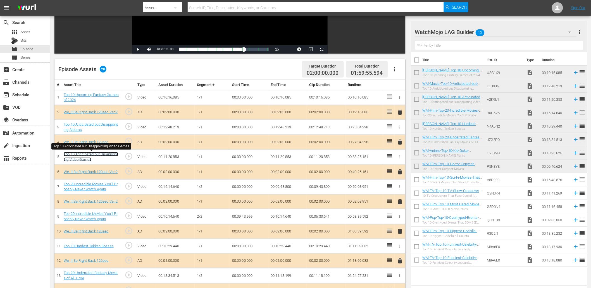
click at [109, 155] on link "Top 10 Anticipated but Disappointing Video Games" at bounding box center [91, 156] width 54 height 9
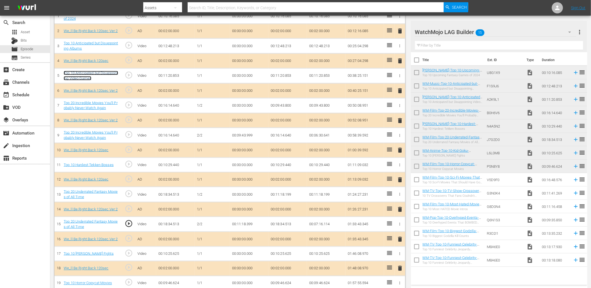
scroll to position [186, 0]
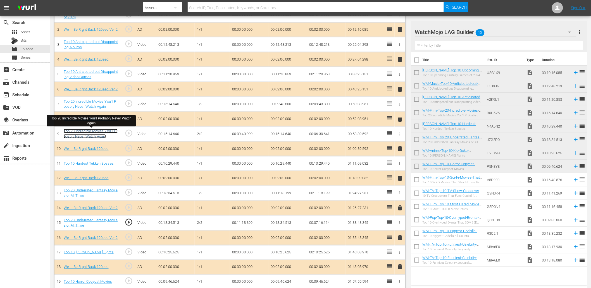
click at [94, 135] on link "Top 20 Incredible Movies You'll Probably Never Watch Again" at bounding box center [91, 133] width 54 height 9
click at [100, 166] on div "Top 10 Hardest Tekken Bosses" at bounding box center [89, 163] width 50 height 5
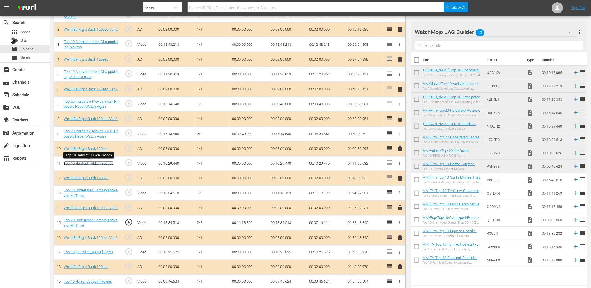
click at [97, 163] on link "Top 10 Hardest Tekken Bosses" at bounding box center [89, 163] width 50 height 4
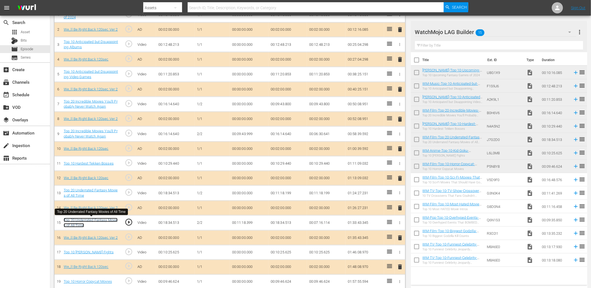
click at [99, 218] on link "Top 20 Underrated Fantasy Movies of All Time" at bounding box center [91, 222] width 54 height 9
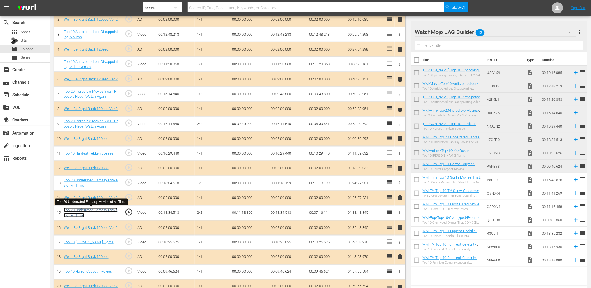
scroll to position [205, 0]
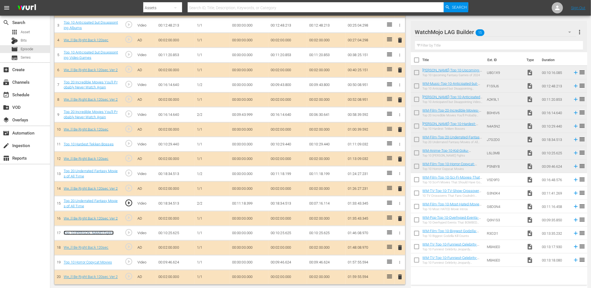
click at [94, 232] on link "Top 10 Kid Goku Fights" at bounding box center [89, 233] width 50 height 4
click at [107, 264] on link "Top 10 Horror Copycat Movies" at bounding box center [88, 263] width 48 height 4
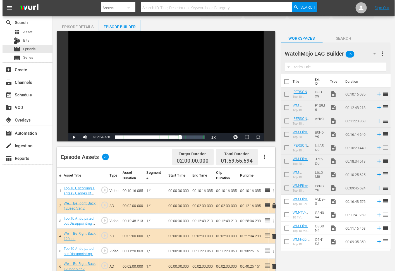
scroll to position [0, 0]
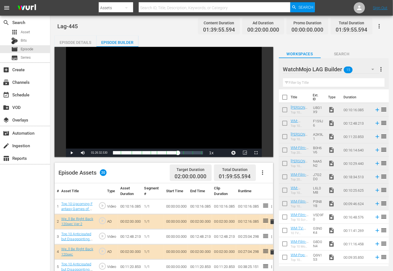
click at [83, 42] on div "Episode Details" at bounding box center [75, 42] width 42 height 13
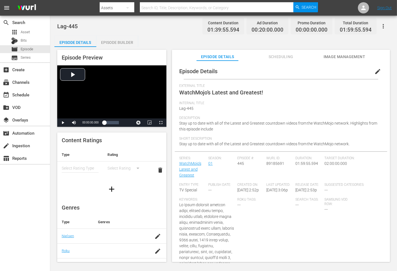
click at [380, 65] on div "edit" at bounding box center [379, 69] width 16 height 13
click at [375, 71] on span "edit" at bounding box center [378, 71] width 7 height 7
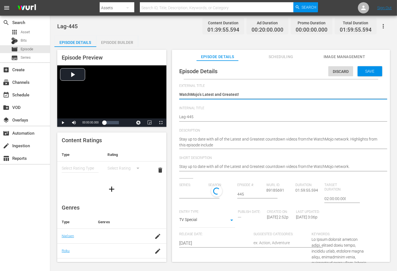
type input "WatchMojo's Latest and Greatest"
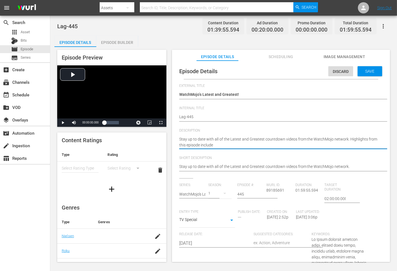
type textarea "Stay up to date with all of the Latest and Greatest countdown videos from the W…"
paste textarea "Top 10 Upcoming Fantasy Games of 2024"
type textarea "Stay up to date with all of the Latest and Greatest countdown videos from the W…"
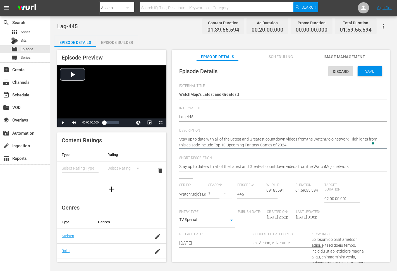
type textarea "Stay up to date with all of the Latest and Greatest countdown videos from the W…"
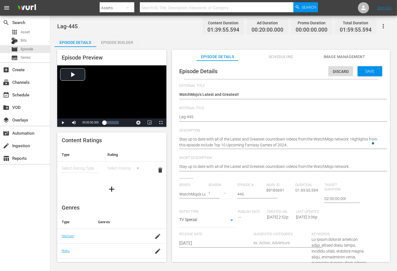
click at [293, 144] on textarea "Stay up to date with all of the Latest and Greatest countdown videos from the W…" at bounding box center [279, 142] width 201 height 12
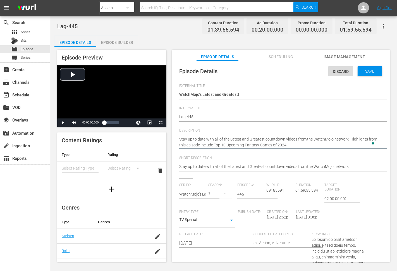
paste textarea "Top 10 Anticipated but Disappointing Albums"
type textarea "Stay up to date with all of the Latest and Greatest countdown videos from the W…"
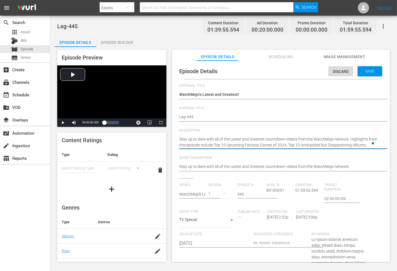
type textarea "Stay up to date with all of the Latest and Greatest countdown videos from the W…"
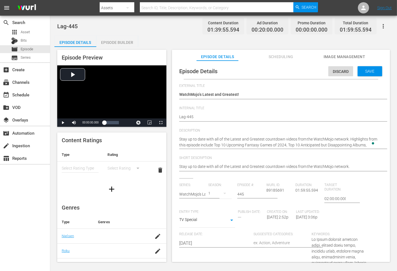
drag, startPoint x: 367, startPoint y: 144, endPoint x: 395, endPoint y: 162, distance: 32.9
click at [367, 144] on textarea "Stay up to date with all of the Latest and Greatest countdown videos from the W…" at bounding box center [279, 142] width 201 height 12
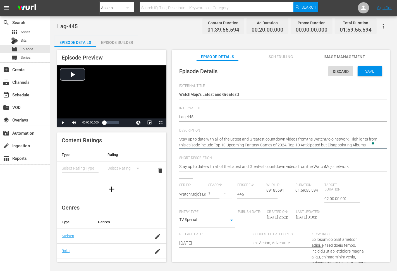
paste textarea "Top 10 Anticipated but Disappointing Video Games"
type textarea "Stay up to date with all of the Latest and Greatest countdown videos from the W…"
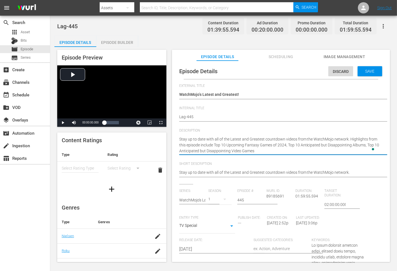
type textarea "Stay up to date with all of the Latest and Greatest countdown videos from the W…"
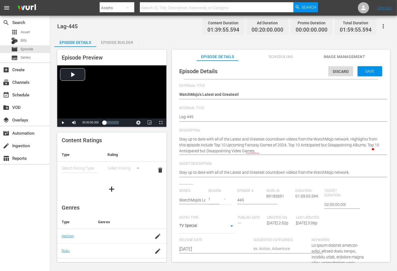
click at [287, 149] on textarea "Stay up to date with all of the Latest and Greatest countdown videos from the W…" at bounding box center [279, 145] width 201 height 18
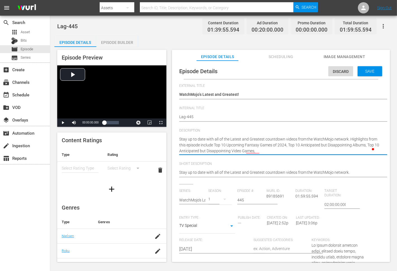
paste textarea "Top 20 Incredible Movies You'll Probably Never Watch Again"
type textarea "Stay up to date with all of the Latest and Greatest countdown videos from the W…"
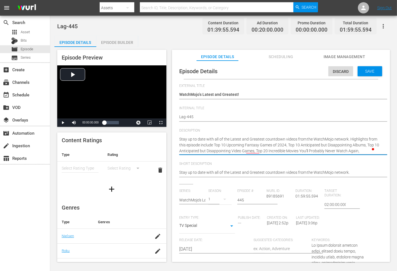
type textarea "Stay up to date with all of the Latest and Greatest countdown videos from the W…"
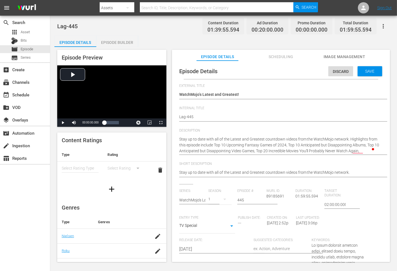
click at [365, 153] on textarea "Stay up to date with all of the Latest and Greatest countdown videos from the W…" at bounding box center [279, 145] width 201 height 18
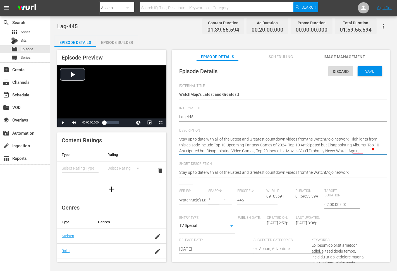
paste textarea "Top 10 Hardest Tekken Bosses"
type textarea "Stay up to date with all of the Latest and Greatest countdown videos from the W…"
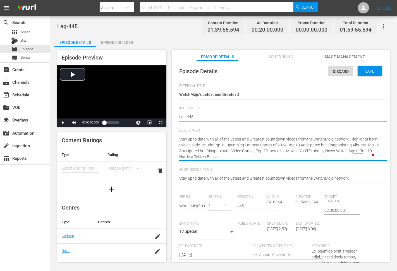
type textarea "Stay up to date with all of the Latest and Greatest countdown videos from the W…"
click at [247, 156] on textarea "Stay up to date with all of the Latest and Greatest countdown videos from the W…" at bounding box center [279, 147] width 201 height 23
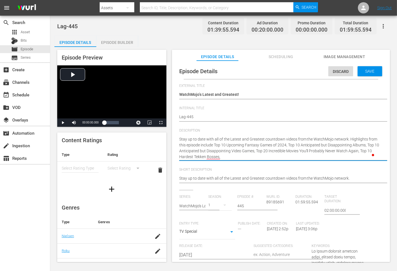
paste textarea "Top 20 Underrated Fantasy Movies of All Time"
type textarea "Stay up to date with all of the Latest and Greatest countdown videos from the W…"
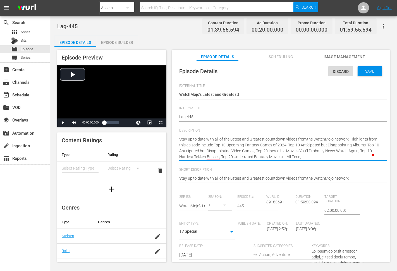
type textarea "Stay up to date with all of the Latest and Greatest countdown videos from the W…"
click at [306, 157] on textarea "Stay up to date with all of the Latest and Greatest countdown videos from the W…" at bounding box center [279, 147] width 201 height 23
paste textarea "Top 10 Kid Goku Fights"
type textarea "Stay up to date with all of the Latest and Greatest countdown videos from the W…"
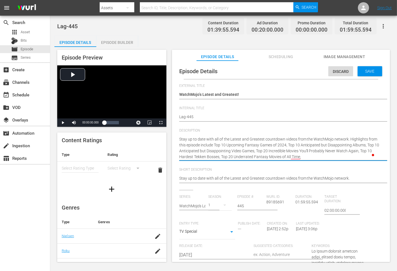
type textarea "Stay up to date with all of the Latest and Greatest countdown videos from the W…"
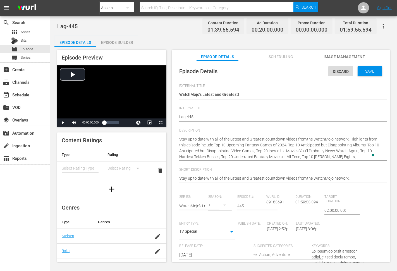
click at [345, 159] on textarea "Stay up to date with all of the Latest and Greatest countdown videos from the W…" at bounding box center [279, 147] width 201 height 23
paste textarea "Top 10 Horror Copycat Movies"
type textarea "Stay up to date with all of the Latest and Greatest countdown videos from the W…"
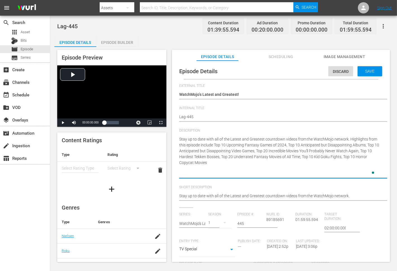
type textarea "Stay up to date with all of the Latest and Greatest countdown videos from the W…"
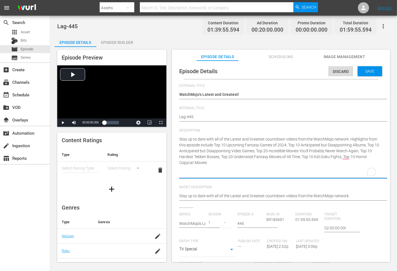
type textarea "Stay up to date with all of the Latest and Greatest countdown videos from the W…"
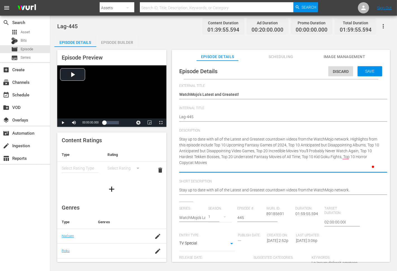
type textarea "Stay up to date with all of the Latest and Greatest countdown videos from the W…"
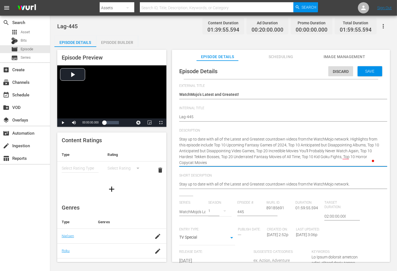
type textarea "Stay up to date with all of the Latest and Greatest countdown videos from the W…"
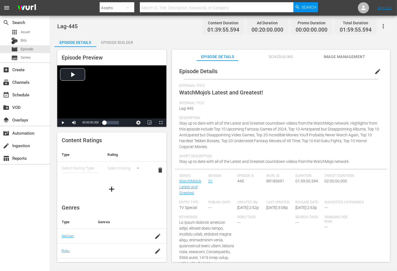
click at [371, 71] on button "edit" at bounding box center [377, 71] width 13 height 13
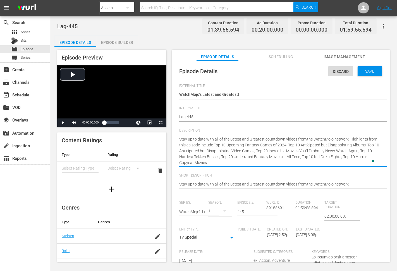
type textarea "Stay up to date with all of the Latest and Greatest countdown videos from the W…"
paste textarea "Bet you can’t watch just one!"
type textarea "Stay up to date with all of the Latest and Greatest countdown videos from the W…"
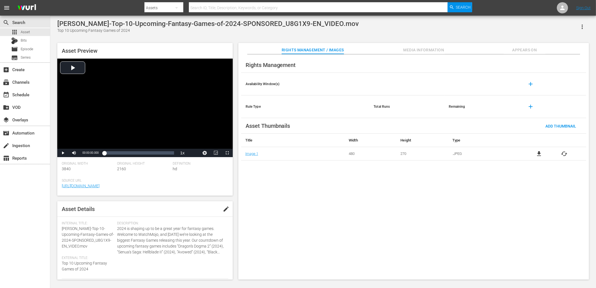
click at [279, 23] on div "[PERSON_NAME]-Top-10-Upcoming-Fantasy-Games-of-2024-SPONSORED_U8G1X9-EN_VIDEO.m…" at bounding box center [207, 24] width 301 height 8
drag, startPoint x: 153, startPoint y: 30, endPoint x: 56, endPoint y: 33, distance: 97.0
click at [56, 33] on div "[PERSON_NAME]-Top-10-Upcoming-Fantasy-Games-of-2024-SPONSORED_U8G1X9-EN_VIDEO.m…" at bounding box center [322, 148] width 537 height 257
copy div "Top 10 Upcoming Fantasy Games of 2024"
click at [294, 163] on div "Rights Management Availability Window(s) add Rule Type Total Runs Remaining add…" at bounding box center [413, 167] width 351 height 226
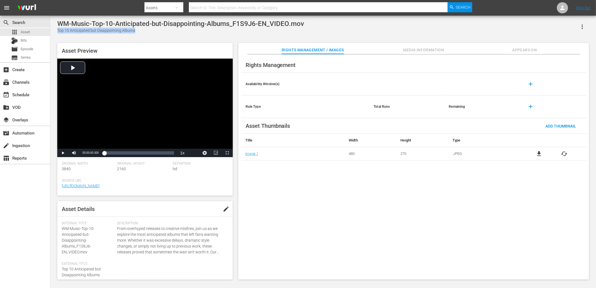
drag, startPoint x: 136, startPoint y: 32, endPoint x: 54, endPoint y: 32, distance: 81.3
click at [54, 32] on div "WM-Music-Top-10-Anticipated-but-Disappointing-Albums_F1S9J6-EN_VIDEO.mov Top 10…" at bounding box center [322, 148] width 537 height 257
copy div "Top 10 Anticipated but Disappointing Albums"
drag, startPoint x: 148, startPoint y: 30, endPoint x: 58, endPoint y: 32, distance: 90.8
click at [58, 32] on div "Top 10 Anticipated but Disappointing Video Games" at bounding box center [200, 31] width 286 height 6
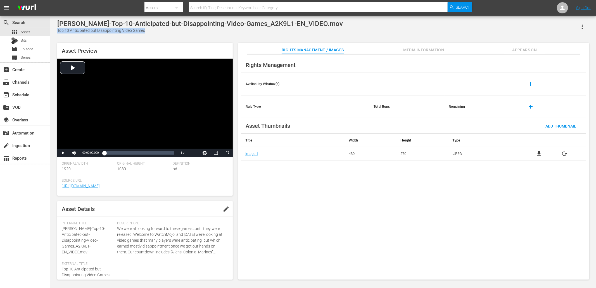
copy div "Top 10 Anticipated but Disappointing Video Games"
drag, startPoint x: 167, startPoint y: 31, endPoint x: 56, endPoint y: 34, distance: 110.4
click at [56, 34] on div "WM-Film-Top-20-Incredible-Movies-Youll-Probably-Never-Watch-Again_B0H6V6-EN_VID…" at bounding box center [322, 148] width 537 height 257
copy div
click at [56, 30] on div "WM-Film-Top-20-Incredible-Movies-Youll-Probably-Never-Watch-Again_B0H6V6-EN_VID…" at bounding box center [322, 148] width 537 height 257
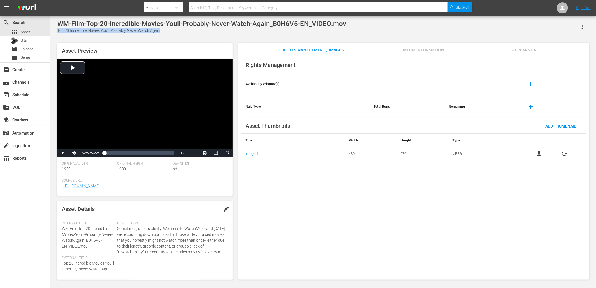
copy div "Top 20 Incredible Movies You'll Probably Never Watch Again"
drag, startPoint x: 110, startPoint y: 32, endPoint x: 56, endPoint y: 33, distance: 53.4
click at [56, 32] on div "[PERSON_NAME]-Top-10-Hardest-Tekken-Bosses_N4A5N2-EN_VIDEO.mov Top 10 Hardest T…" at bounding box center [322, 148] width 537 height 257
copy div "Top 10 Hardest Tekken Bosses"
drag, startPoint x: 146, startPoint y: 33, endPoint x: 51, endPoint y: 33, distance: 94.7
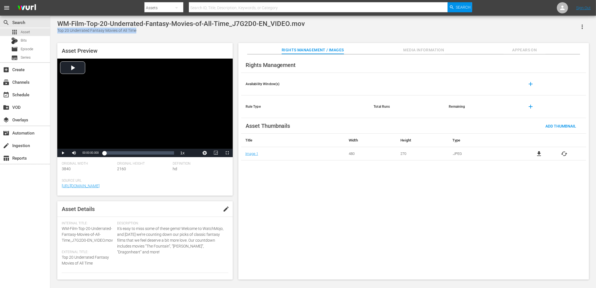
click at [51, 33] on div "WM-Film-Top-20-Underrated-Fantasy-Movies-of-All-Time_J7G2D0-EN_VIDEO.mov Top 20…" at bounding box center [323, 149] width 546 height 266
copy div "Top 20 Underrated Fantasy Movies of All Time"
drag, startPoint x: 101, startPoint y: 33, endPoint x: 56, endPoint y: 34, distance: 45.3
click at [56, 34] on div "WM-Anime-Top-10-Kid-Goku-Fights_L6L0M8-EN_VIDEO.mov Top 10 [PERSON_NAME] Fights…" at bounding box center [322, 148] width 537 height 257
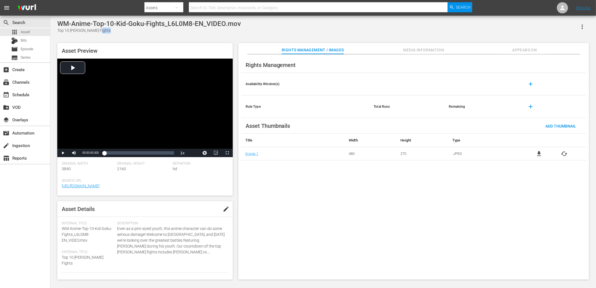
copy div
click at [99, 32] on div "Top 10 [PERSON_NAME] Fights" at bounding box center [149, 31] width 184 height 6
drag, startPoint x: 104, startPoint y: 31, endPoint x: 52, endPoint y: 30, distance: 51.4
click at [52, 30] on div "WM-Anime-Top-10-Kid-Goku-Fights_L6L0M8-EN_VIDEO.mov Top 10 [PERSON_NAME] Fights…" at bounding box center [323, 149] width 546 height 266
copy div "Top 10 [PERSON_NAME] Fights"
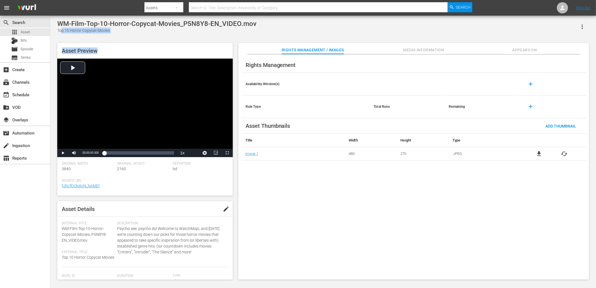
drag, startPoint x: 127, startPoint y: 36, endPoint x: 61, endPoint y: 33, distance: 65.7
click at [61, 33] on div "WM-Film-Top-10-Horror-Copycat-Movies_P5N8Y8-EN_VIDEO.mov Top 10 Horror Copycat …" at bounding box center [322, 148] width 537 height 257
click at [61, 33] on div "Top 10 Horror Copycat Movies" at bounding box center [156, 31] width 199 height 6
click at [60, 33] on div "Top 10 Horror Copycat Movies" at bounding box center [156, 31] width 199 height 6
